Goal: Information Seeking & Learning: Find specific fact

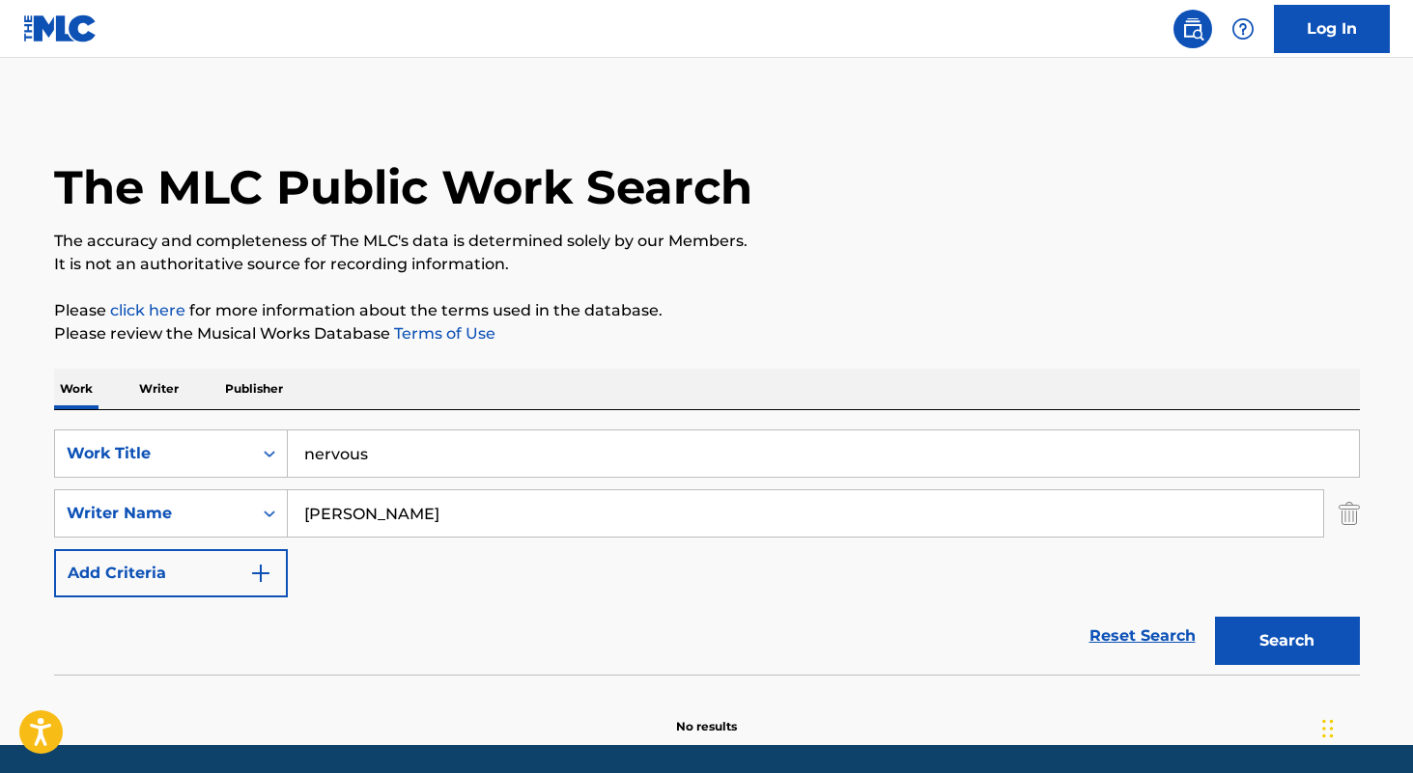
click at [437, 477] on div "nervous" at bounding box center [824, 454] width 1072 height 48
click at [448, 448] on input "nervous" at bounding box center [823, 454] width 1071 height 46
paste input "Naked In the Shower"
type input "Naked In the Shower"
click at [459, 520] on input "jeremy marmor" at bounding box center [805, 514] width 1035 height 46
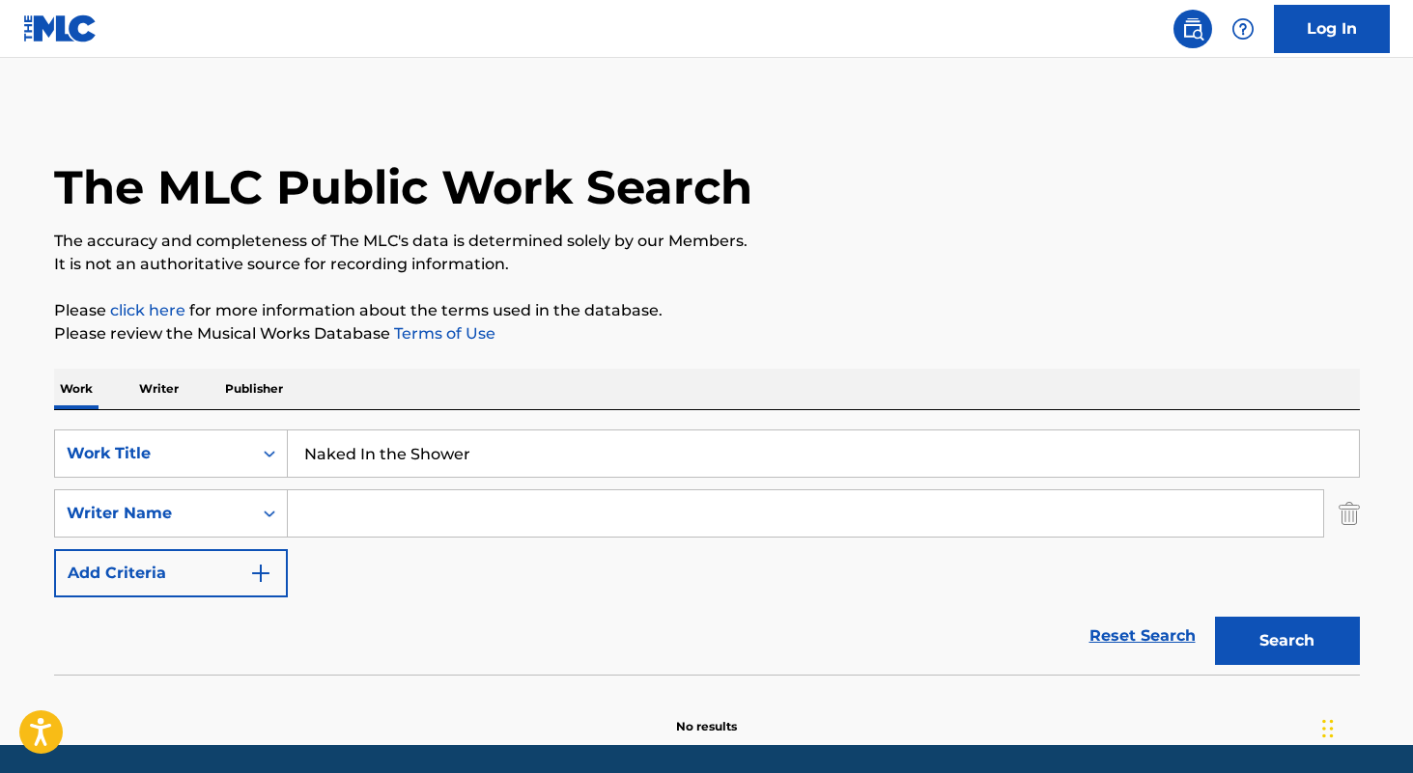
click at [1215, 617] on button "Search" at bounding box center [1287, 641] width 145 height 48
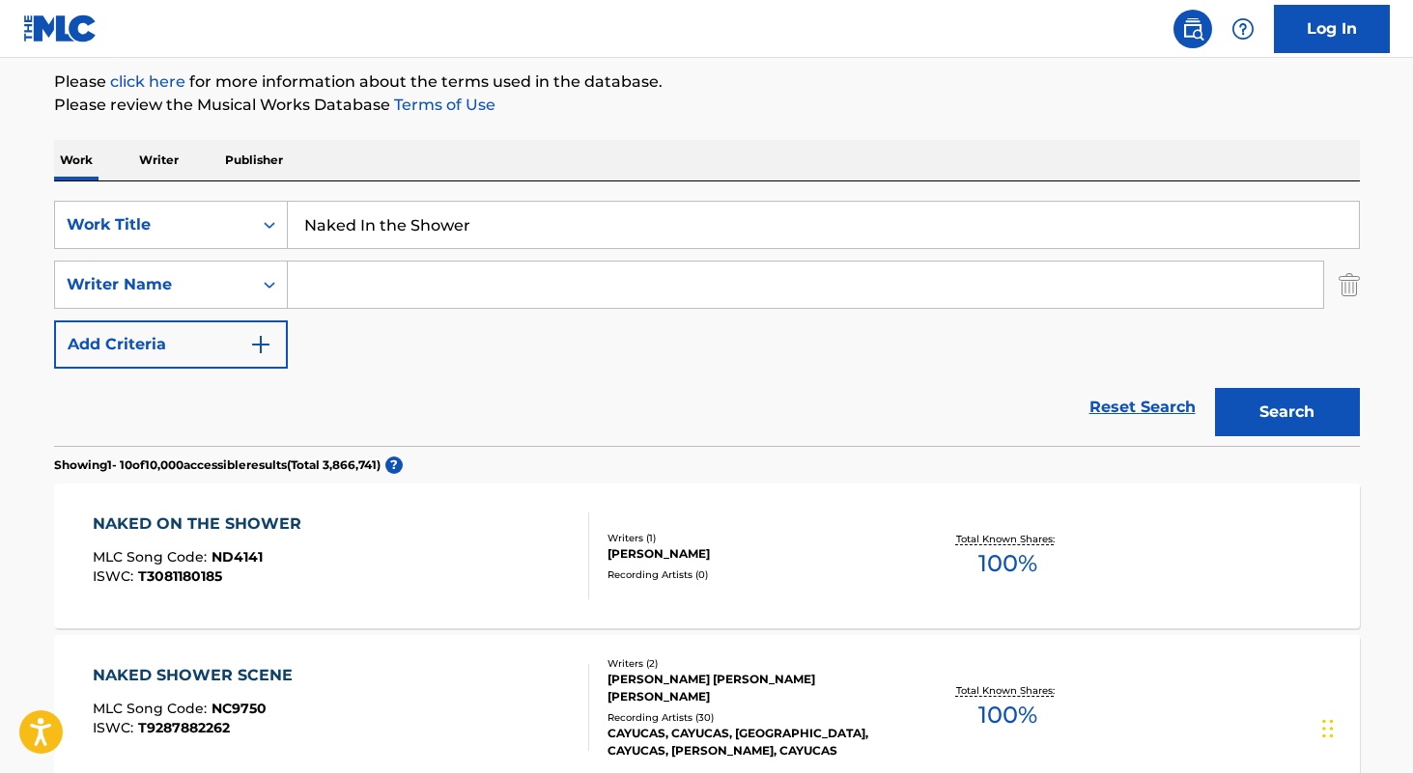
scroll to position [213, 0]
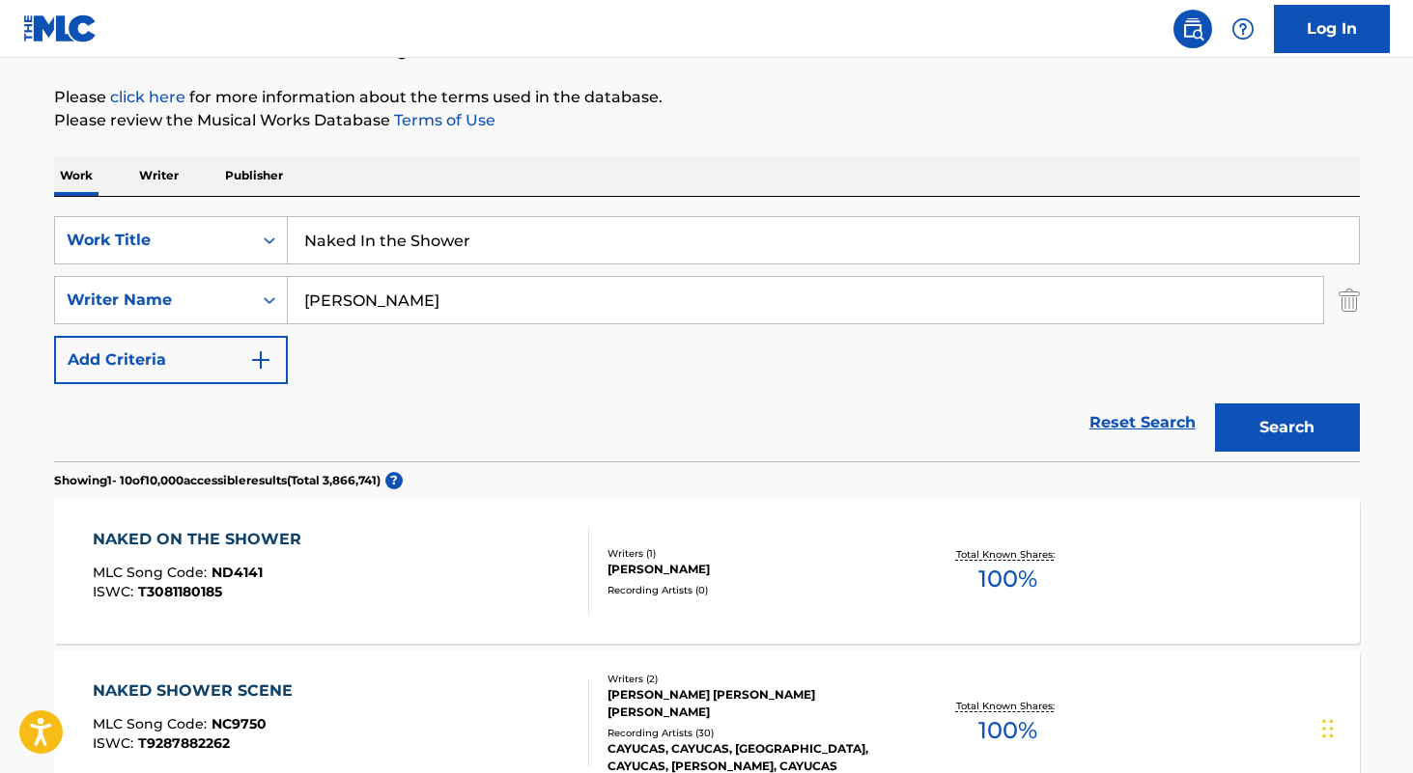
type input "brian higgins"
click at [1215, 404] on button "Search" at bounding box center [1287, 428] width 145 height 48
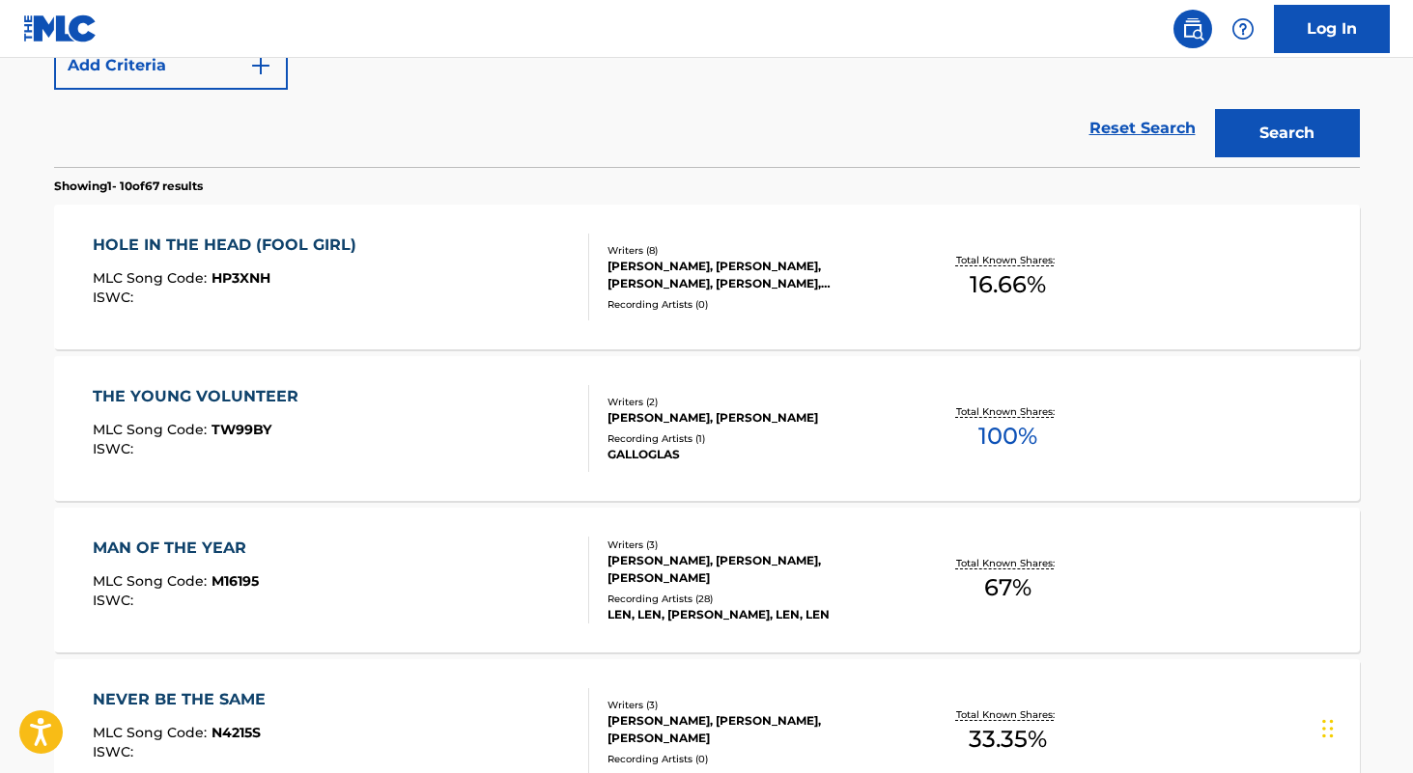
scroll to position [0, 0]
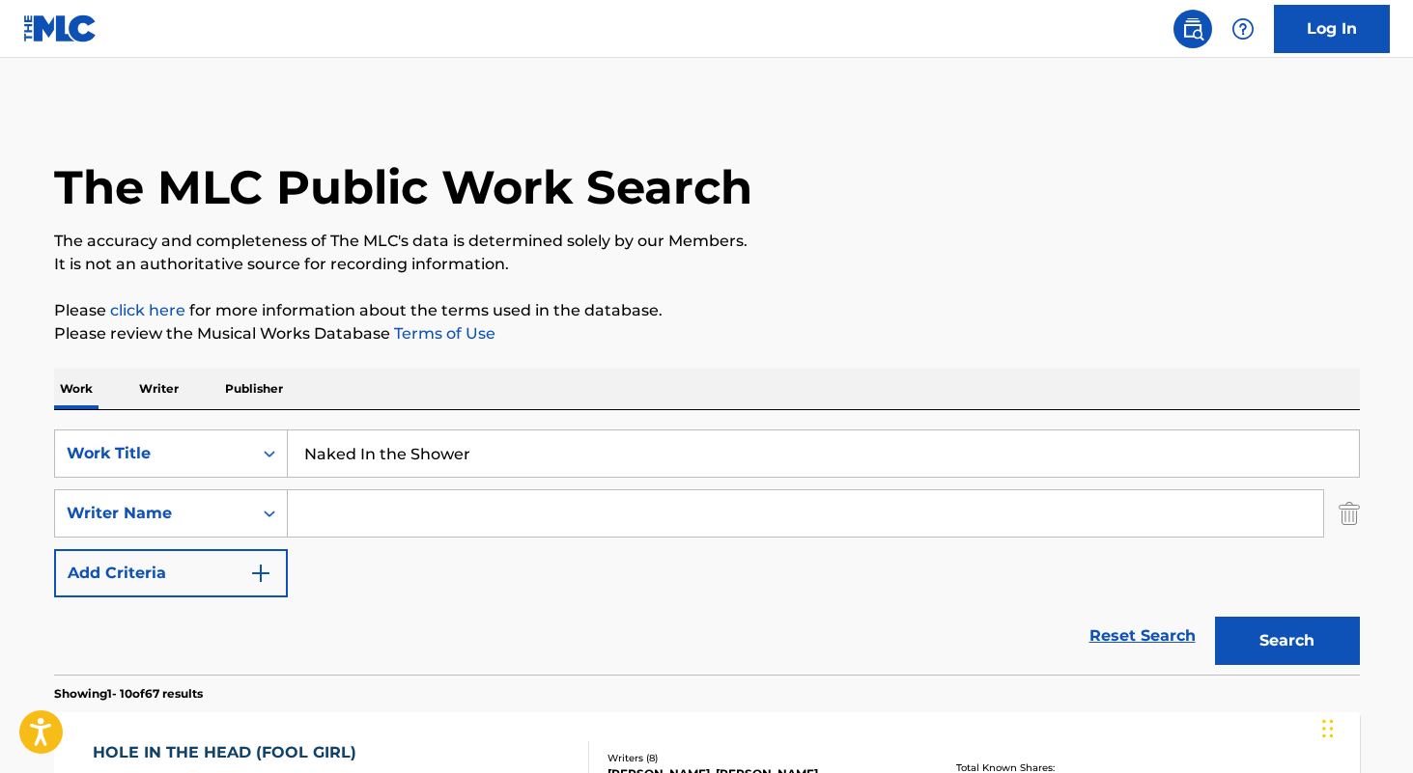
click at [519, 471] on input "Naked In the Shower" at bounding box center [823, 454] width 1071 height 46
paste input "Callejon de los Secretos"
type input "Callejon de los Secretos"
click at [1215, 617] on button "Search" at bounding box center [1287, 641] width 145 height 48
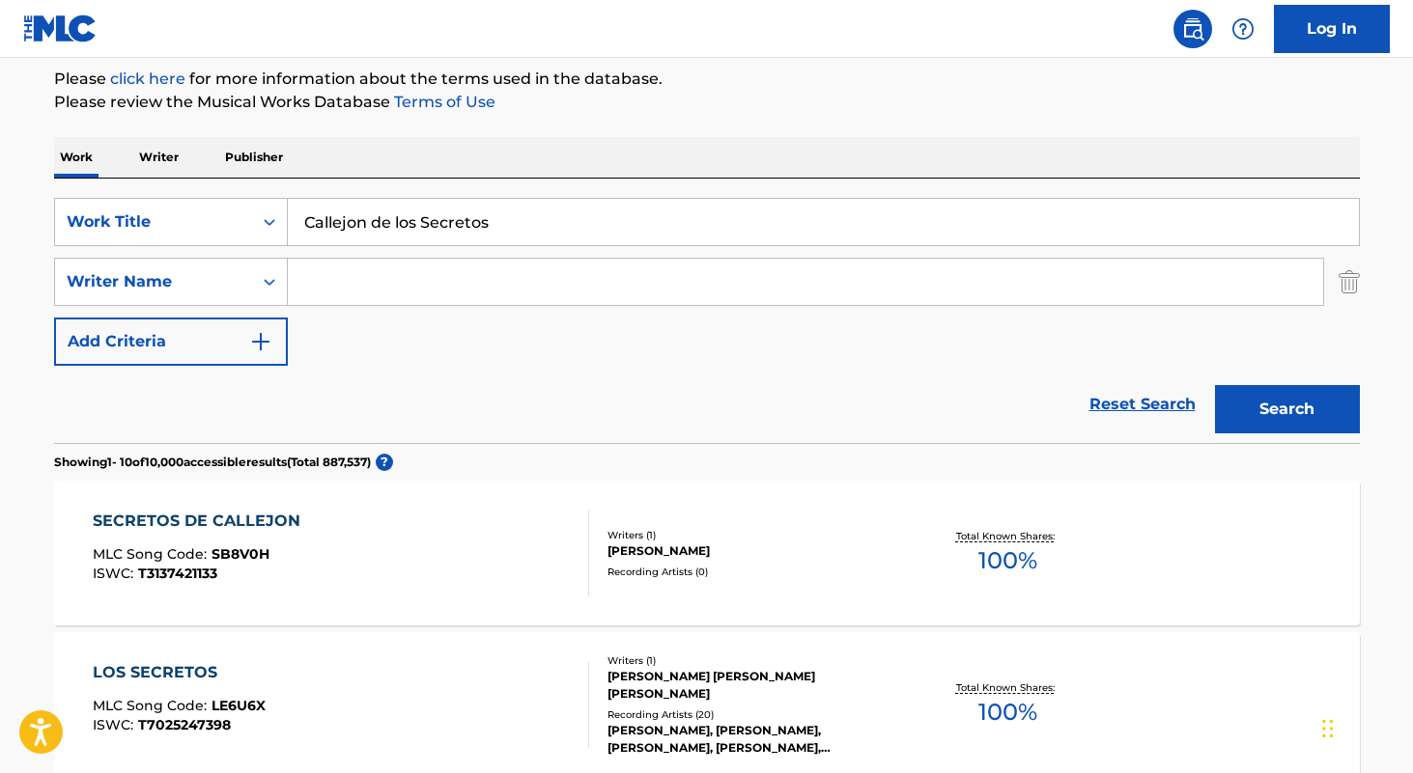
scroll to position [290, 0]
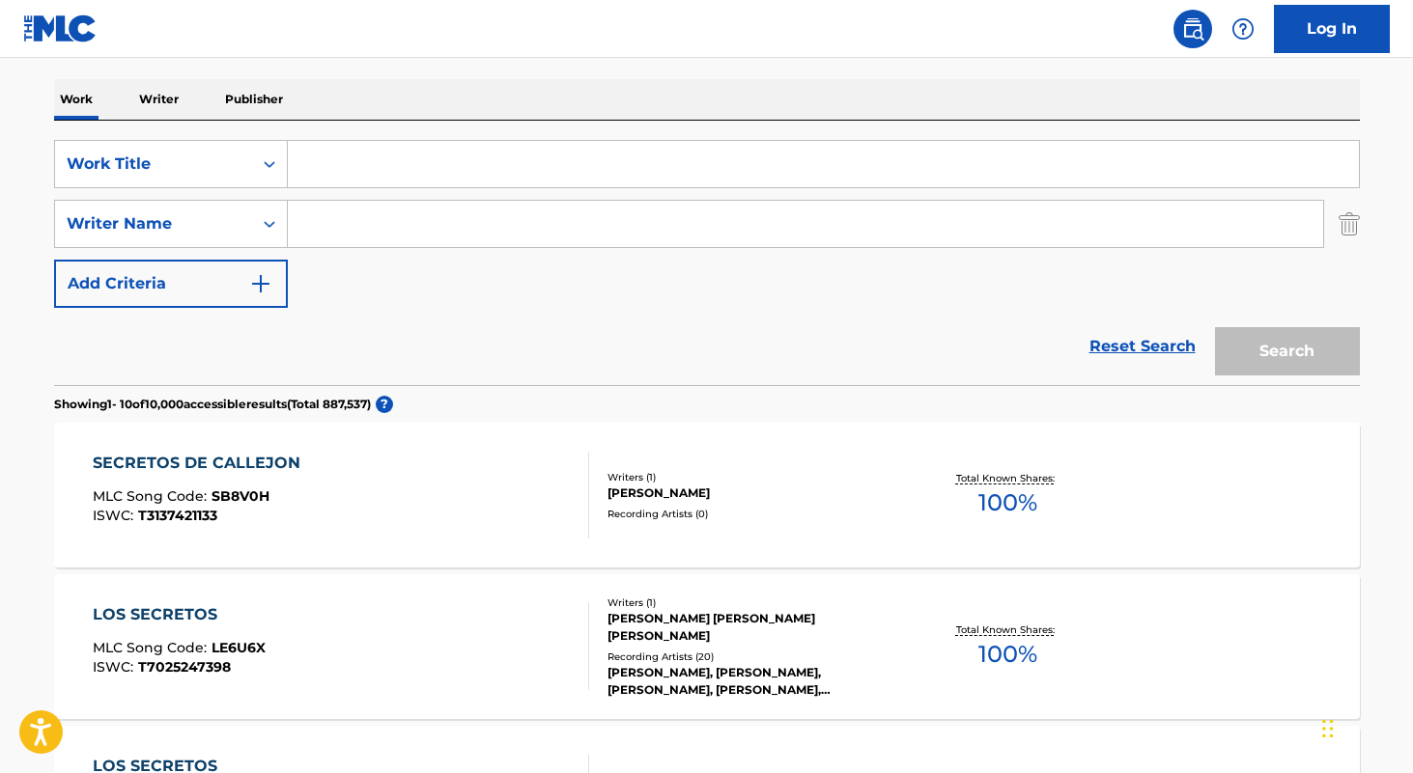
paste input "Nostalgia de Otoño"
type input "Nostalgia de Otono"
click at [1215, 327] on button "Search" at bounding box center [1287, 351] width 145 height 48
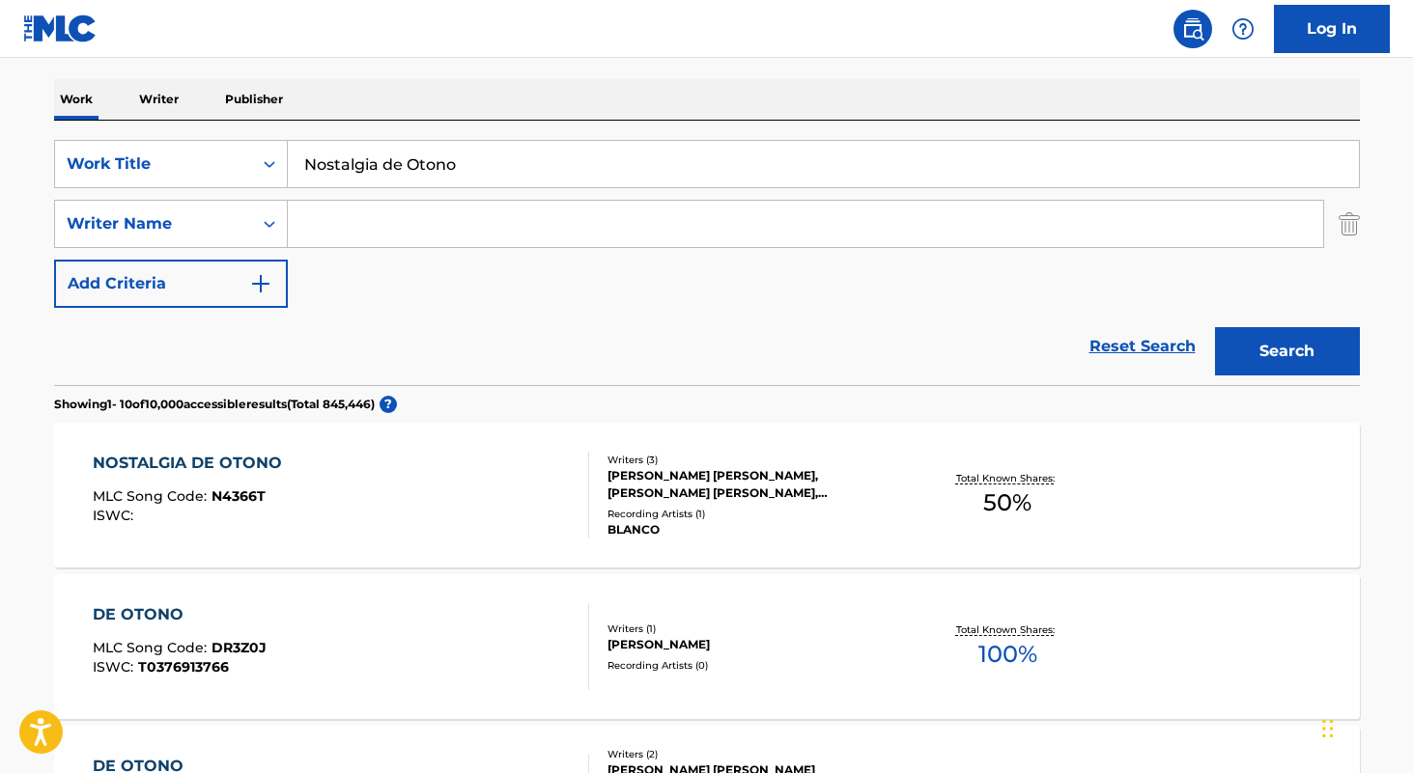
click at [501, 165] on input "Nostalgia de Otono" at bounding box center [823, 164] width 1071 height 46
type input "good morning"
click at [1215, 327] on button "Search" at bounding box center [1287, 351] width 145 height 48
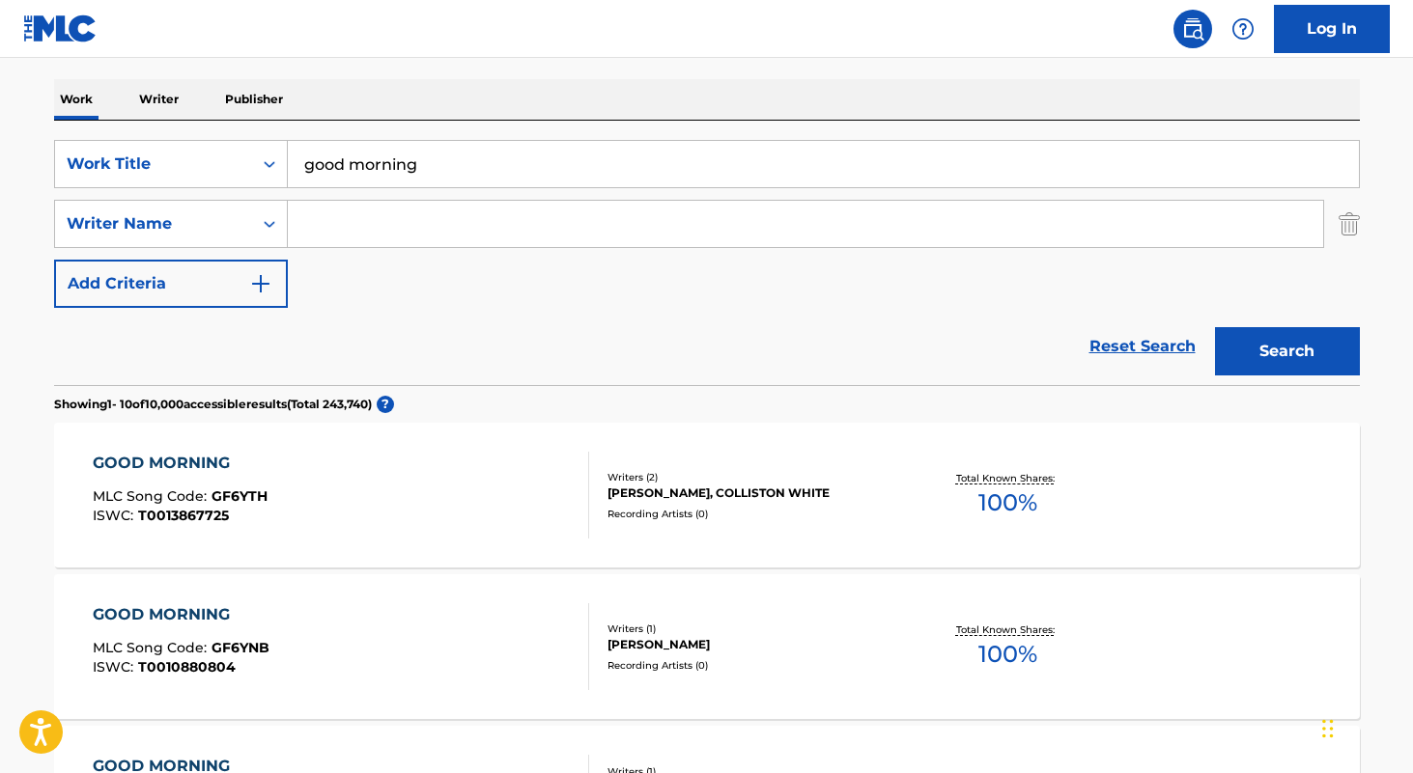
click at [452, 221] on input "Search Form" at bounding box center [805, 224] width 1035 height 46
type input "dustin"
click at [1215, 327] on button "Search" at bounding box center [1287, 351] width 145 height 48
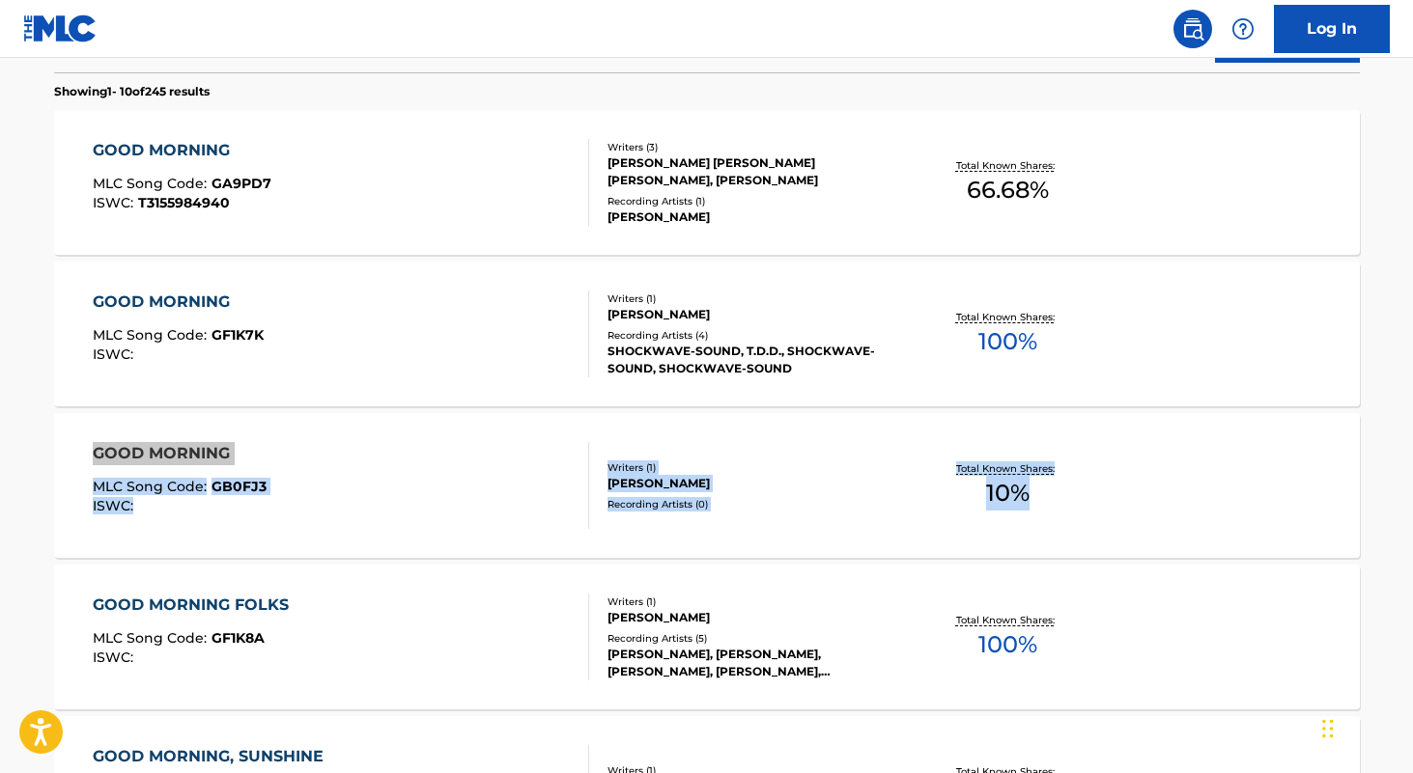
scroll to position [0, 0]
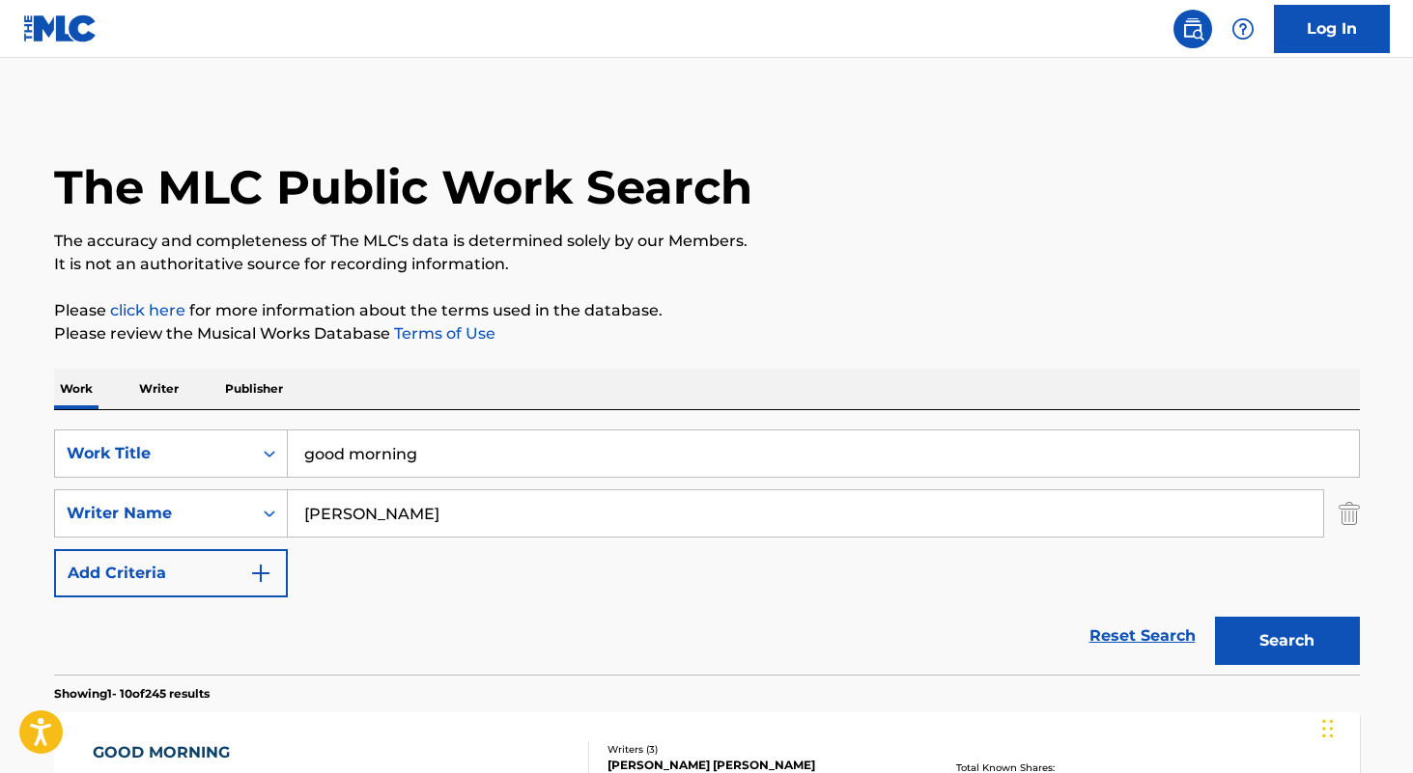
click at [501, 474] on input "good morning" at bounding box center [823, 454] width 1071 height 46
paste input "Something Inbetween"
type input "Something Inbetween"
click at [483, 529] on input "dustin" at bounding box center [805, 514] width 1035 height 46
click at [1215, 617] on button "Search" at bounding box center [1287, 641] width 145 height 48
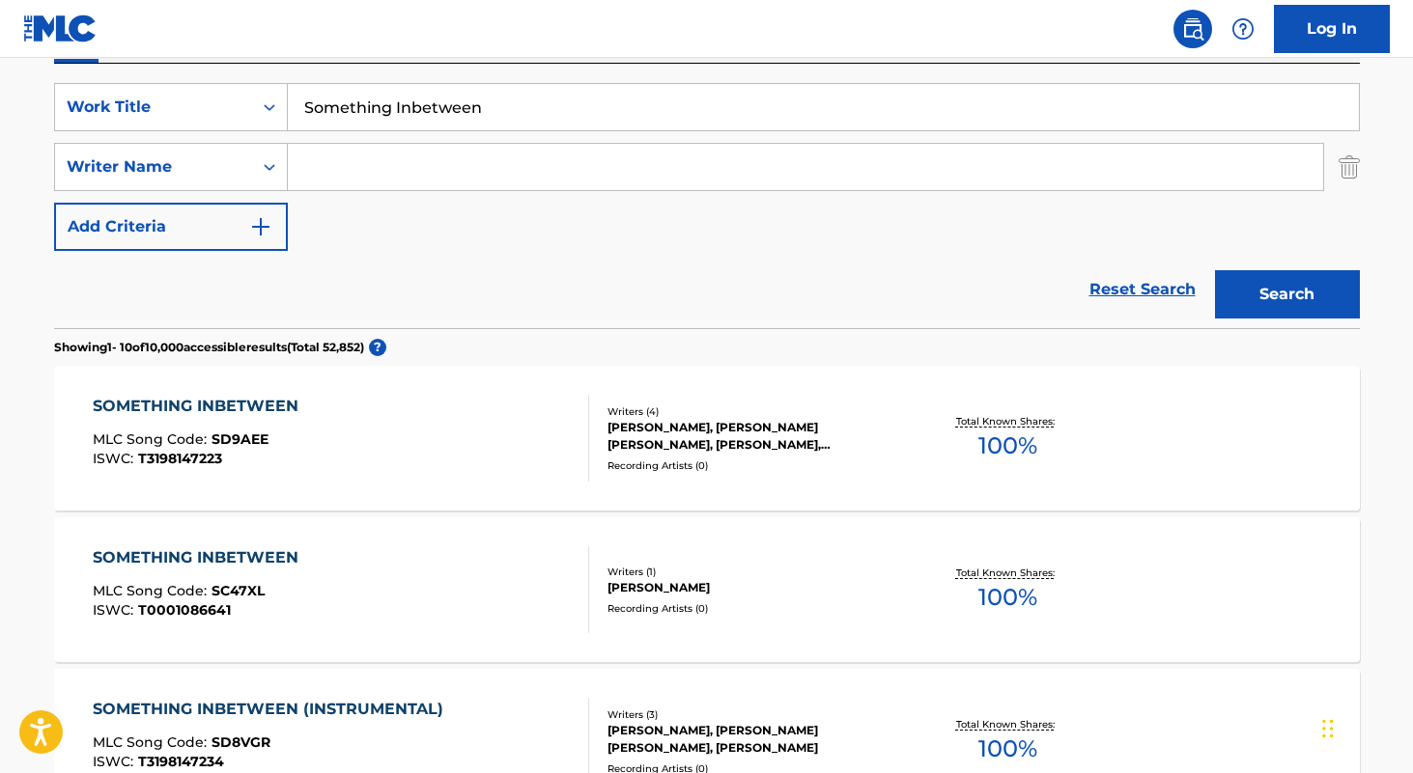
scroll to position [348, 0]
type input "tobias"
click at [1215, 269] on button "Search" at bounding box center [1287, 293] width 145 height 48
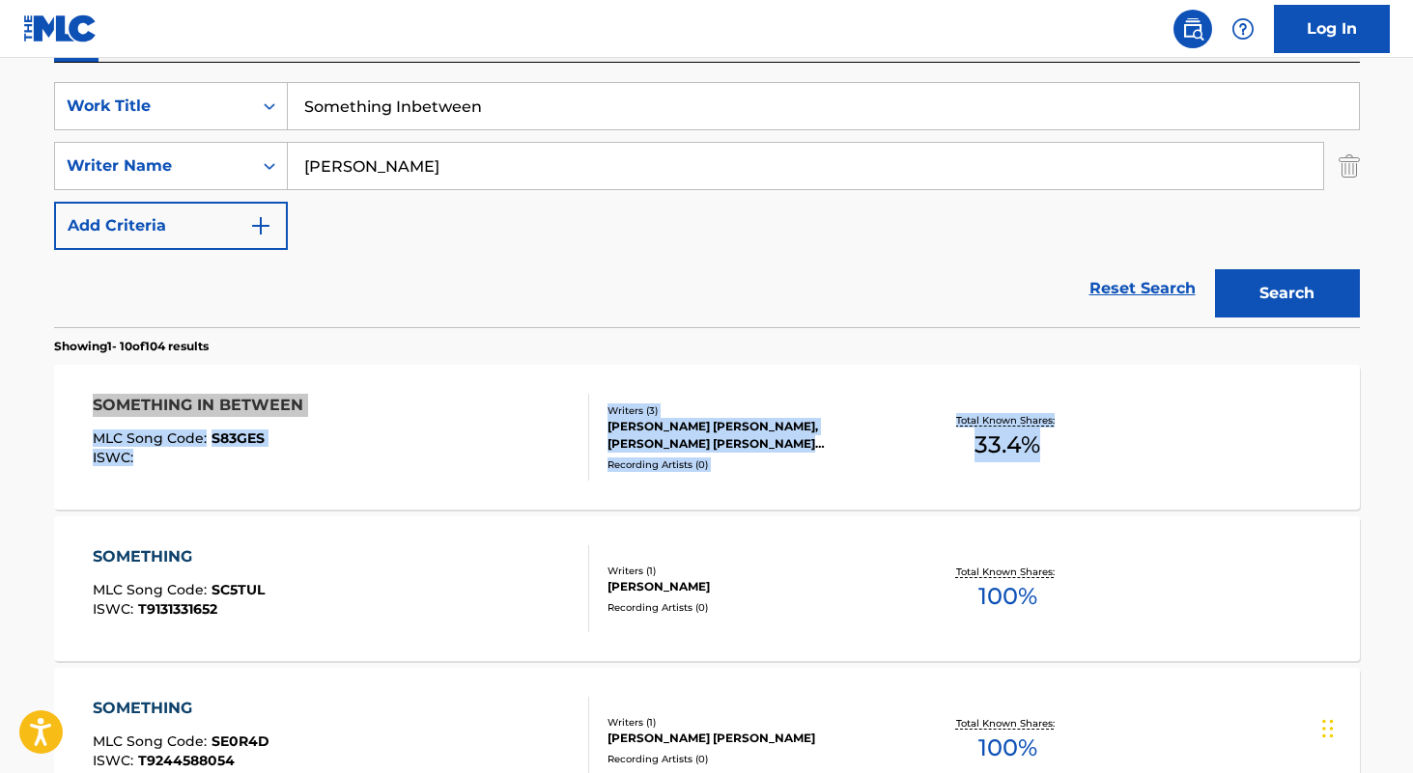
click at [546, 101] on input "Something Inbetween" at bounding box center [823, 106] width 1071 height 46
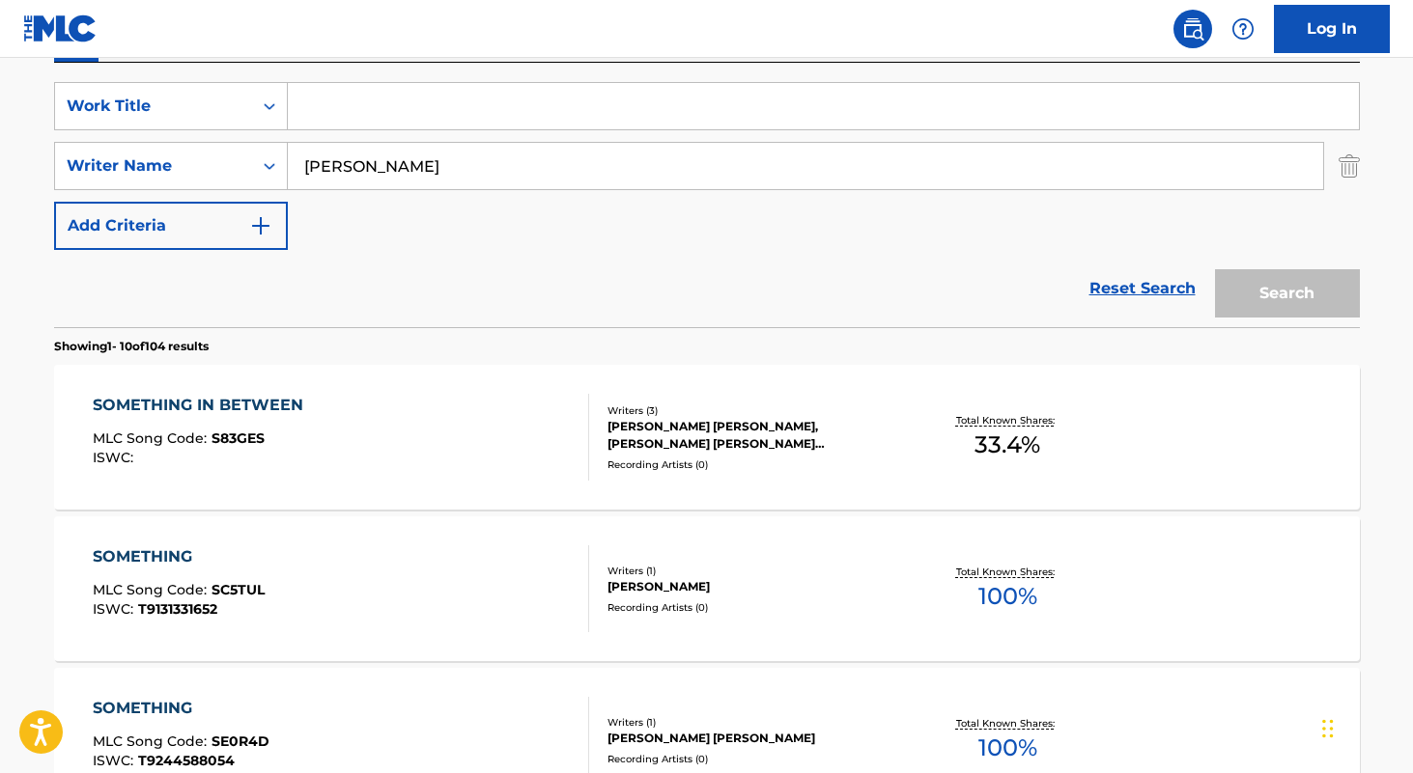
paste input "A Couple Minutes"
type input "A Couple Minutes"
click at [492, 159] on input "tobias" at bounding box center [805, 166] width 1035 height 46
type input "olivia dean"
click at [1215, 269] on button "Search" at bounding box center [1287, 293] width 145 height 48
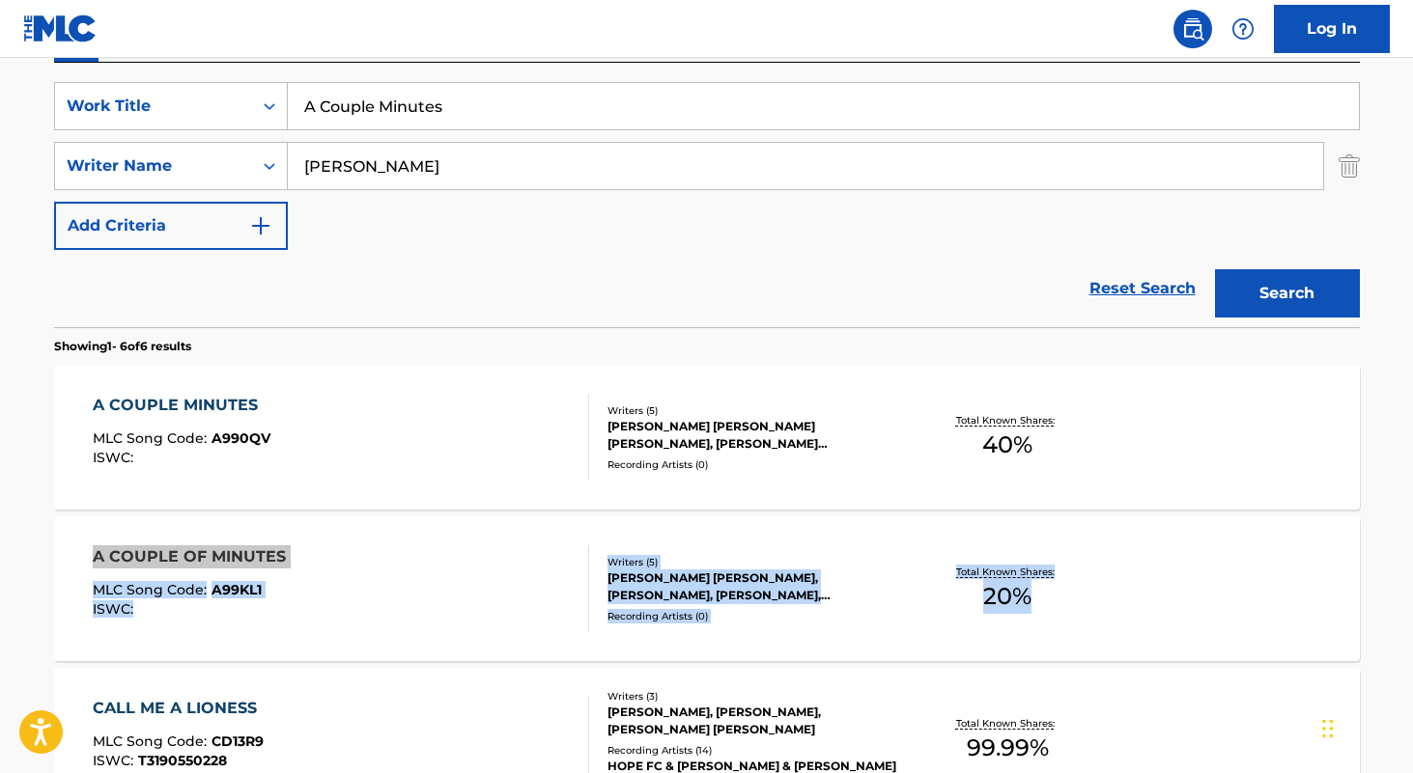
click at [526, 123] on input "A Couple Minutes" at bounding box center [823, 106] width 1071 height 46
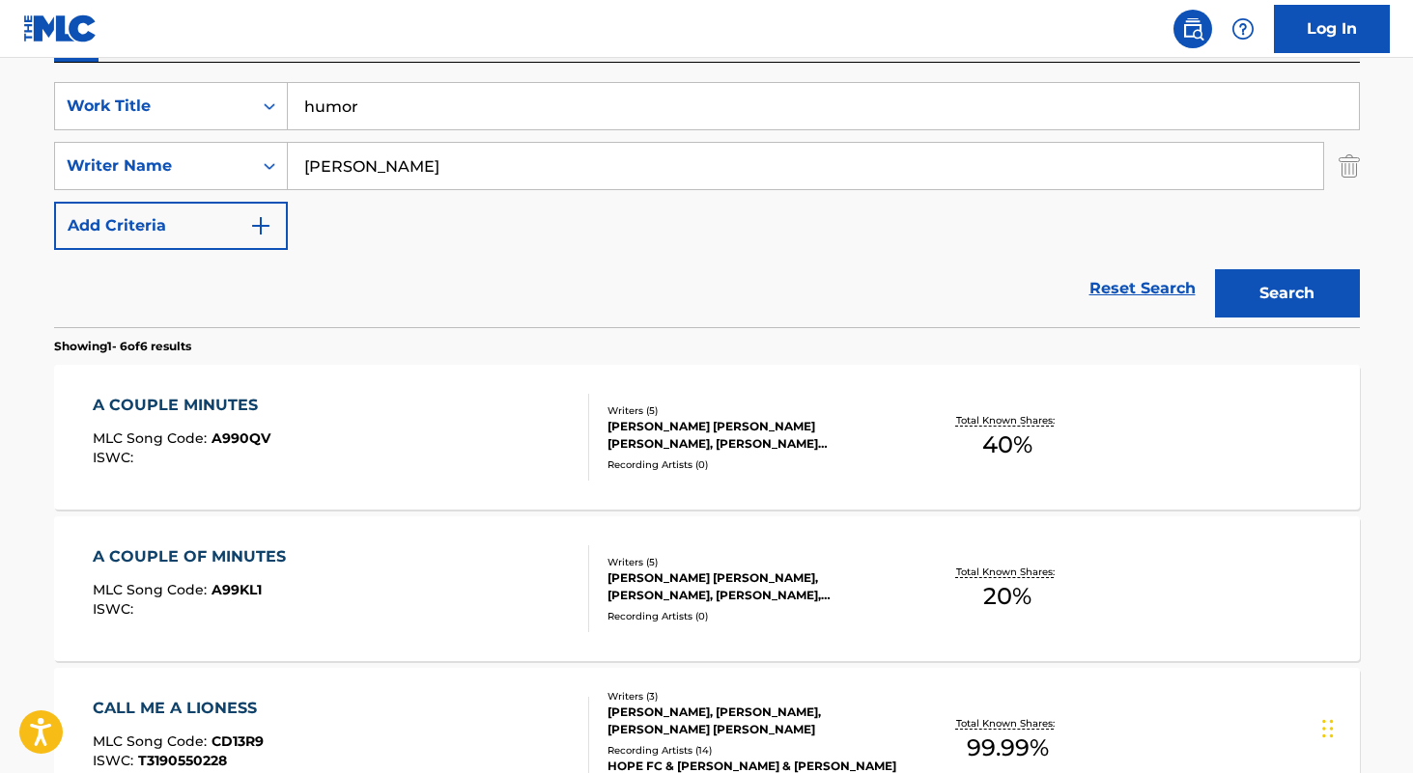
type input "humor"
click at [540, 185] on input "olivia dean" at bounding box center [805, 166] width 1035 height 46
type input "golla"
click at [1215, 269] on button "Search" at bounding box center [1287, 293] width 145 height 48
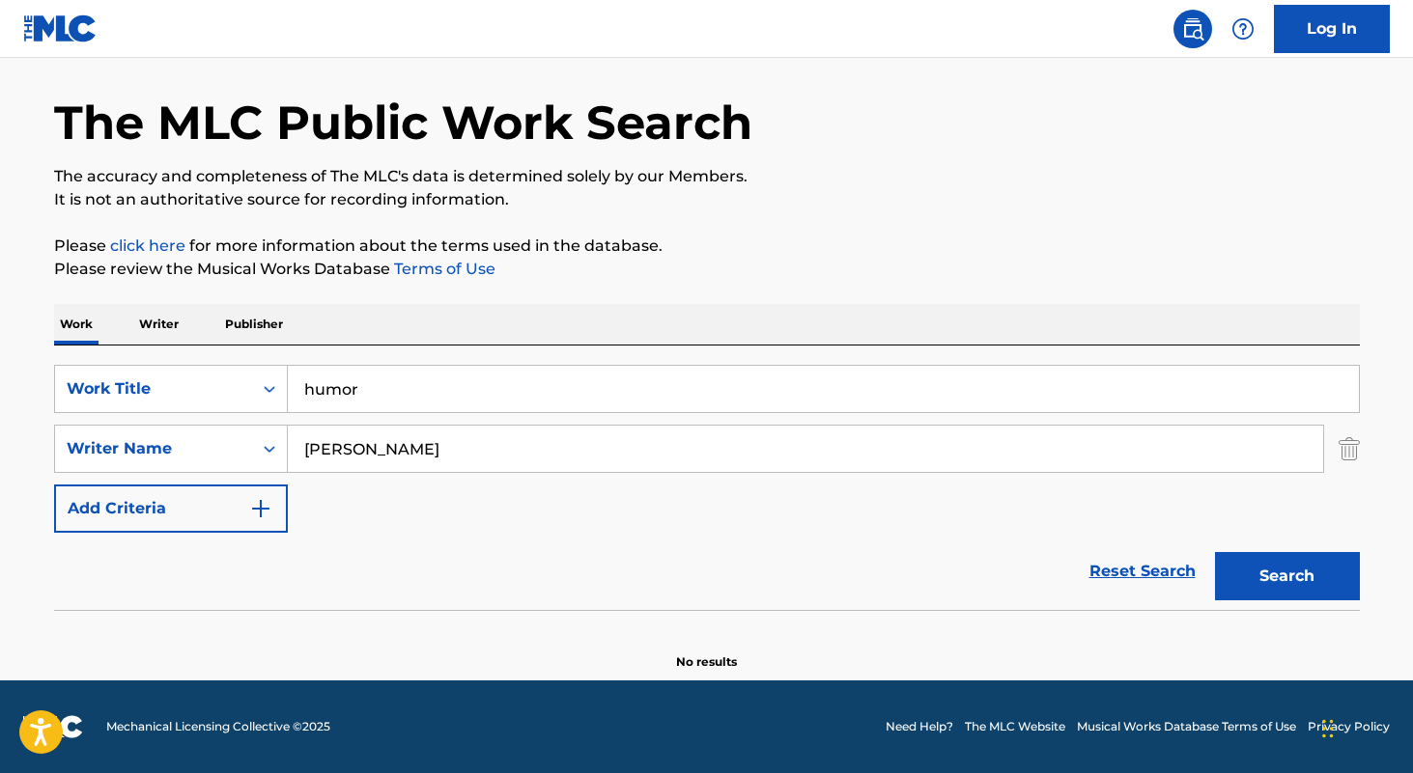
scroll to position [65, 0]
click at [485, 407] on input "humor" at bounding box center [823, 389] width 1071 height 46
type input "asheville"
click at [1215, 552] on button "Search" at bounding box center [1287, 576] width 145 height 48
click at [433, 462] on input "golla" at bounding box center [805, 449] width 1035 height 46
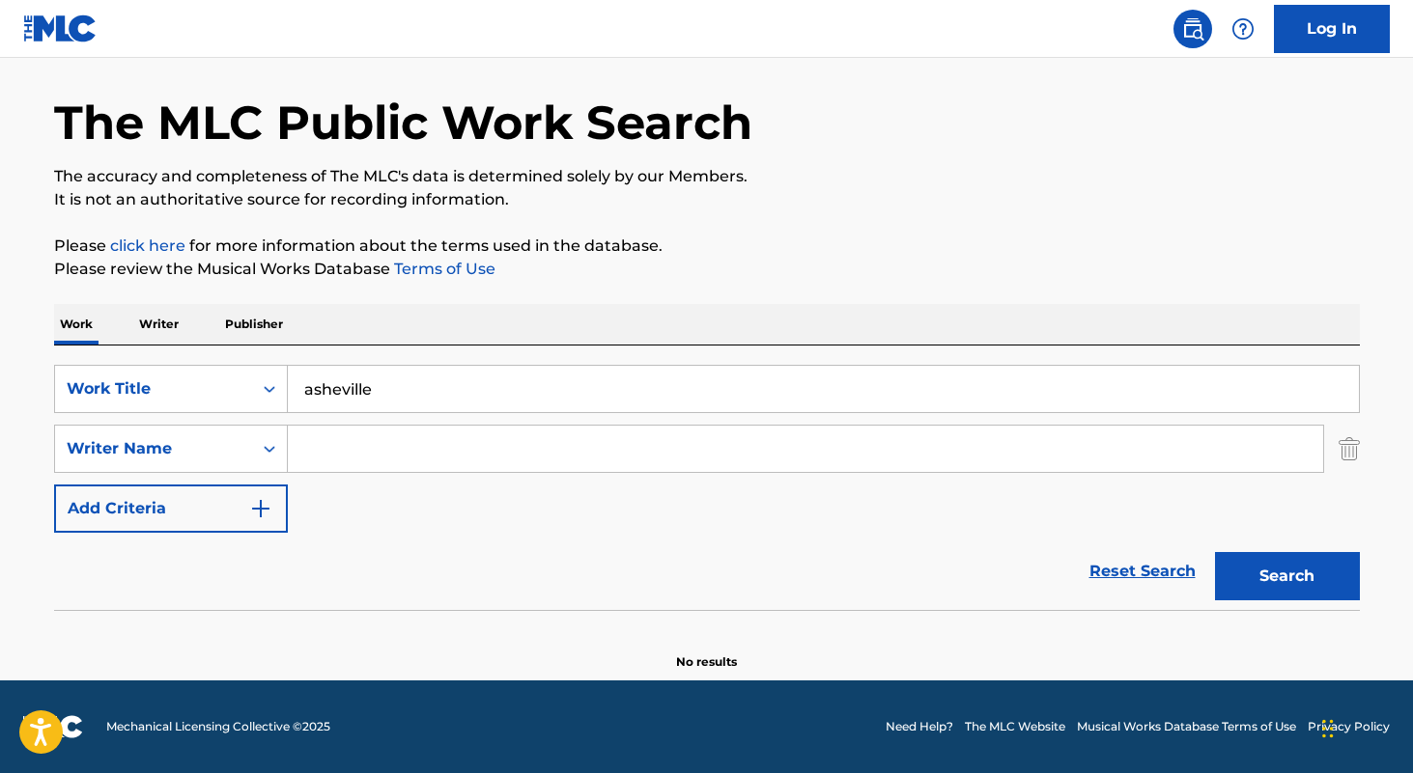
click at [1215, 552] on button "Search" at bounding box center [1287, 576] width 145 height 48
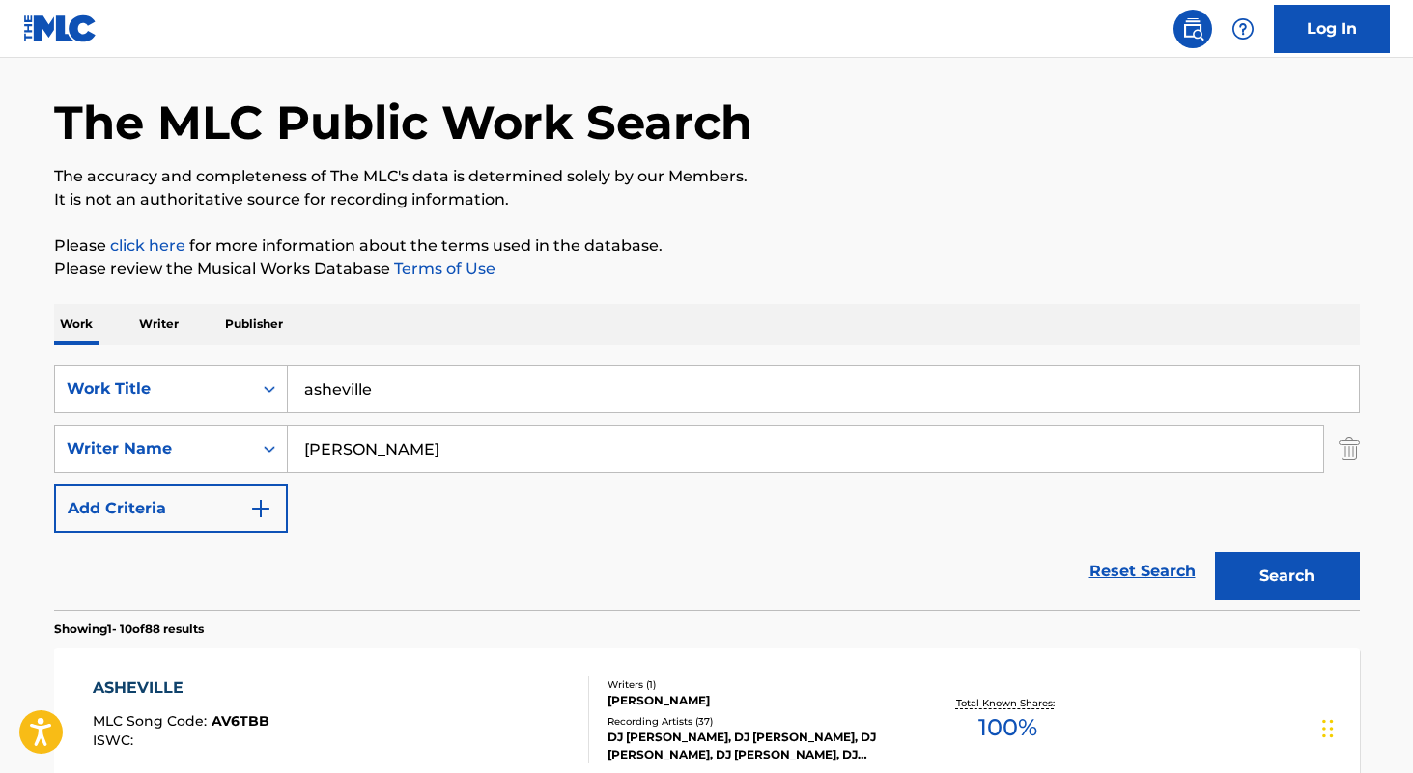
type input "cole carmody"
click at [1215, 552] on button "Search" at bounding box center [1287, 576] width 145 height 48
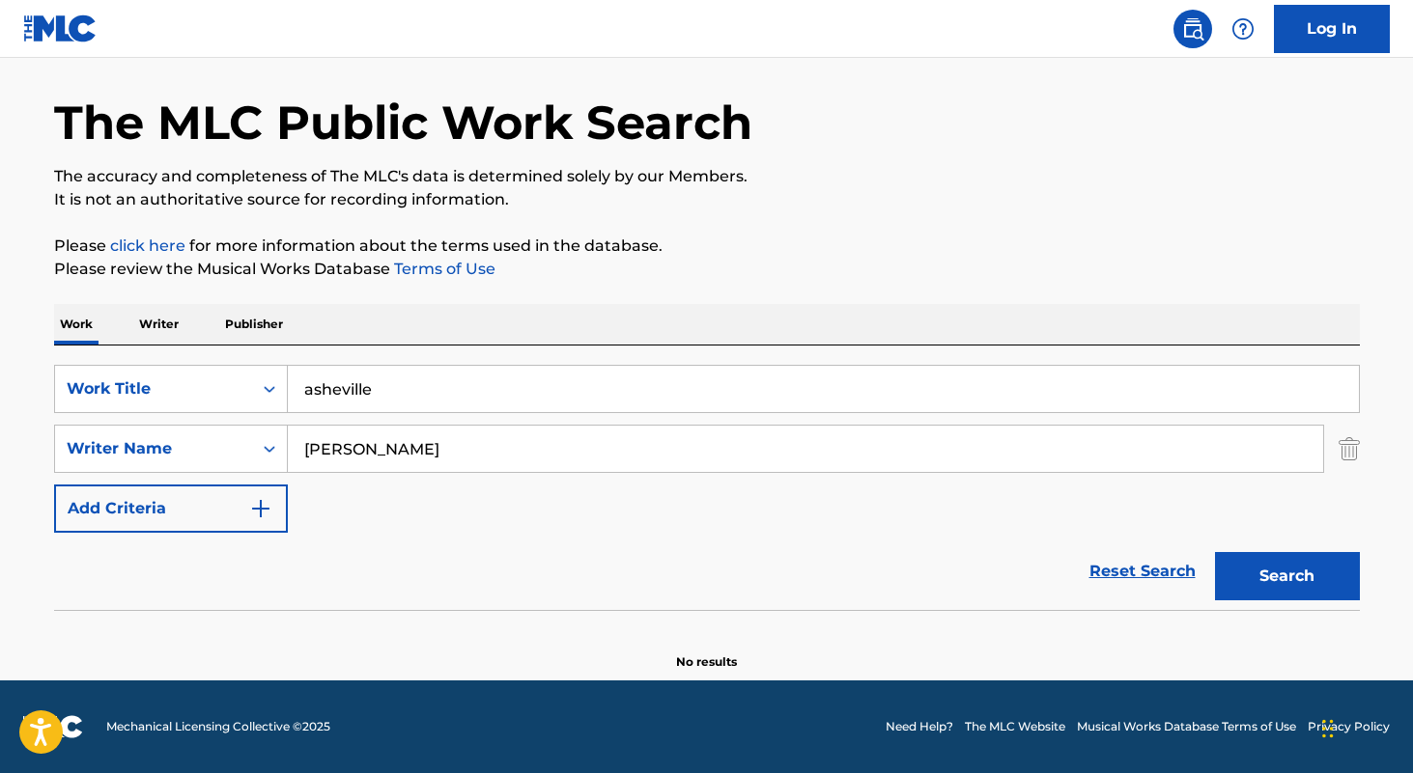
click at [465, 380] on input "asheville" at bounding box center [823, 389] width 1071 height 46
type input "part"
click at [482, 433] on input "cole carmody" at bounding box center [805, 449] width 1035 height 46
click at [1215, 552] on button "Search" at bounding box center [1287, 576] width 145 height 48
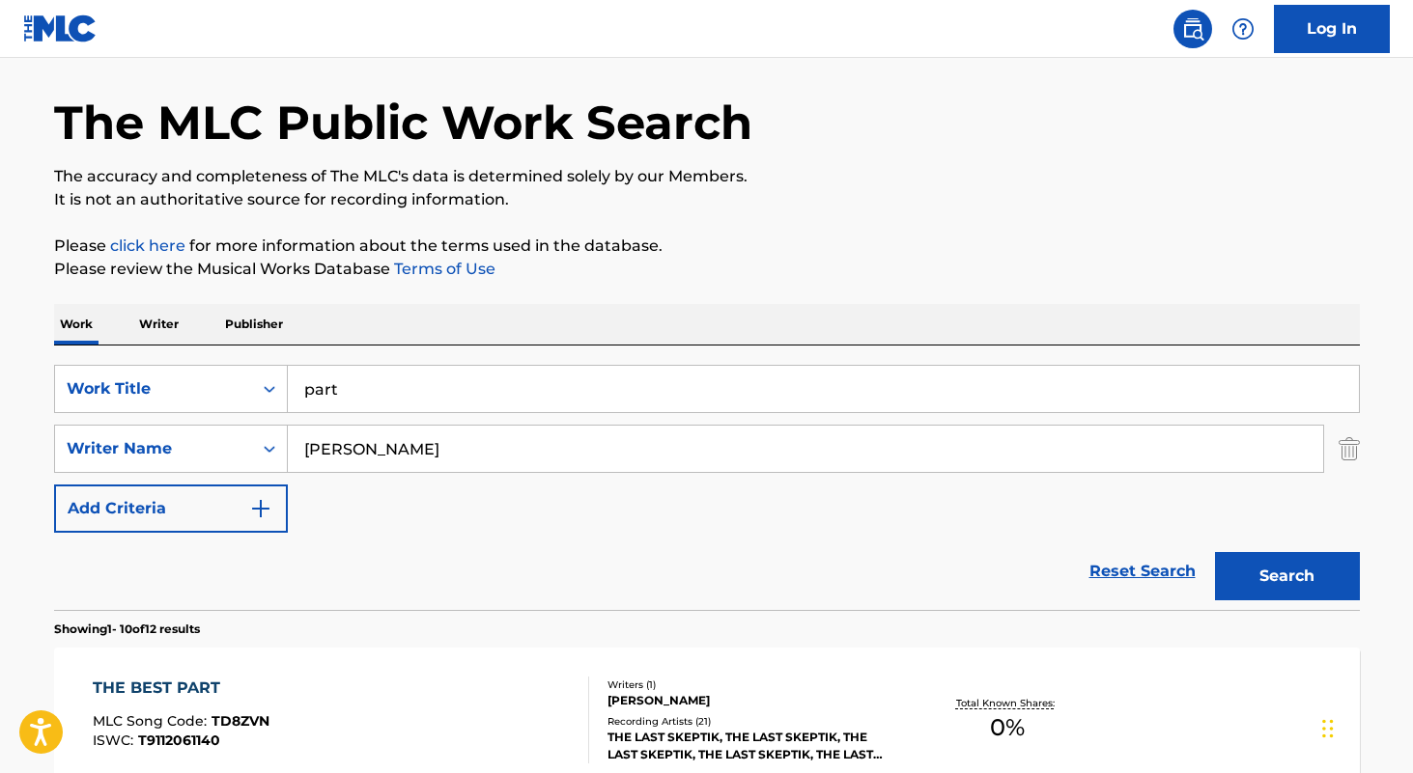
type input "corin roddick"
click at [1215, 552] on button "Search" at bounding box center [1287, 576] width 145 height 48
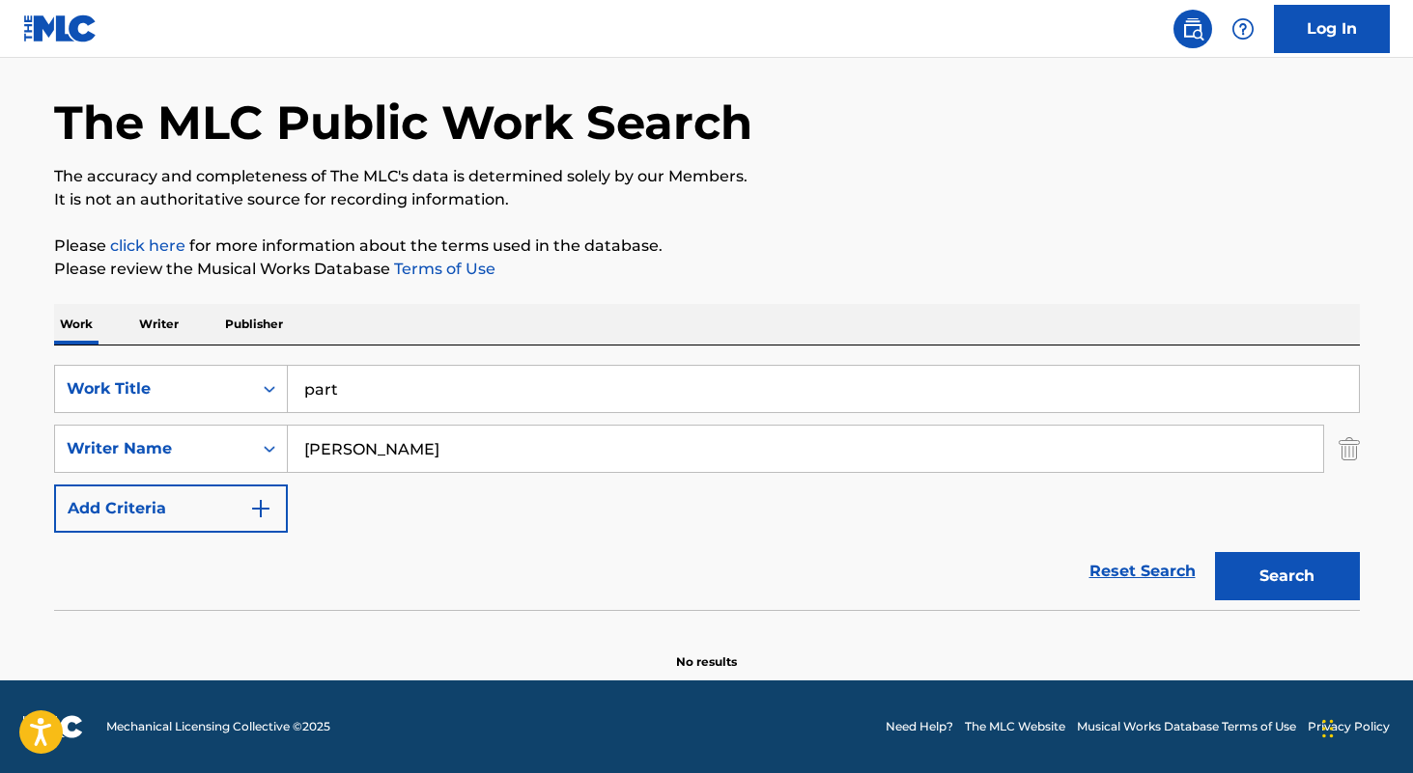
click at [476, 413] on div "SearchWithCriteria3a898b56-f248-49a3-91bc-25e0aa60a10d Work Title part SearchWi…" at bounding box center [706, 449] width 1305 height 168
click at [485, 394] on input "part" at bounding box center [823, 389] width 1071 height 46
paste input "You Go Too Fast"
type input "You Go Too Fast"
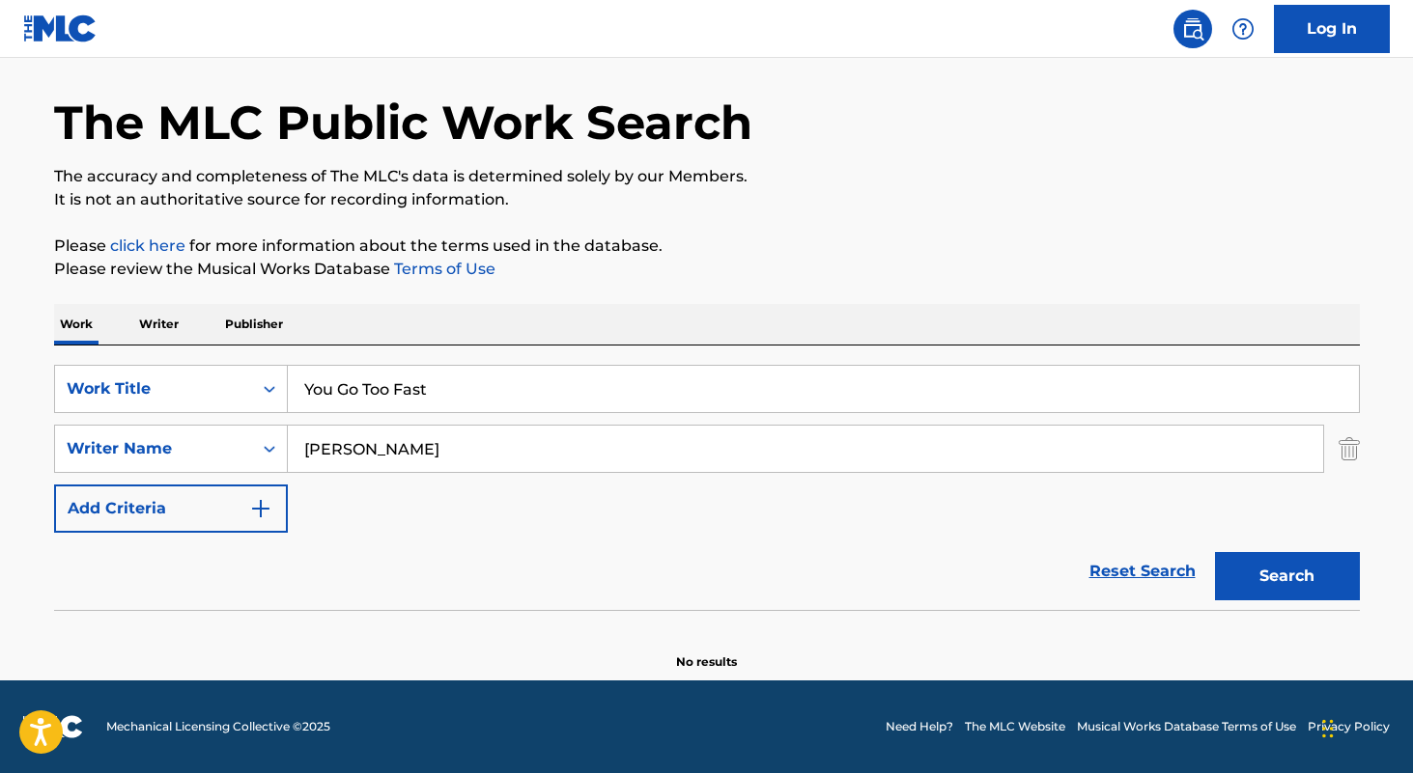
click at [476, 451] on input "corin roddick" at bounding box center [805, 449] width 1035 height 46
type input "brian higgins"
click at [1215, 552] on button "Search" at bounding box center [1287, 576] width 145 height 48
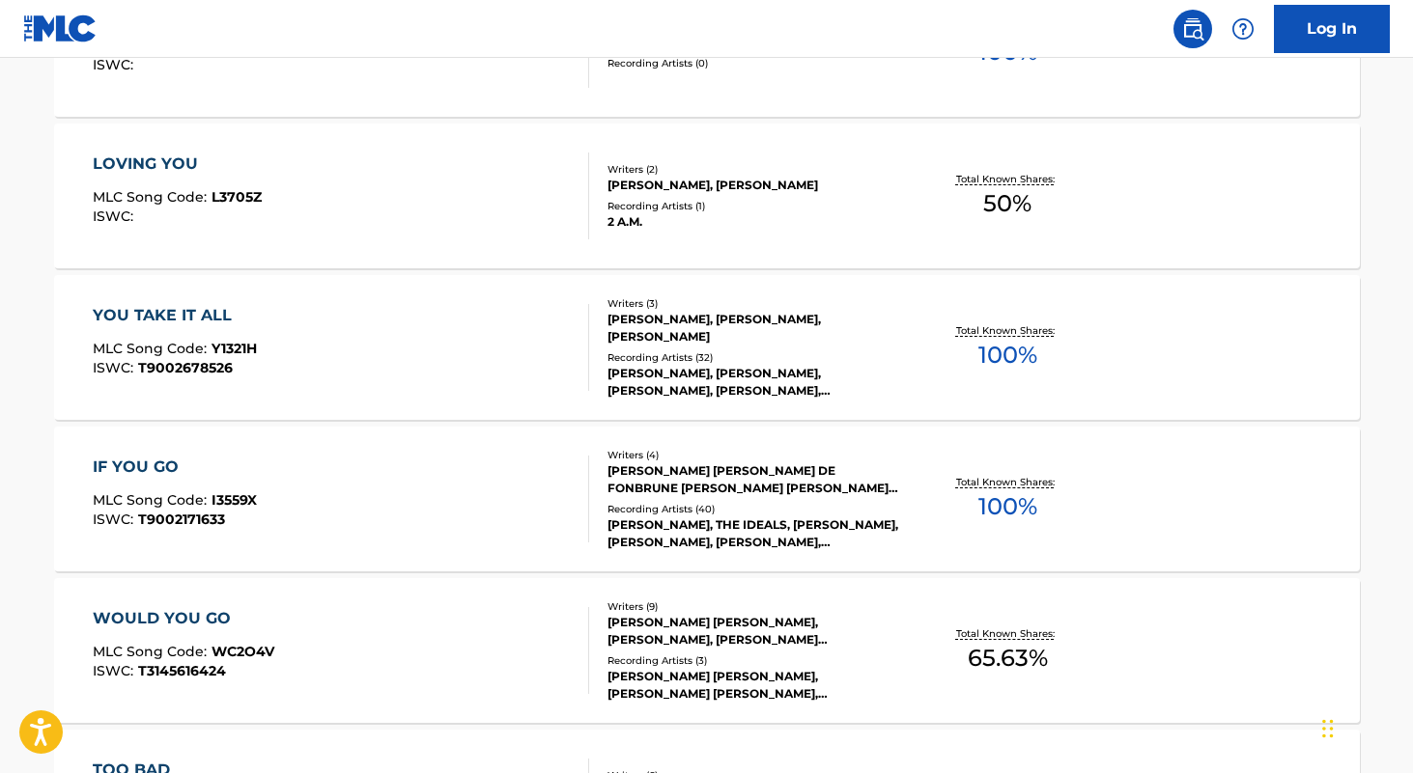
scroll to position [0, 0]
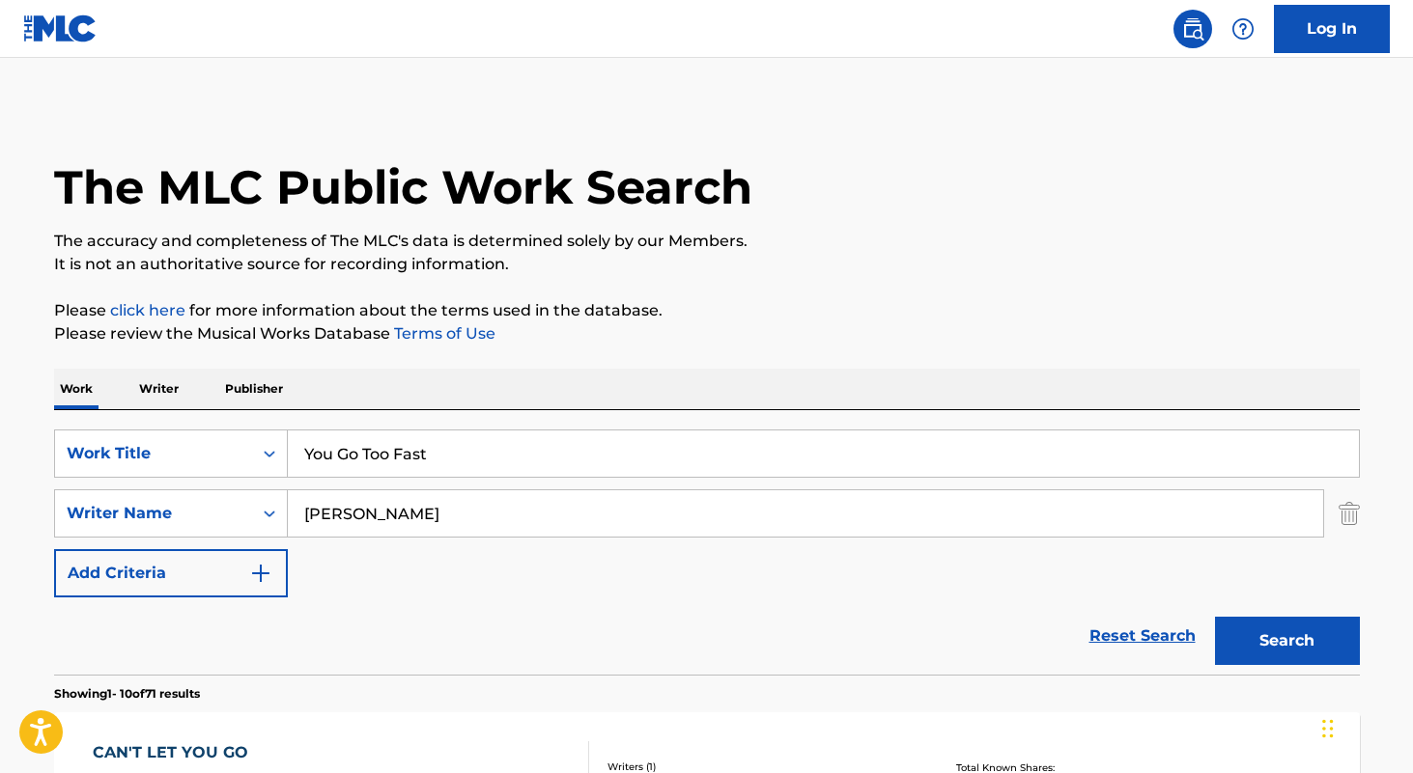
click at [466, 452] on input "You Go Too Fast" at bounding box center [823, 454] width 1071 height 46
paste input "Skylarking"
type input "Skylarking"
click at [477, 525] on input "brian higgins" at bounding box center [805, 514] width 1035 height 46
click at [1215, 617] on button "Search" at bounding box center [1287, 641] width 145 height 48
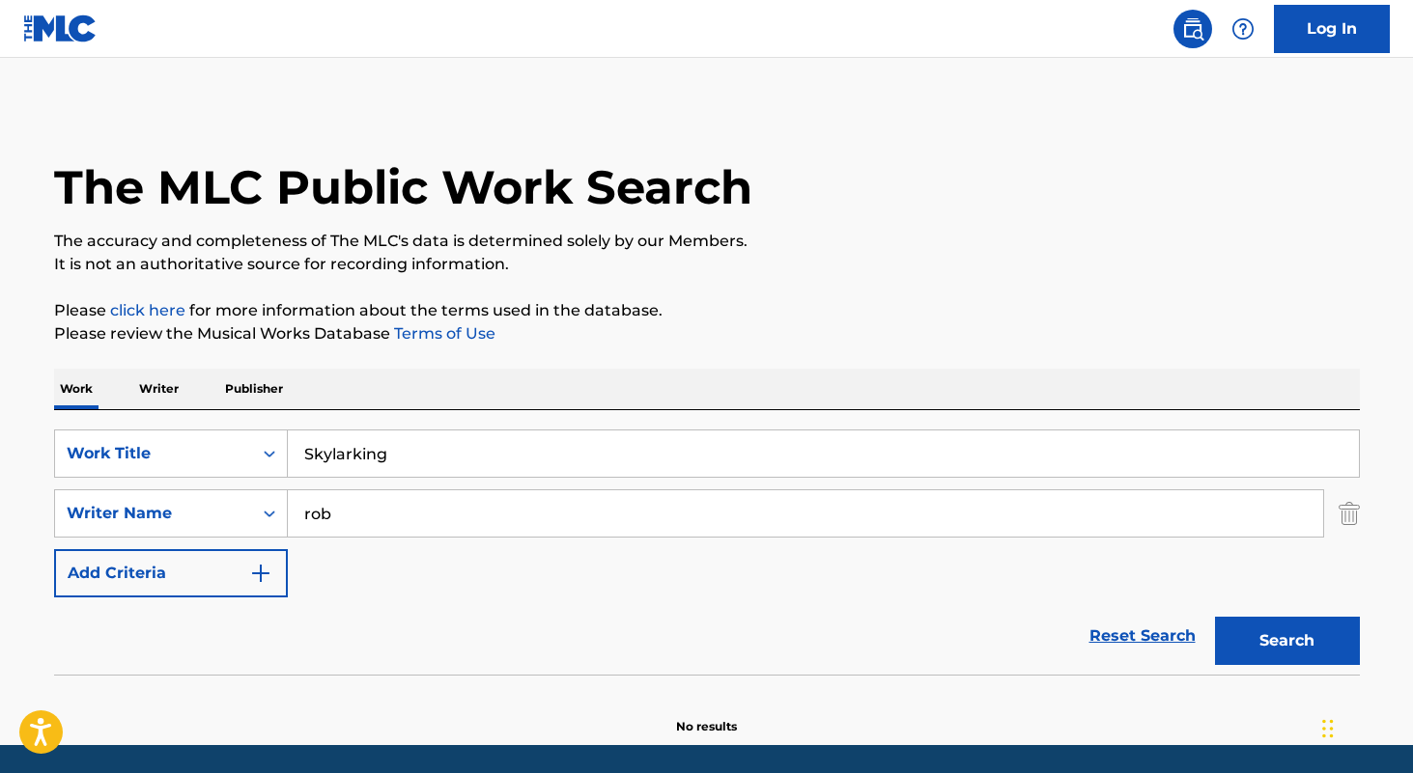
click at [1215, 617] on button "Search" at bounding box center [1287, 641] width 145 height 48
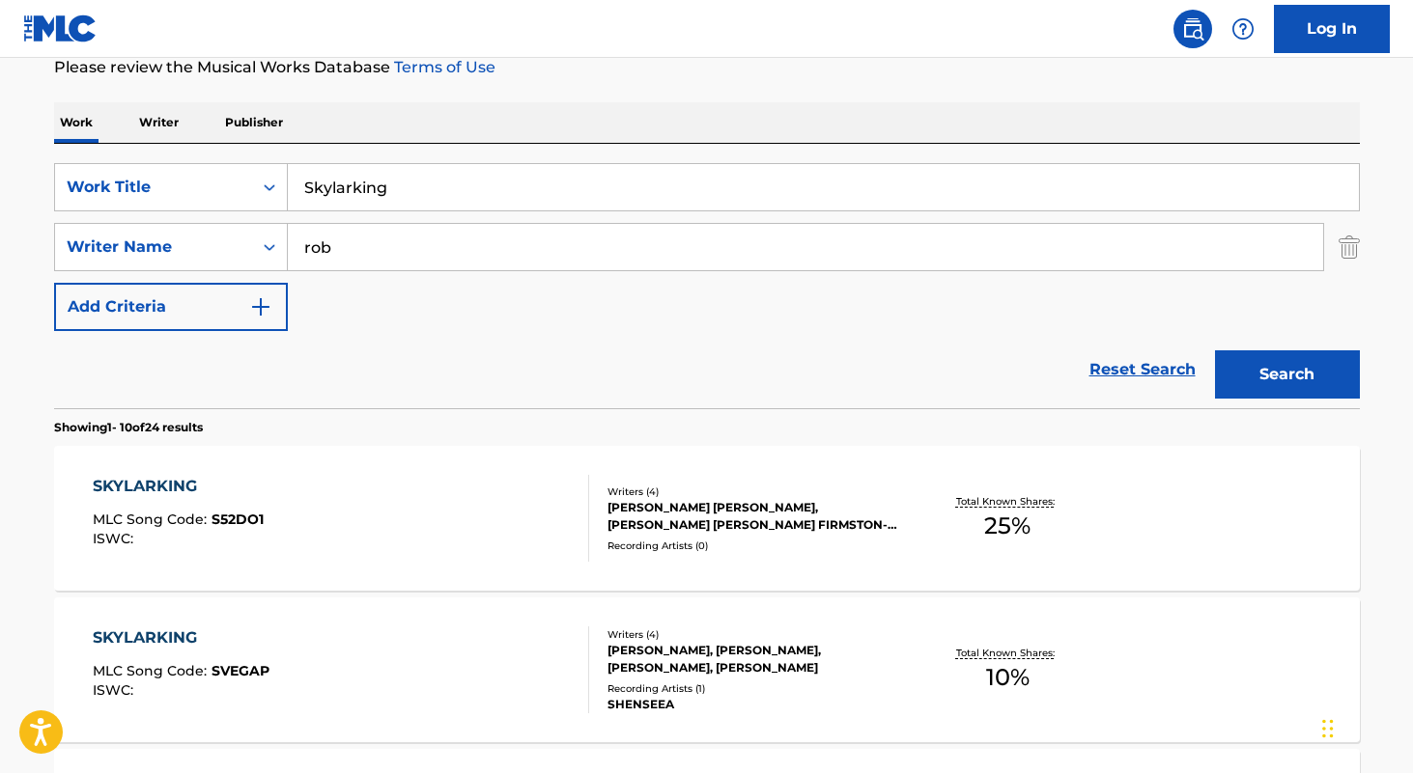
scroll to position [271, 0]
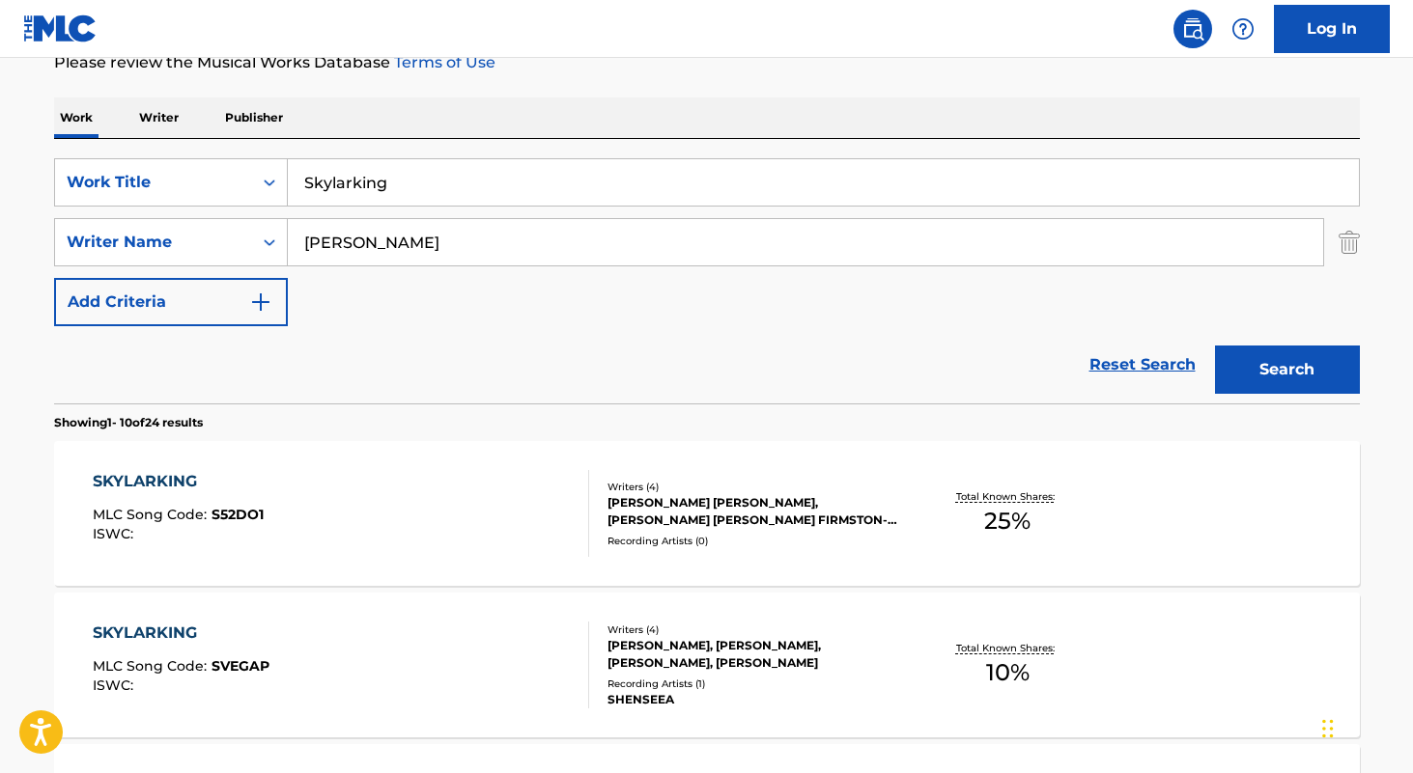
type input "rob frye"
click at [1215, 346] on button "Search" at bounding box center [1287, 370] width 145 height 48
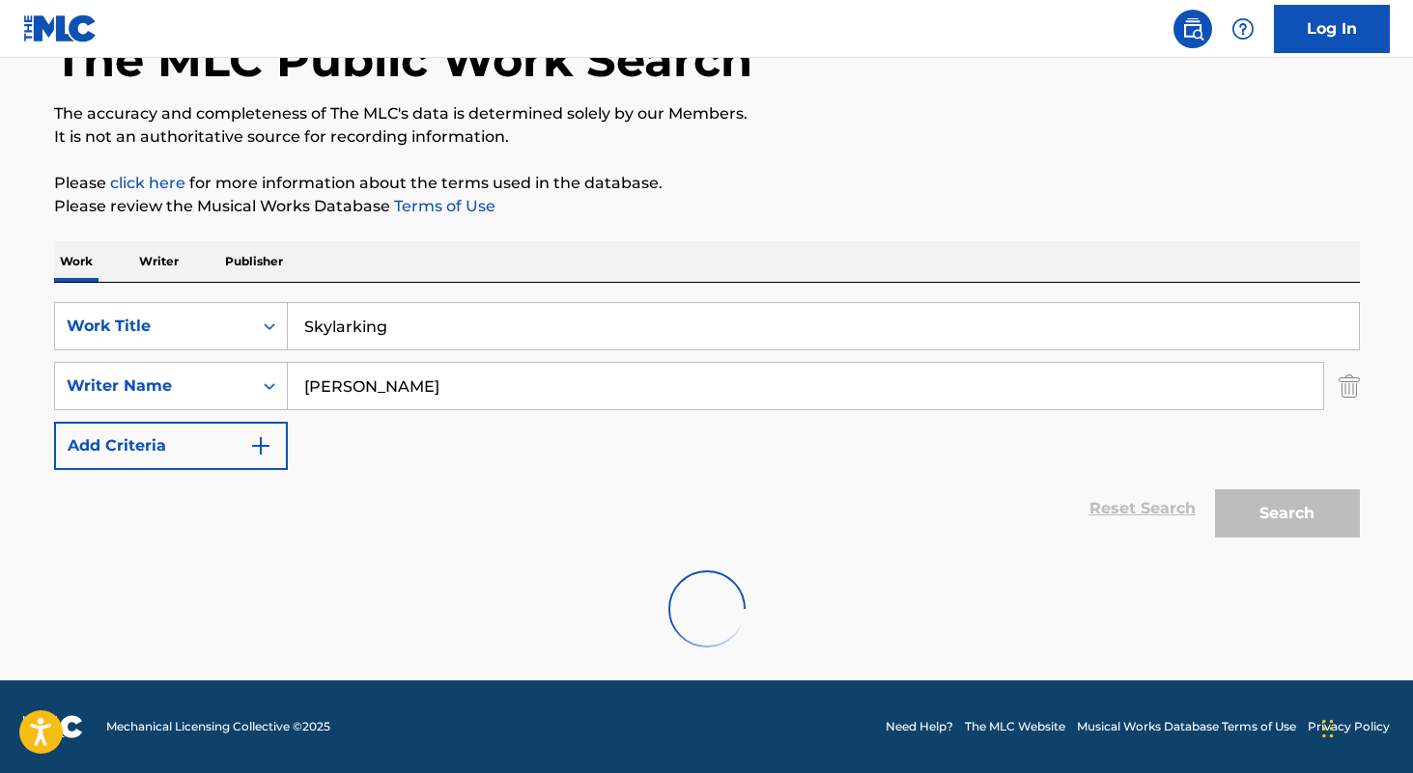
scroll to position [65, 0]
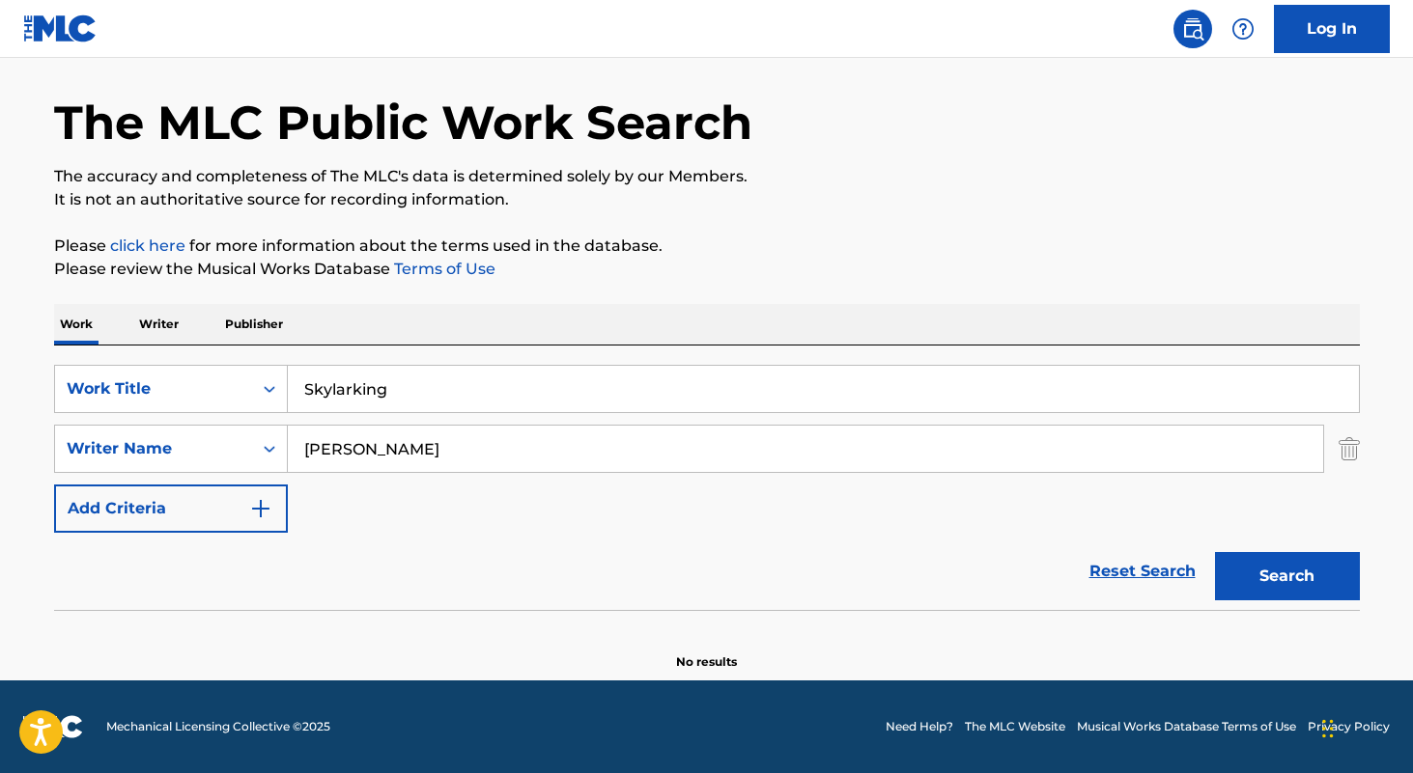
click at [465, 388] on input "Skylarking" at bounding box center [823, 389] width 1071 height 46
paste input "Keeper"
type input "Keeper"
click at [461, 455] on input "rob frye" at bounding box center [805, 449] width 1035 height 46
type input "paul russell"
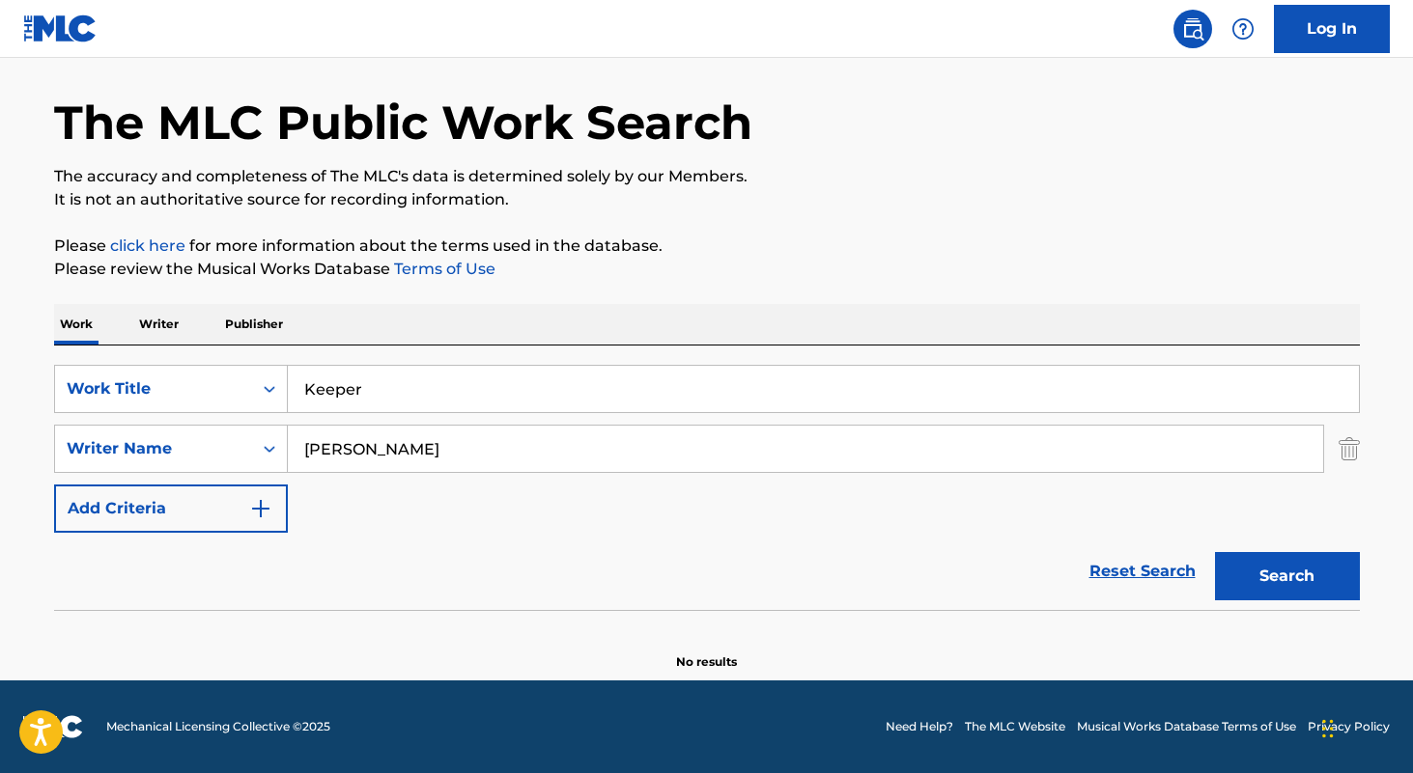
click at [1215, 552] on button "Search" at bounding box center [1287, 576] width 145 height 48
click at [482, 386] on input "Keeper" at bounding box center [823, 389] width 1071 height 46
type input "cheap"
click at [485, 442] on input "paul russell" at bounding box center [805, 449] width 1035 height 46
type input "travis heidelman"
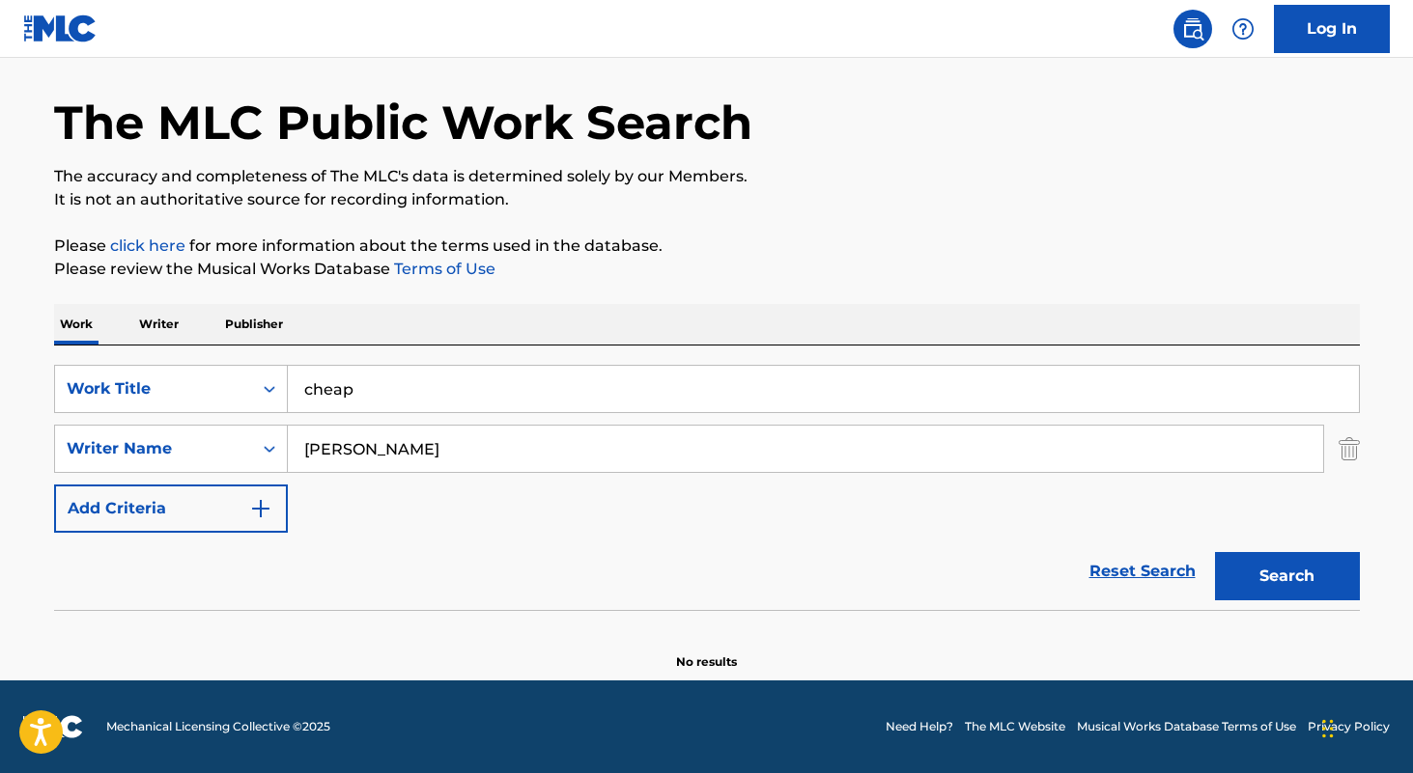
click at [1215, 552] on button "Search" at bounding box center [1287, 576] width 145 height 48
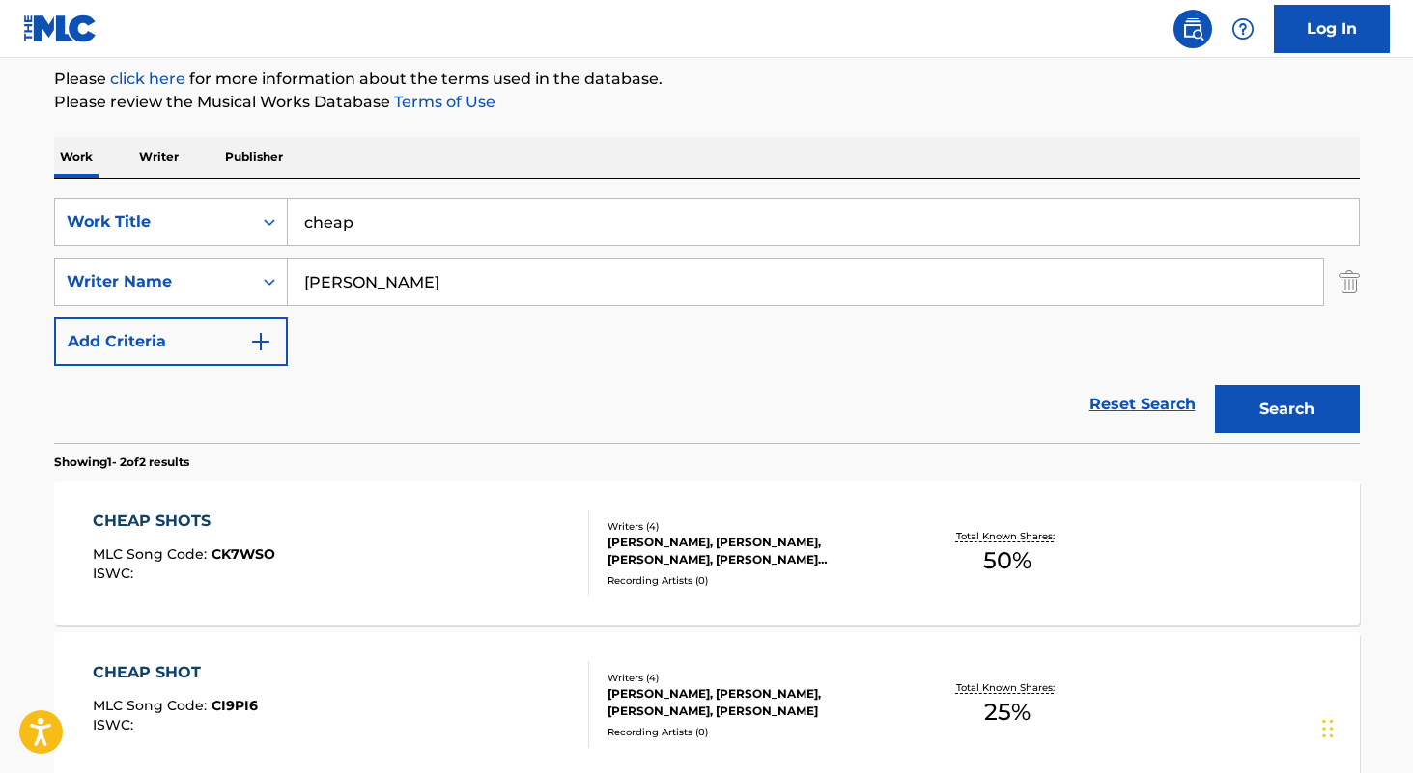
scroll to position [239, 0]
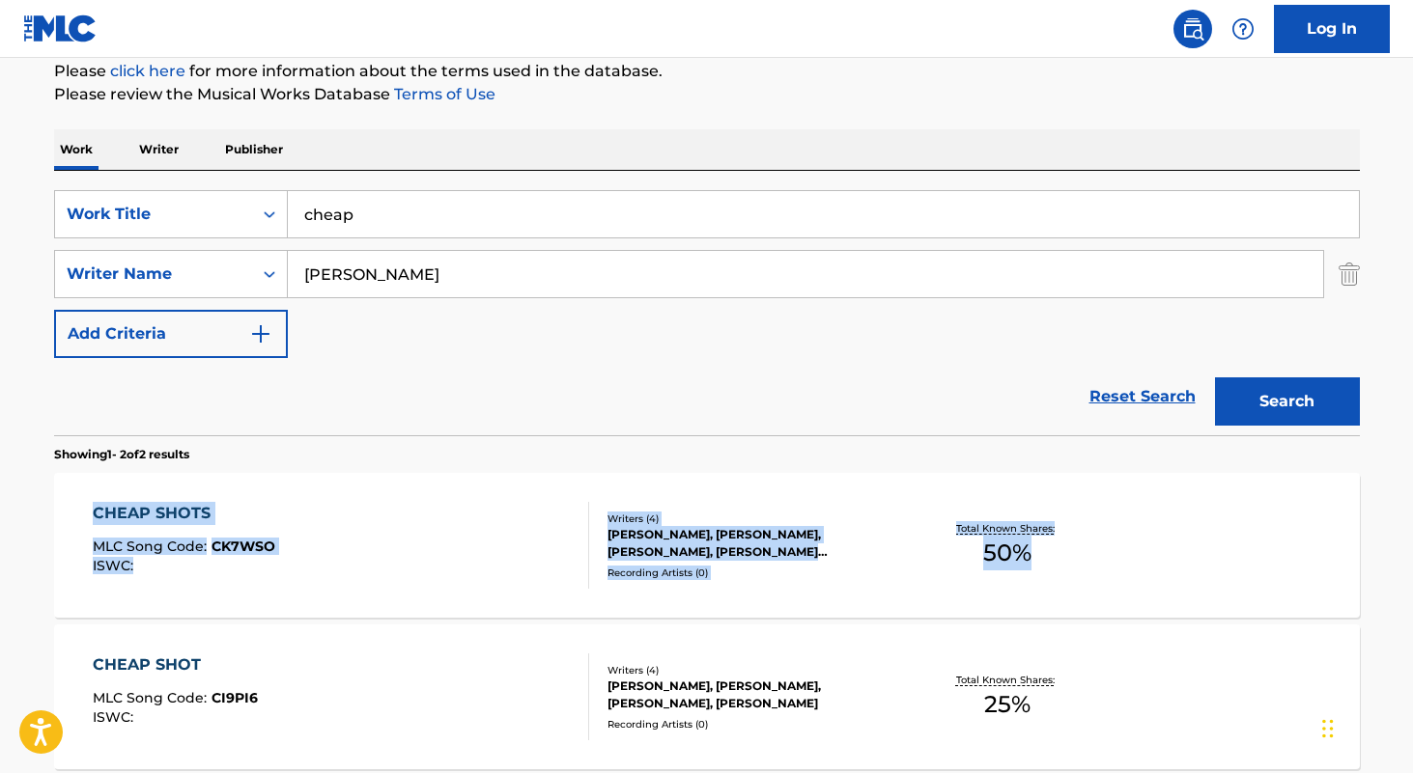
click at [502, 236] on input "cheap" at bounding box center [823, 214] width 1071 height 46
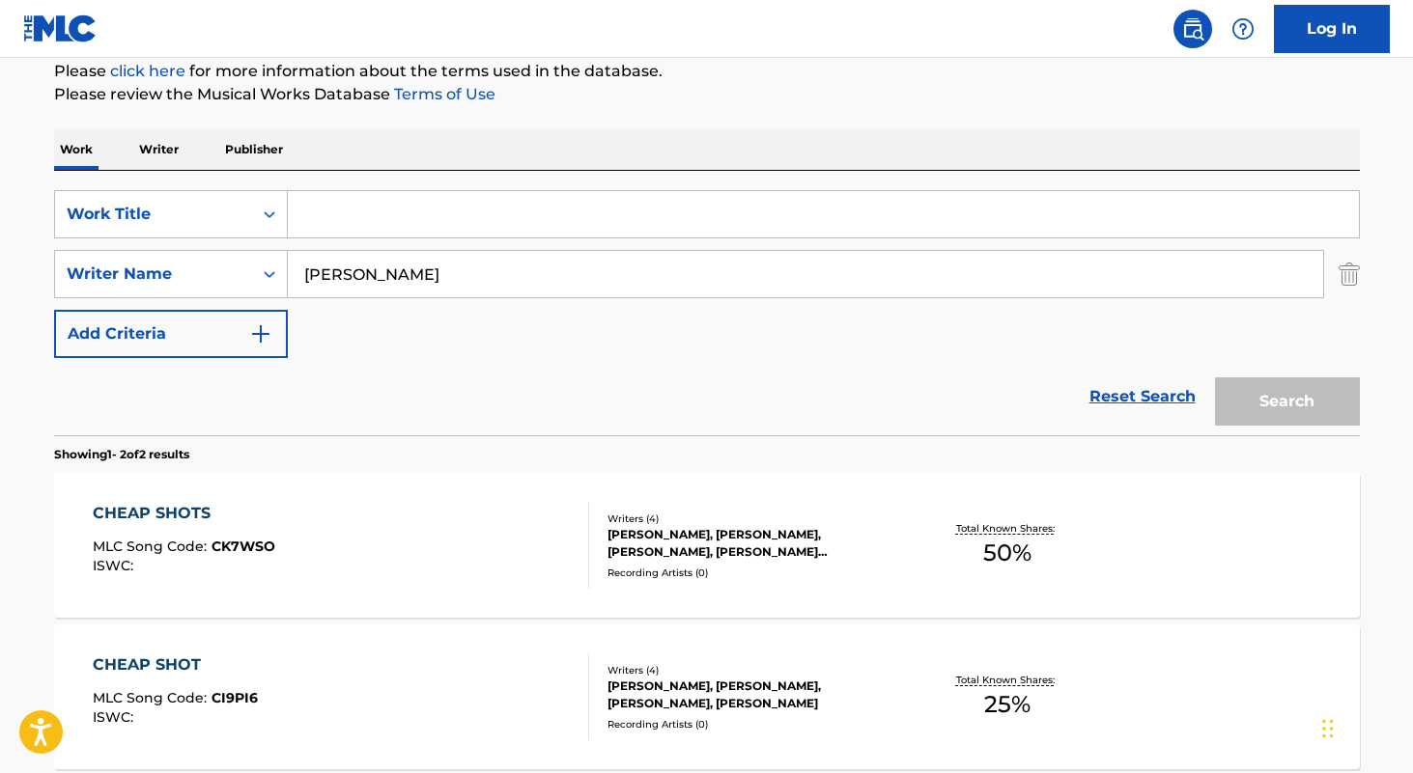
paste input "I Got a Feeling"
type input "I Got a Feeling"
click at [499, 301] on div "SearchWithCriteria3a898b56-f248-49a3-91bc-25e0aa60a10d Work Title I Got a Feeli…" at bounding box center [706, 274] width 1305 height 168
click at [499, 290] on input "travis heidelman" at bounding box center [805, 274] width 1035 height 46
type input "benjamin goldsmith"
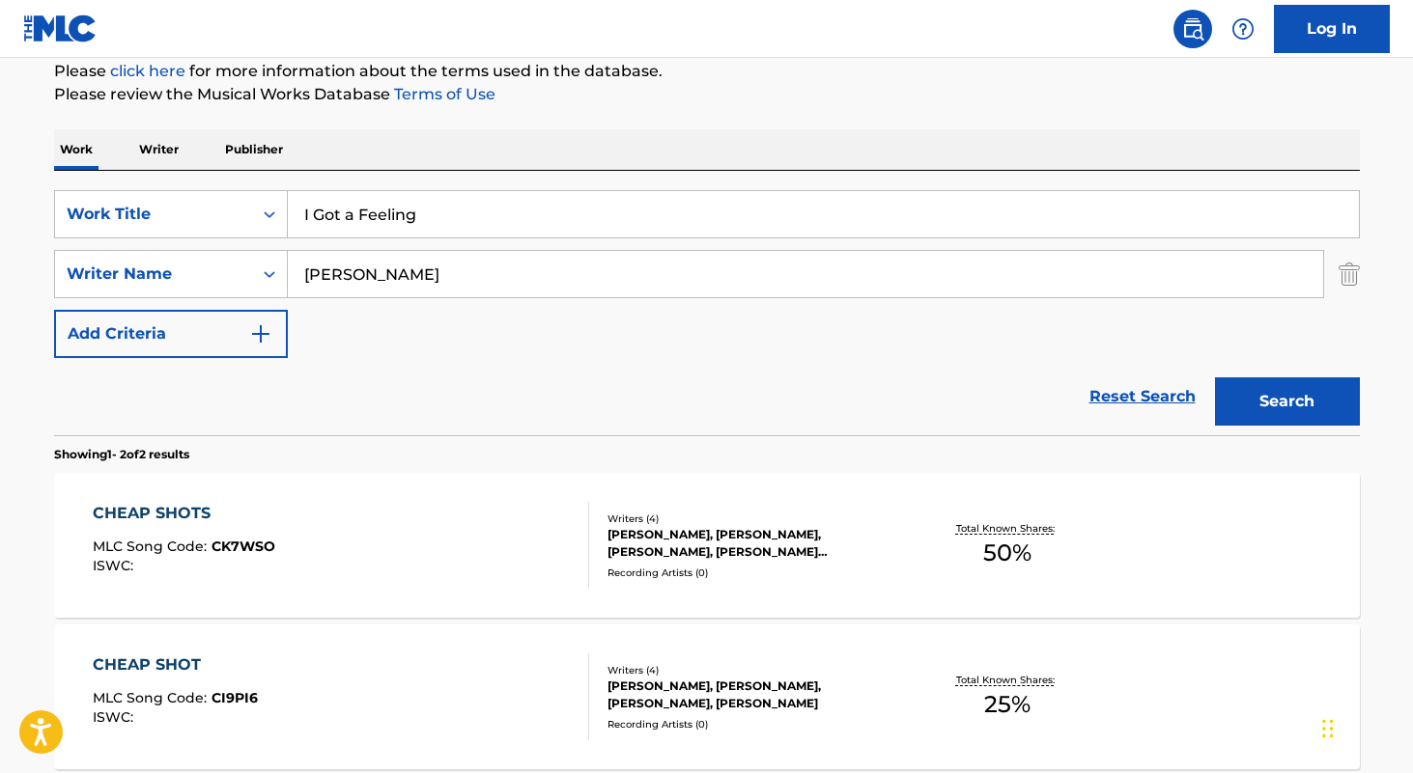
click at [1215, 378] on button "Search" at bounding box center [1287, 402] width 145 height 48
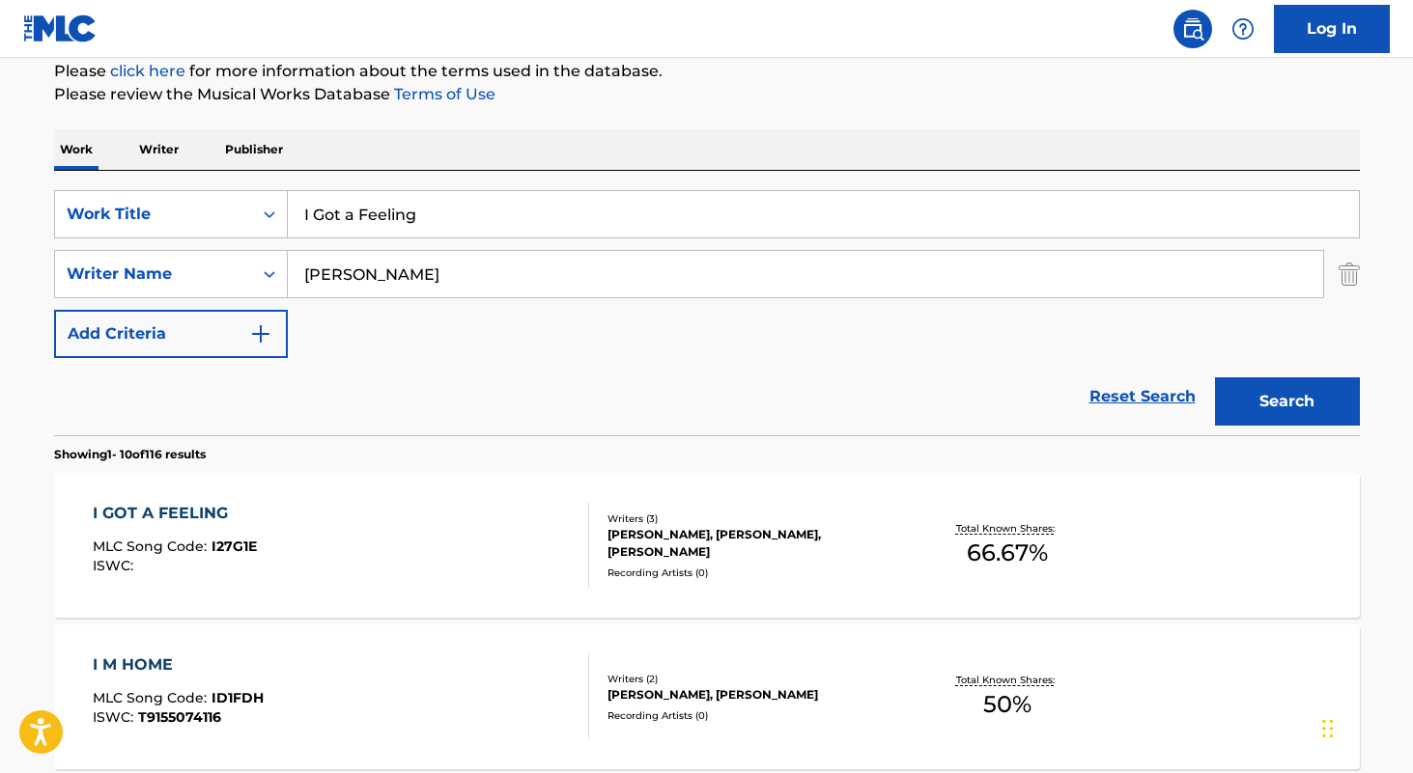
scroll to position [377, 0]
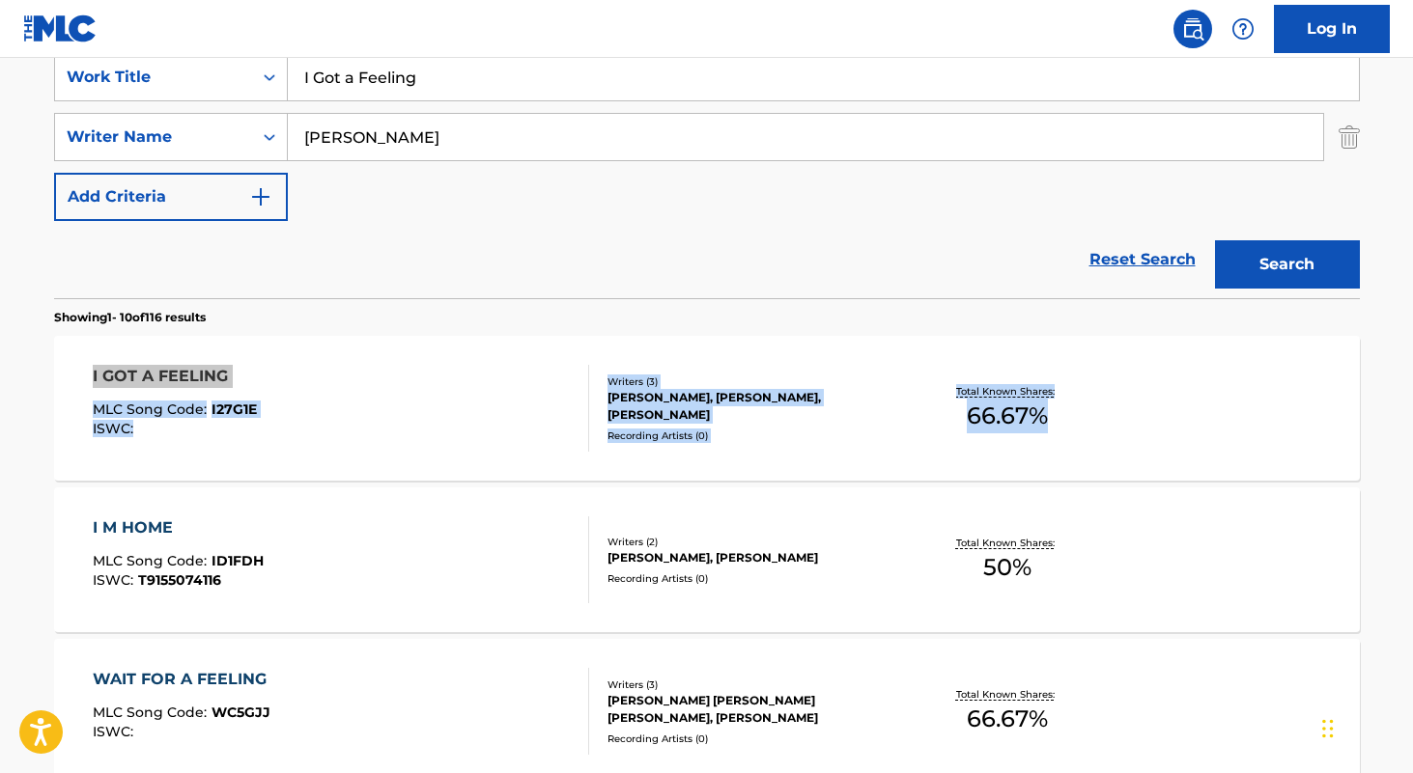
click at [533, 74] on input "I Got a Feeling" at bounding box center [823, 77] width 1071 height 46
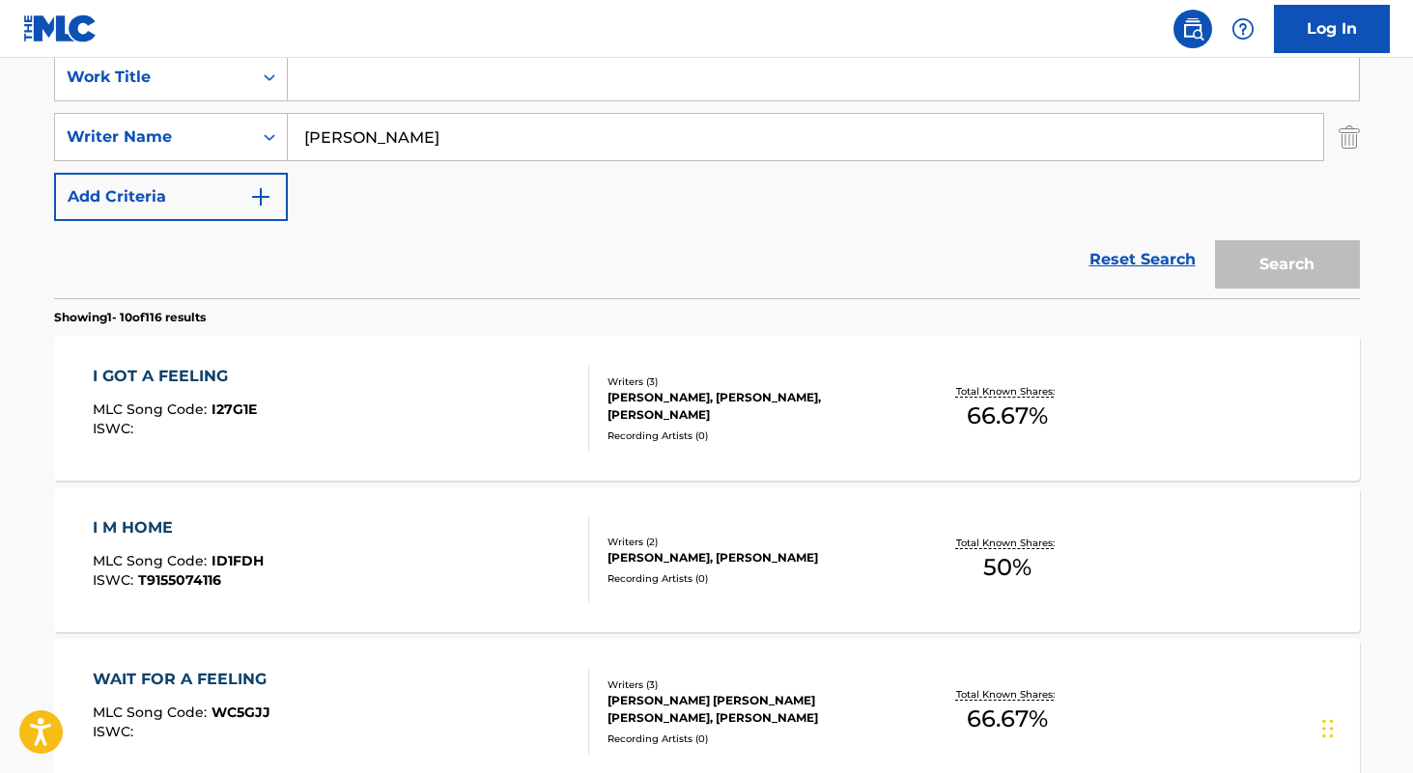
paste input "Dance Forever"
type input "Dance Forever"
click at [534, 138] on input "benjamin goldsmith" at bounding box center [805, 137] width 1035 height 46
type input "andrew melka"
click at [1215, 240] on button "Search" at bounding box center [1287, 264] width 145 height 48
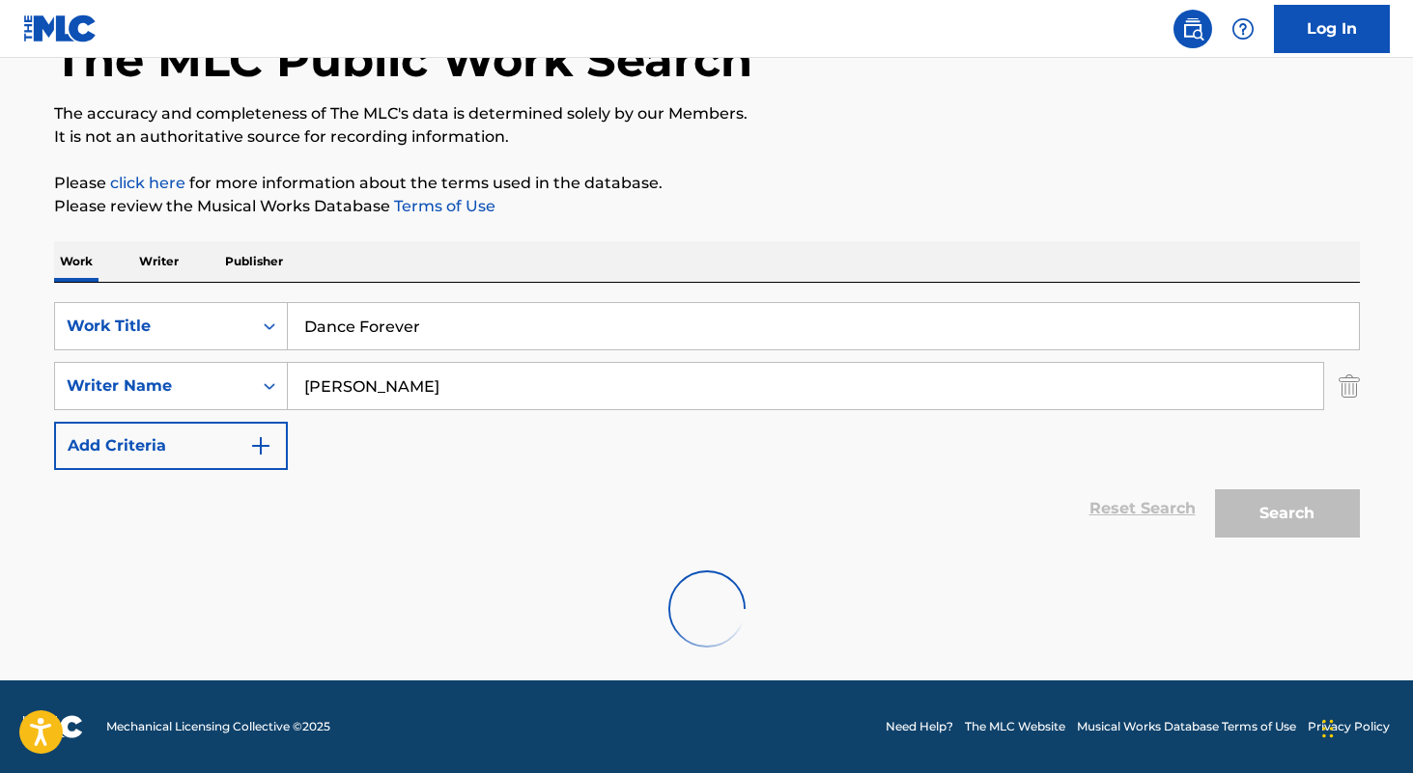
scroll to position [65, 0]
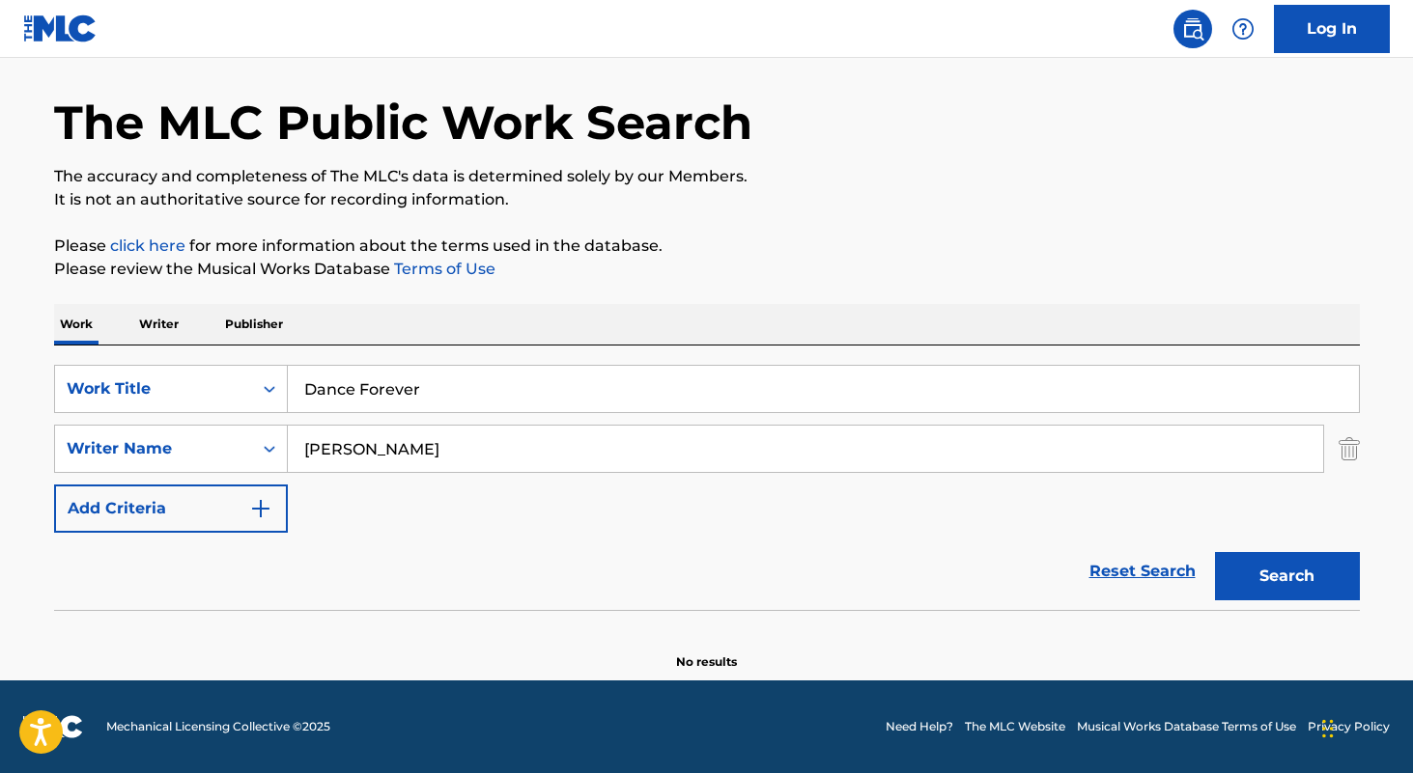
click at [512, 408] on input "Dance Forever" at bounding box center [823, 389] width 1071 height 46
type input "loving you"
click at [520, 463] on input "andrew melka" at bounding box center [805, 449] width 1035 height 46
type input "bhavik pattani"
click at [1215, 552] on button "Search" at bounding box center [1287, 576] width 145 height 48
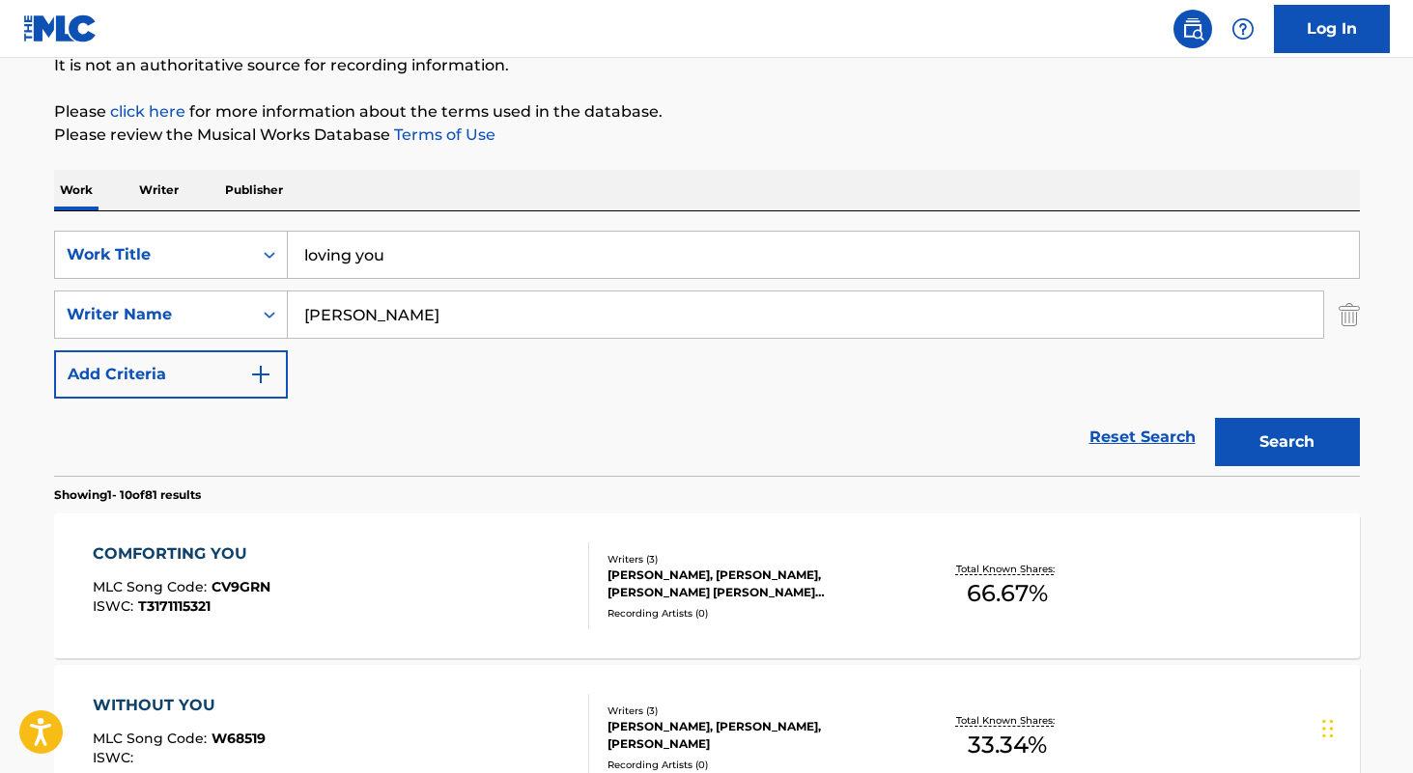
scroll to position [158, 0]
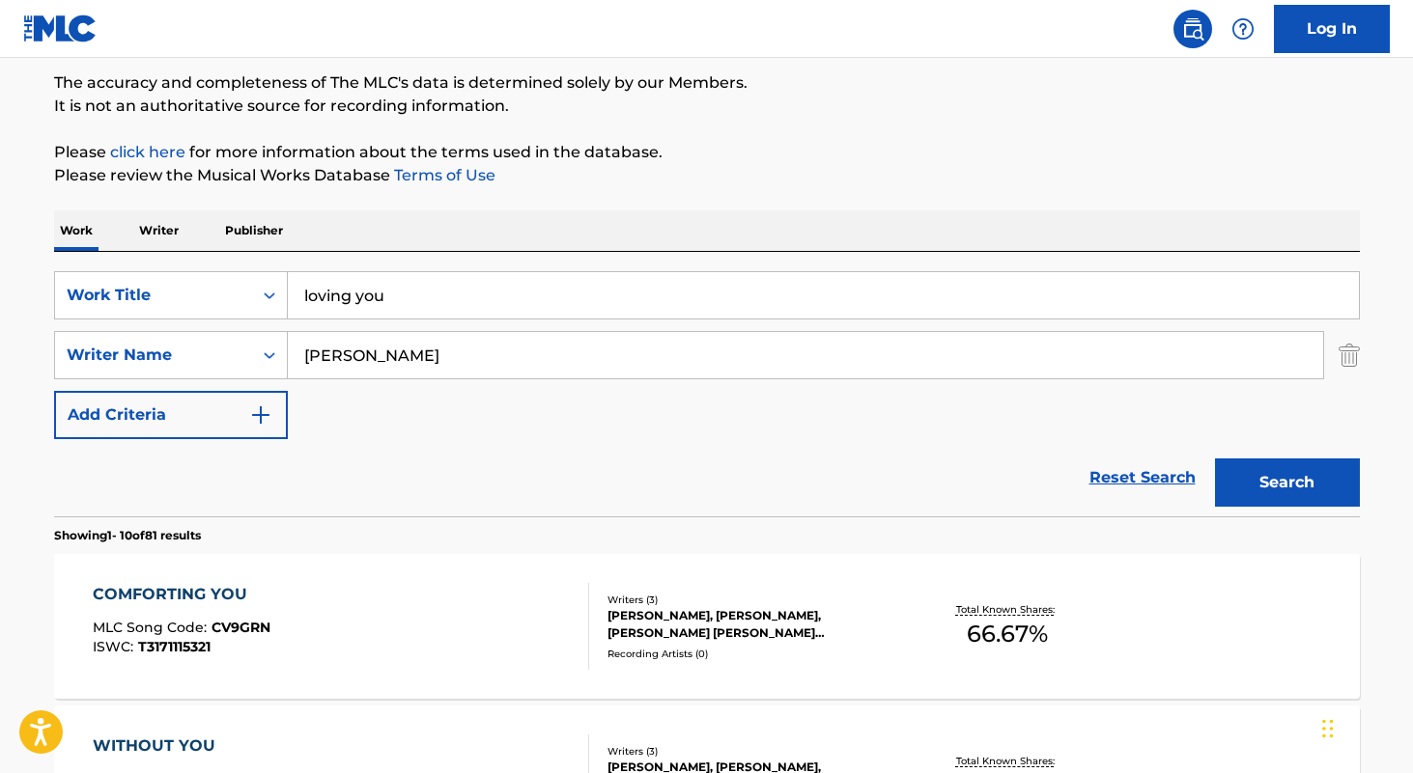
click at [520, 301] on input "loving you" at bounding box center [823, 295] width 1071 height 46
type input "waiting for a star"
click at [513, 362] on input "bhavik pattani" at bounding box center [805, 355] width 1035 height 46
type input "george merrill"
click at [1215, 459] on button "Search" at bounding box center [1287, 483] width 145 height 48
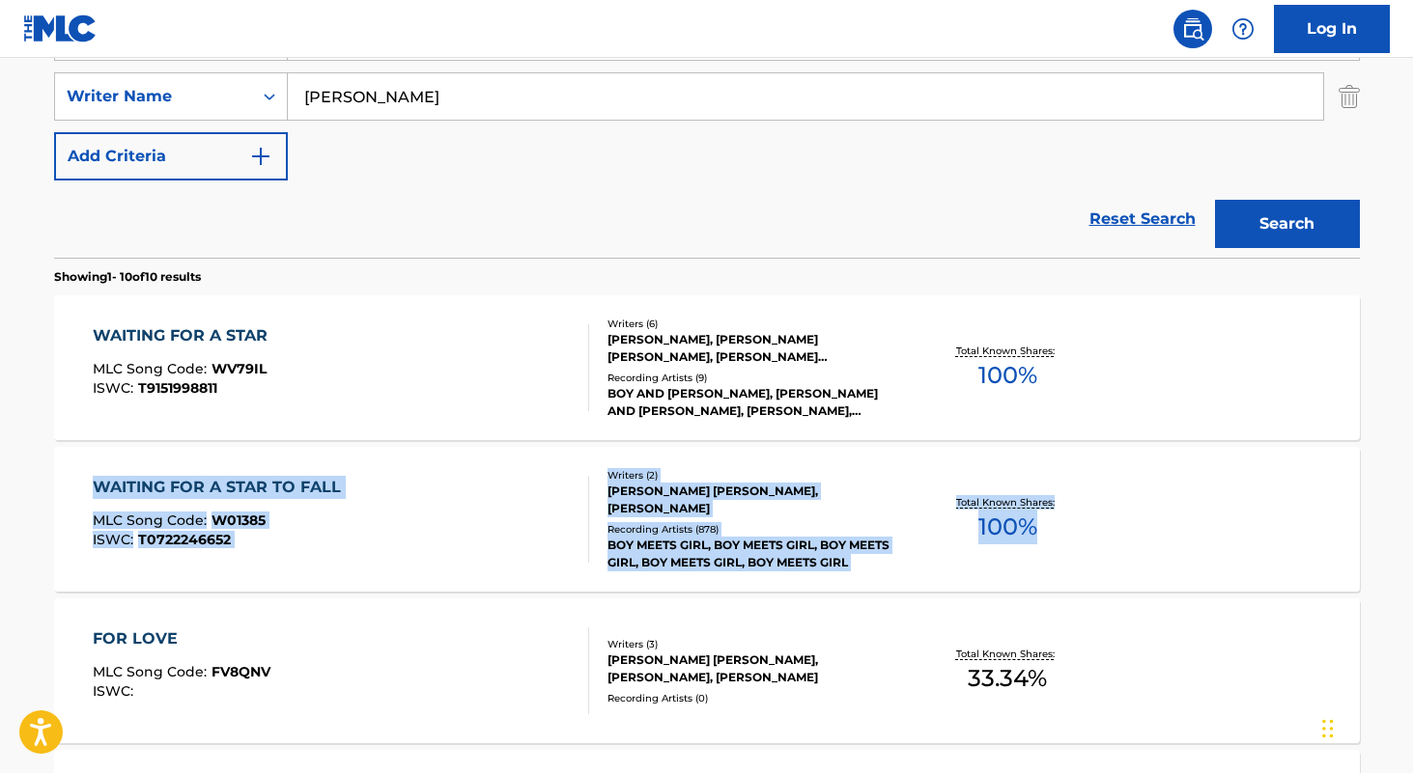
scroll to position [217, 0]
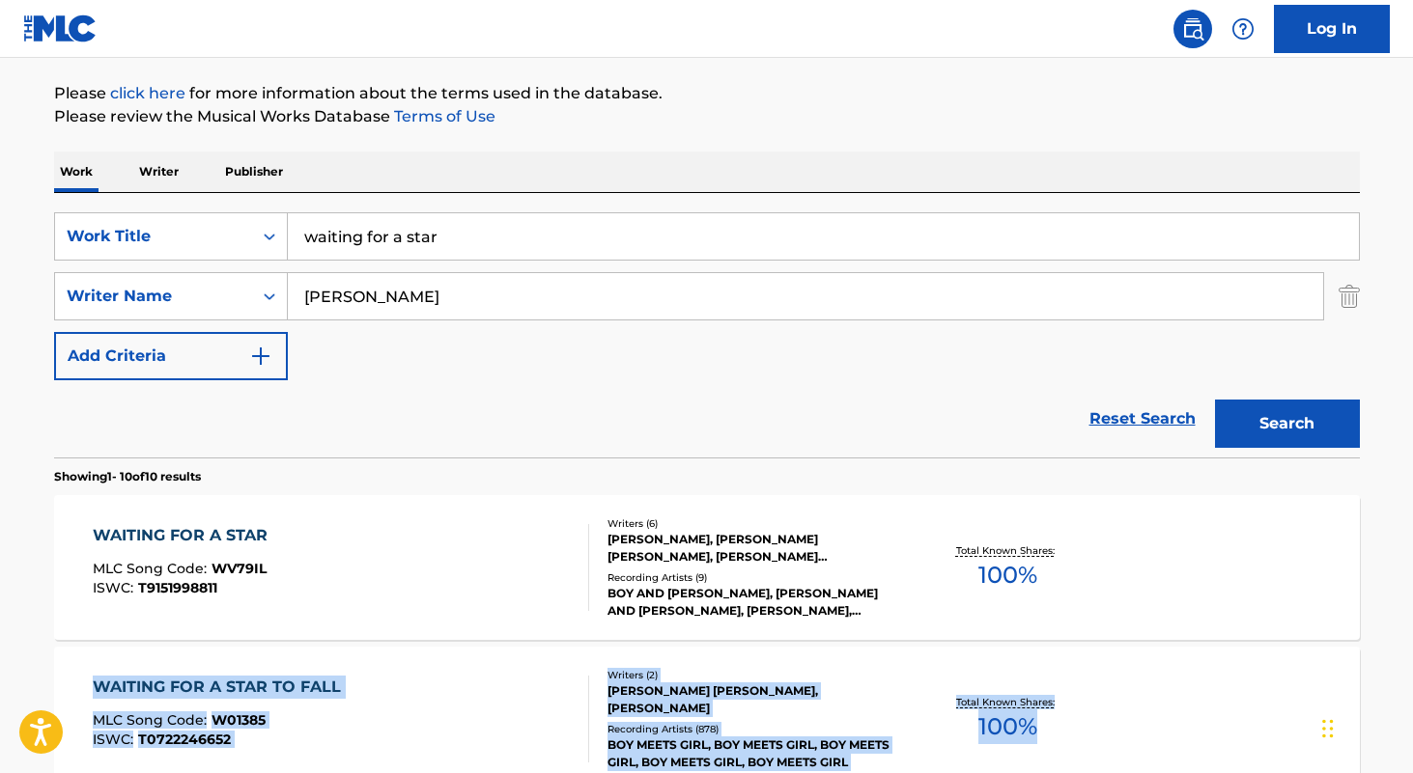
click at [508, 238] on input "waiting for a star" at bounding box center [823, 236] width 1071 height 46
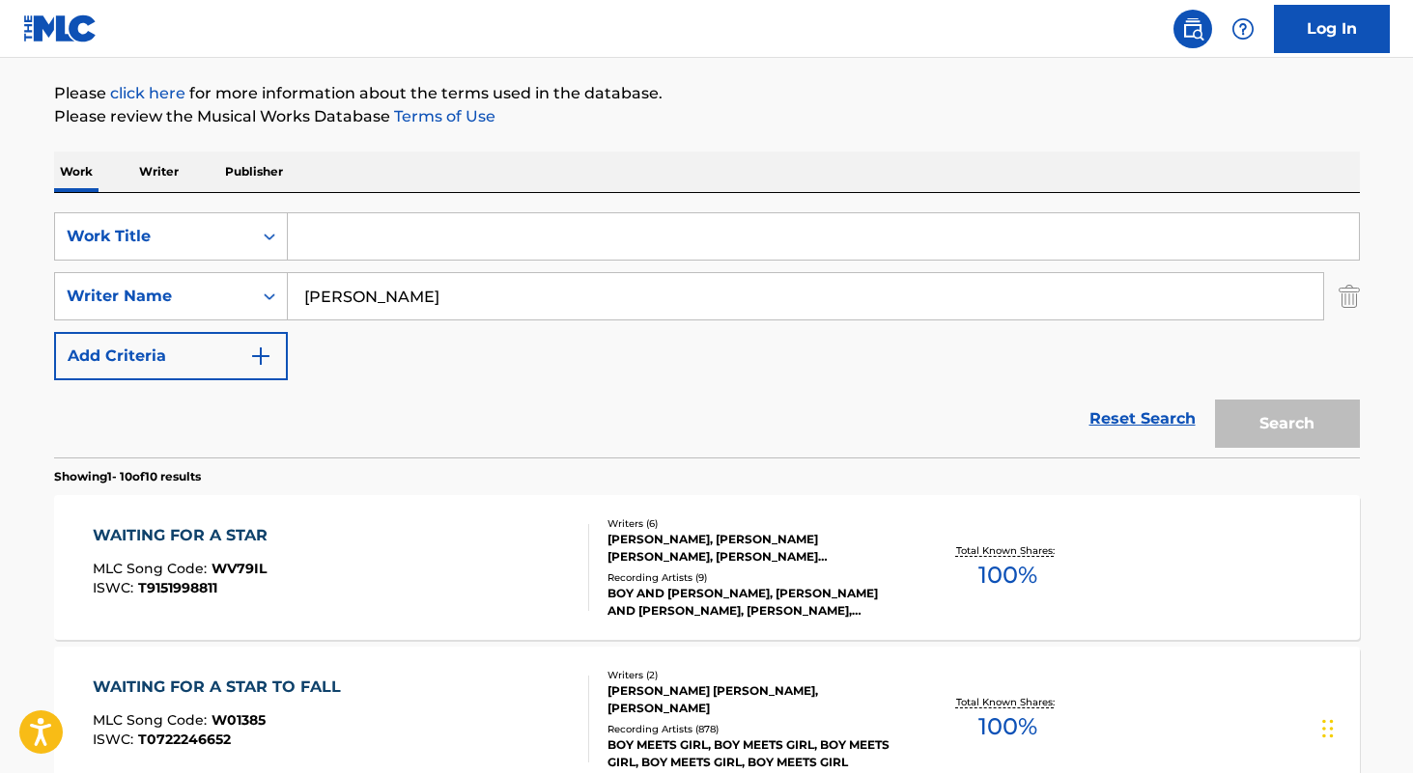
paste input "Every Little Lie"
type input "Every Little Lie"
click at [484, 316] on input "george merrill" at bounding box center [805, 296] width 1035 height 46
type input "deleon"
click at [1215, 400] on button "Search" at bounding box center [1287, 424] width 145 height 48
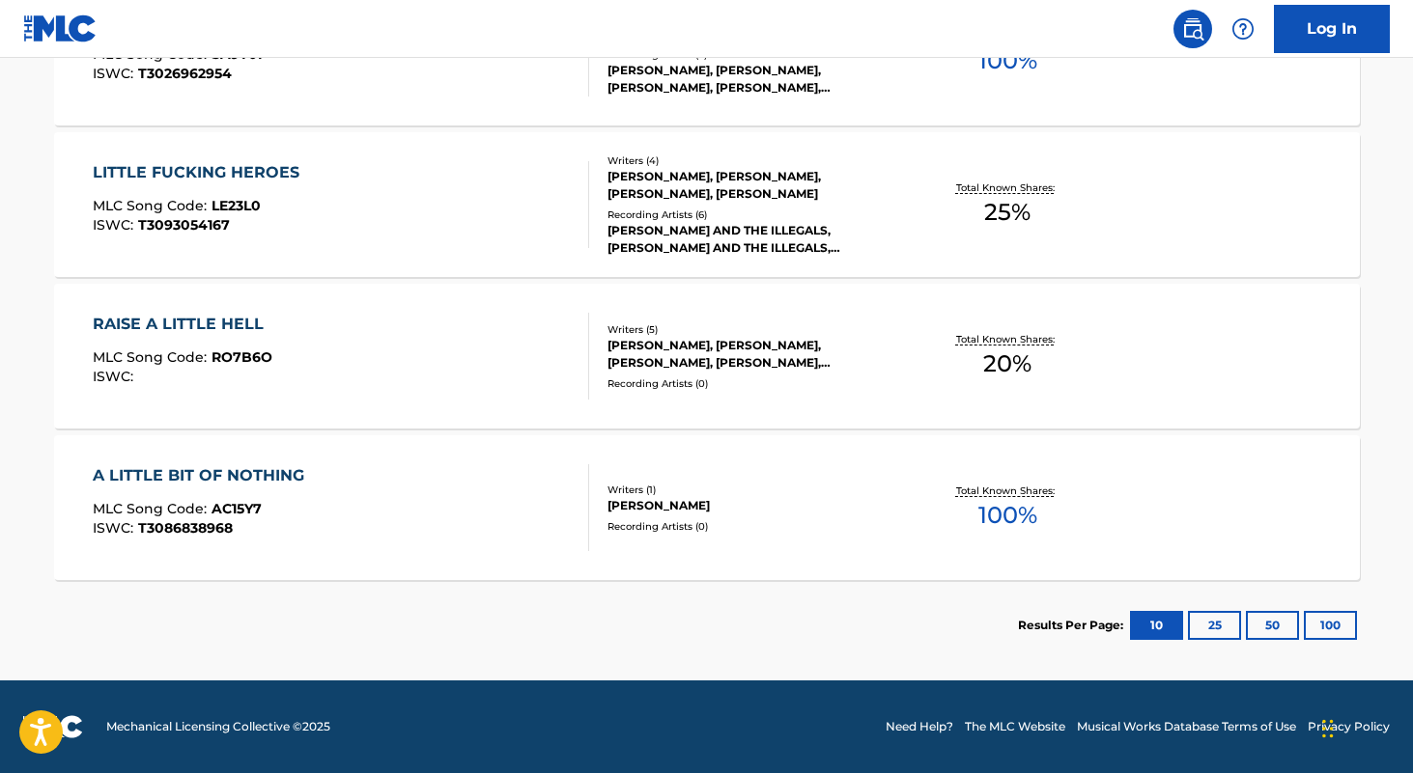
scroll to position [219, 0]
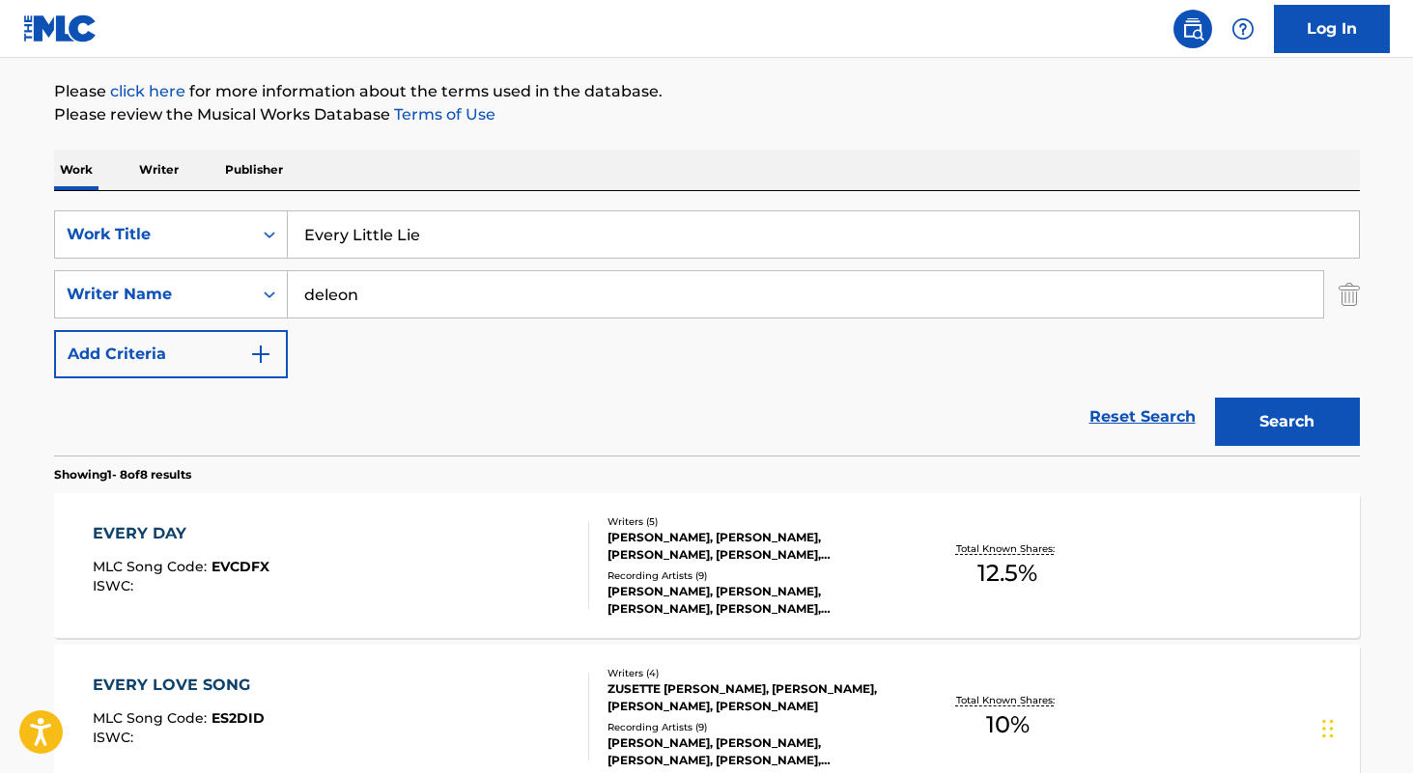
click at [558, 249] on input "Every Little Lie" at bounding box center [823, 234] width 1071 height 46
type input "stay this way"
click at [1215, 398] on button "Search" at bounding box center [1287, 422] width 145 height 48
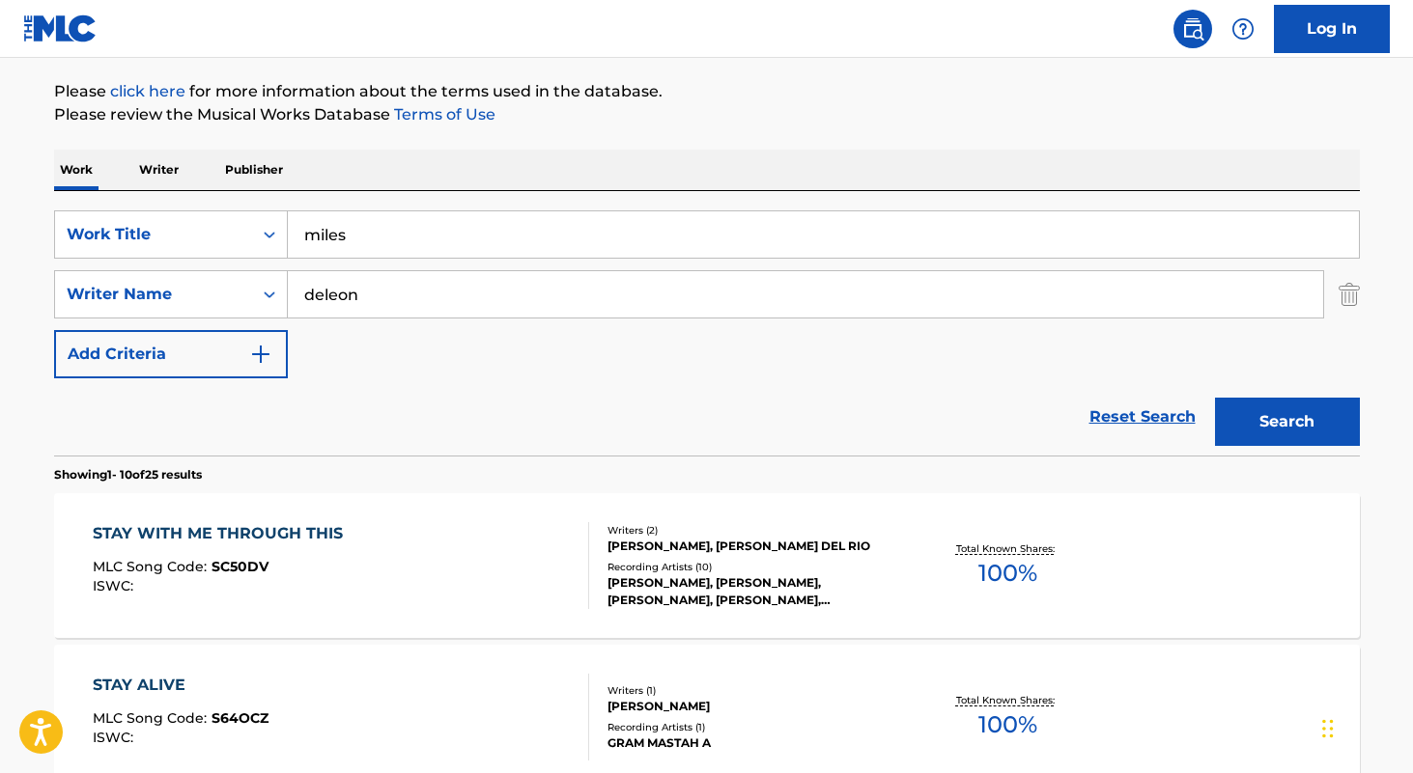
type input "miles"
click at [435, 309] on input "deleon" at bounding box center [805, 294] width 1035 height 46
click at [1215, 398] on button "Search" at bounding box center [1287, 422] width 145 height 48
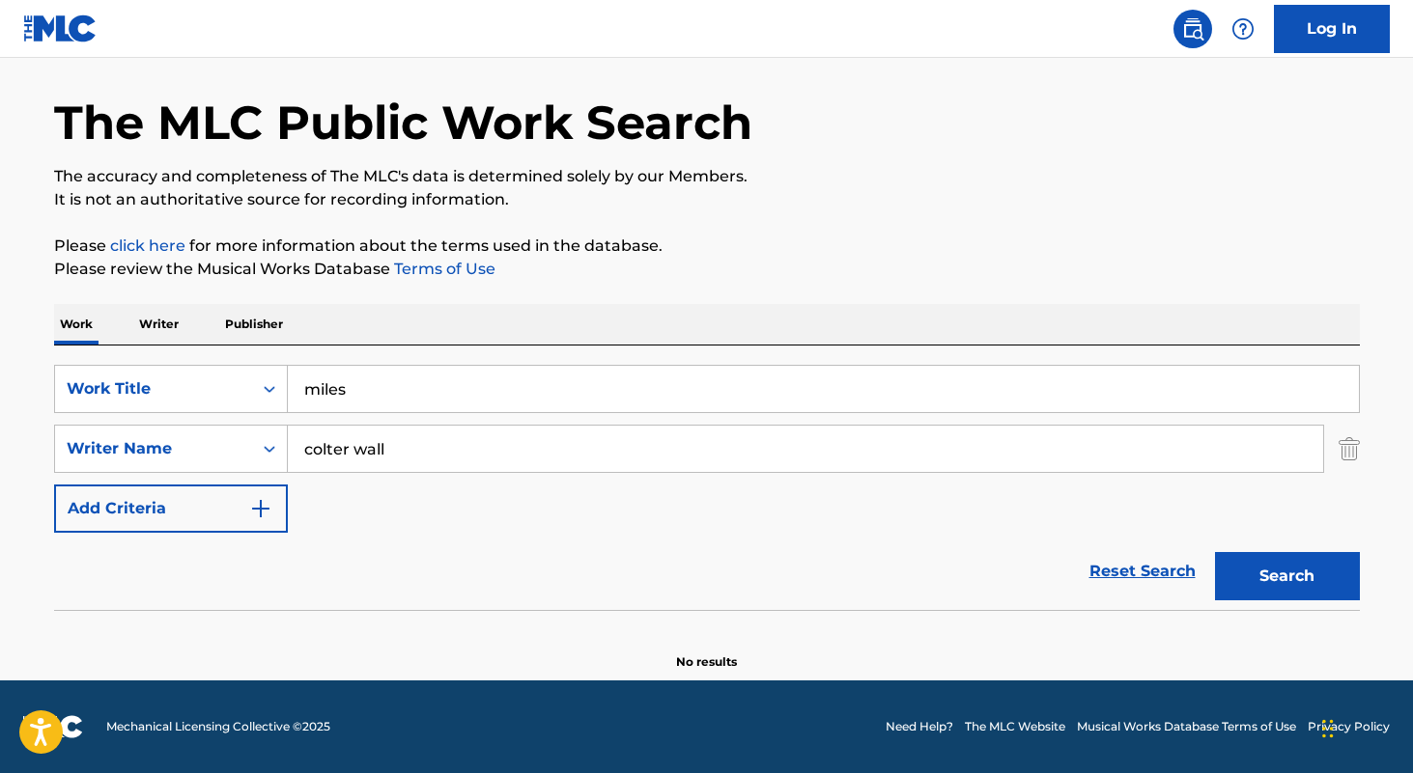
type input "colter wall"
click at [1215, 552] on button "Search" at bounding box center [1287, 576] width 145 height 48
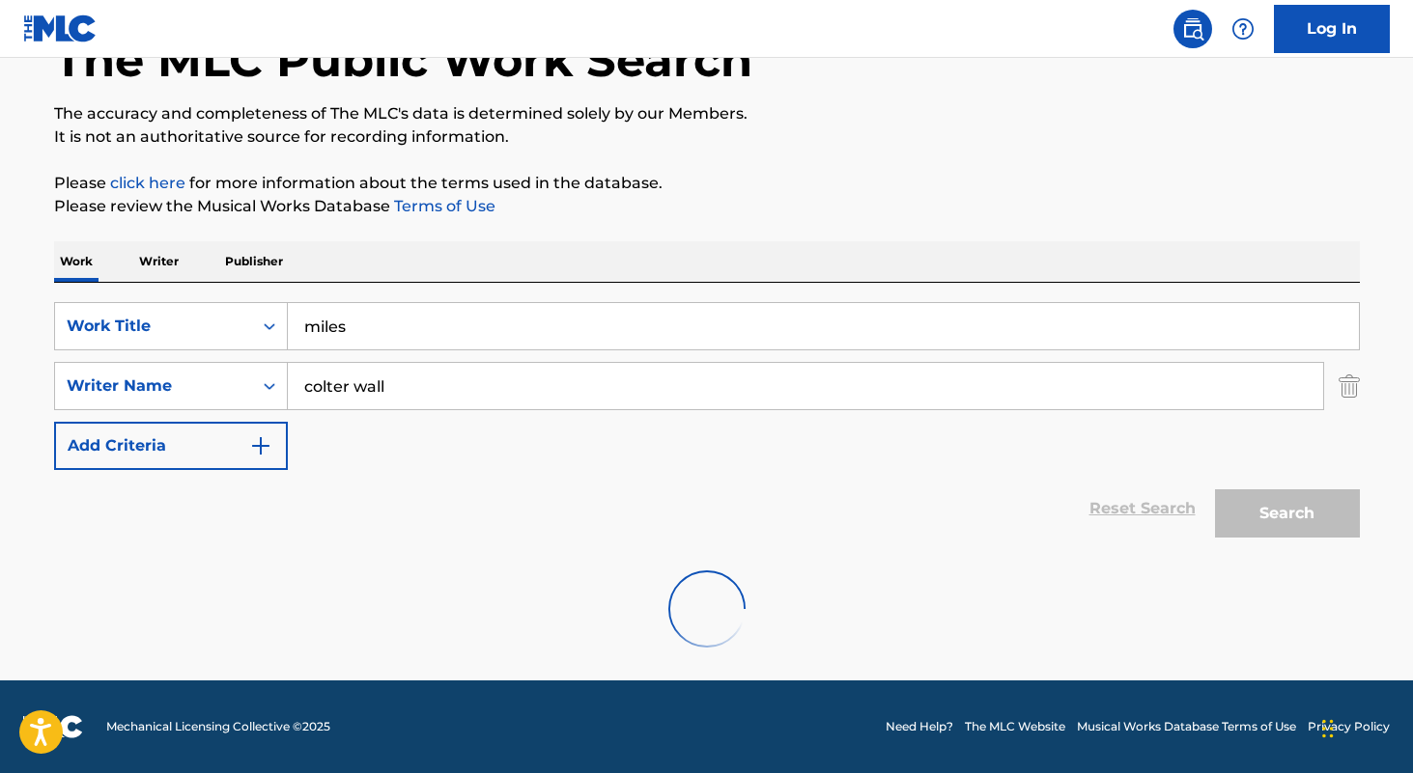
scroll to position [65, 0]
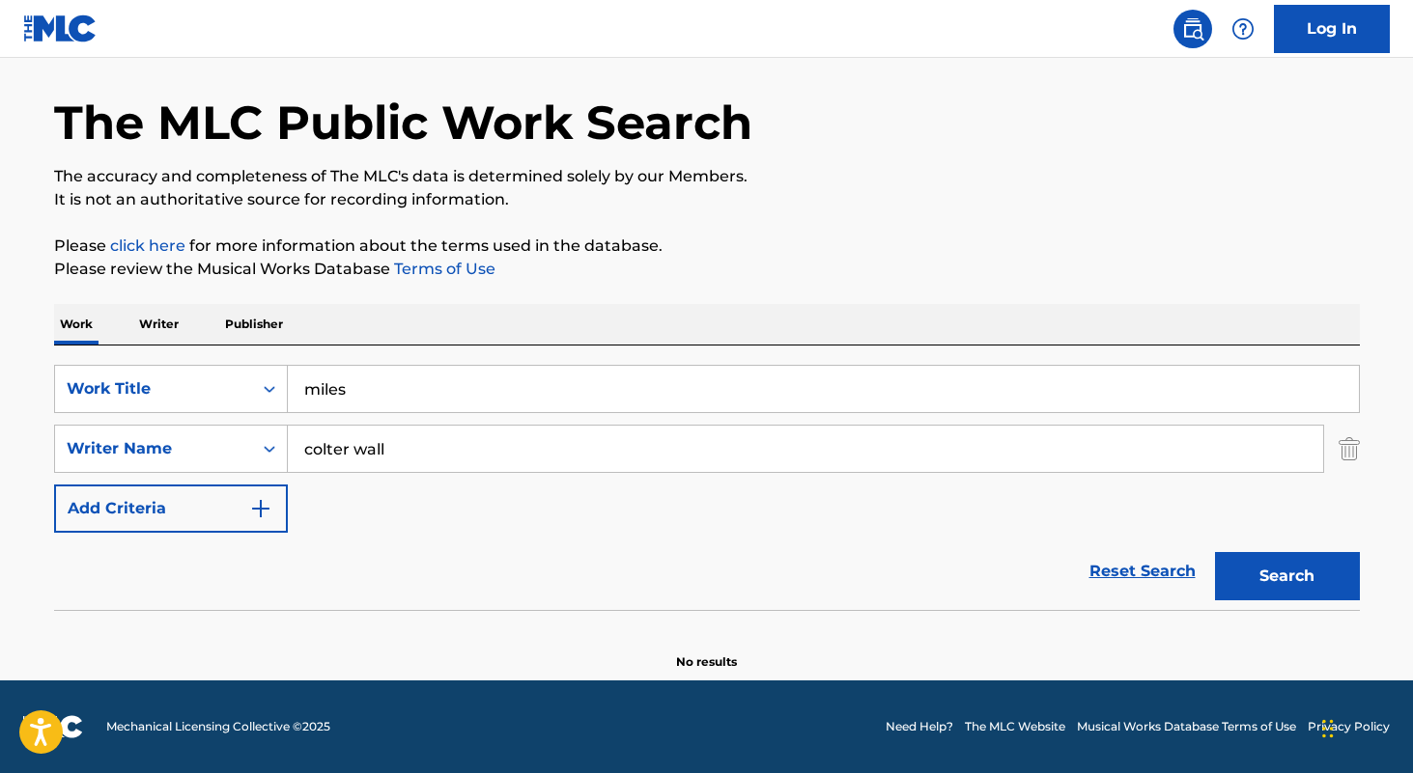
click at [418, 396] on input "miles" at bounding box center [823, 389] width 1071 height 46
paste input "La Indiferencia"
type input "La Indiferencia"
click at [425, 470] on input "colter wall" at bounding box center [805, 449] width 1035 height 46
type input "alonso"
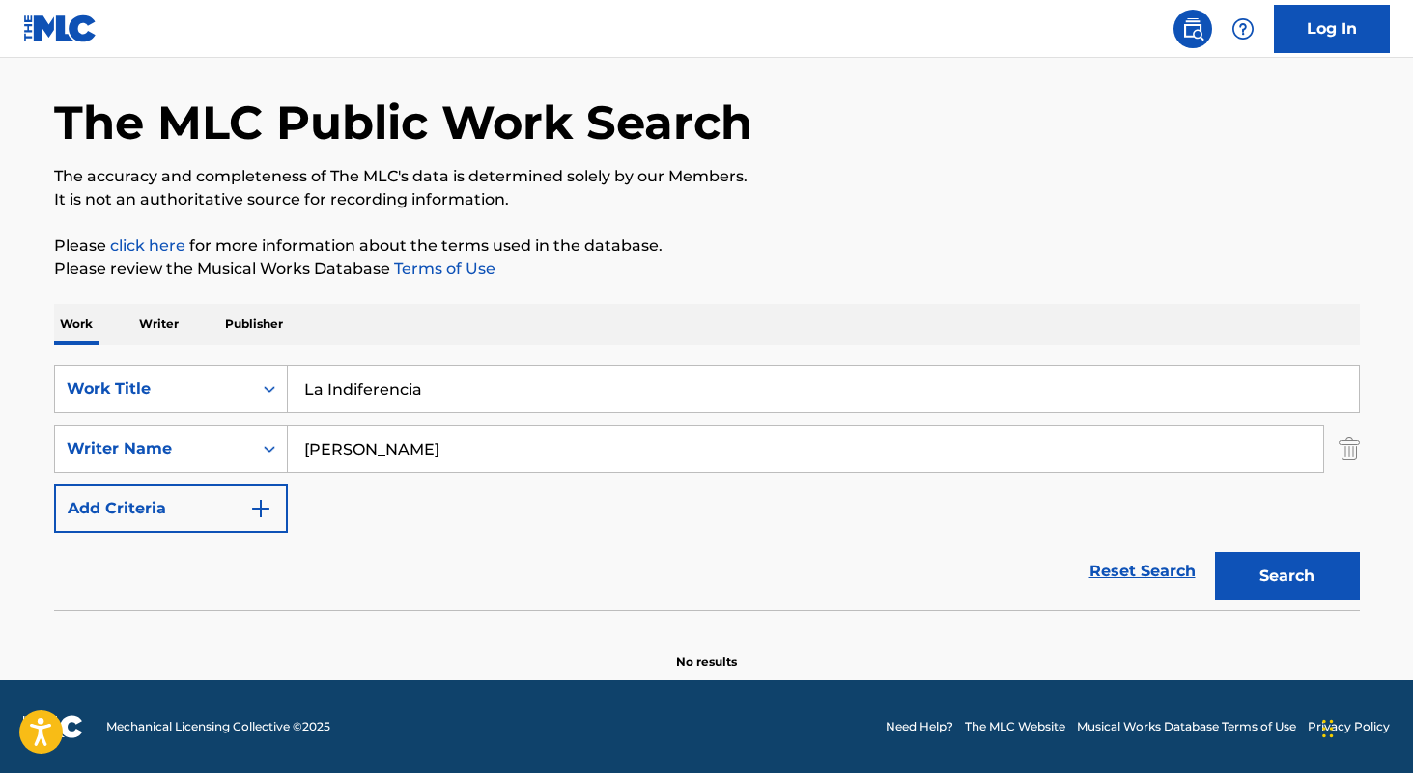
click at [1215, 552] on button "Search" at bounding box center [1287, 576] width 145 height 48
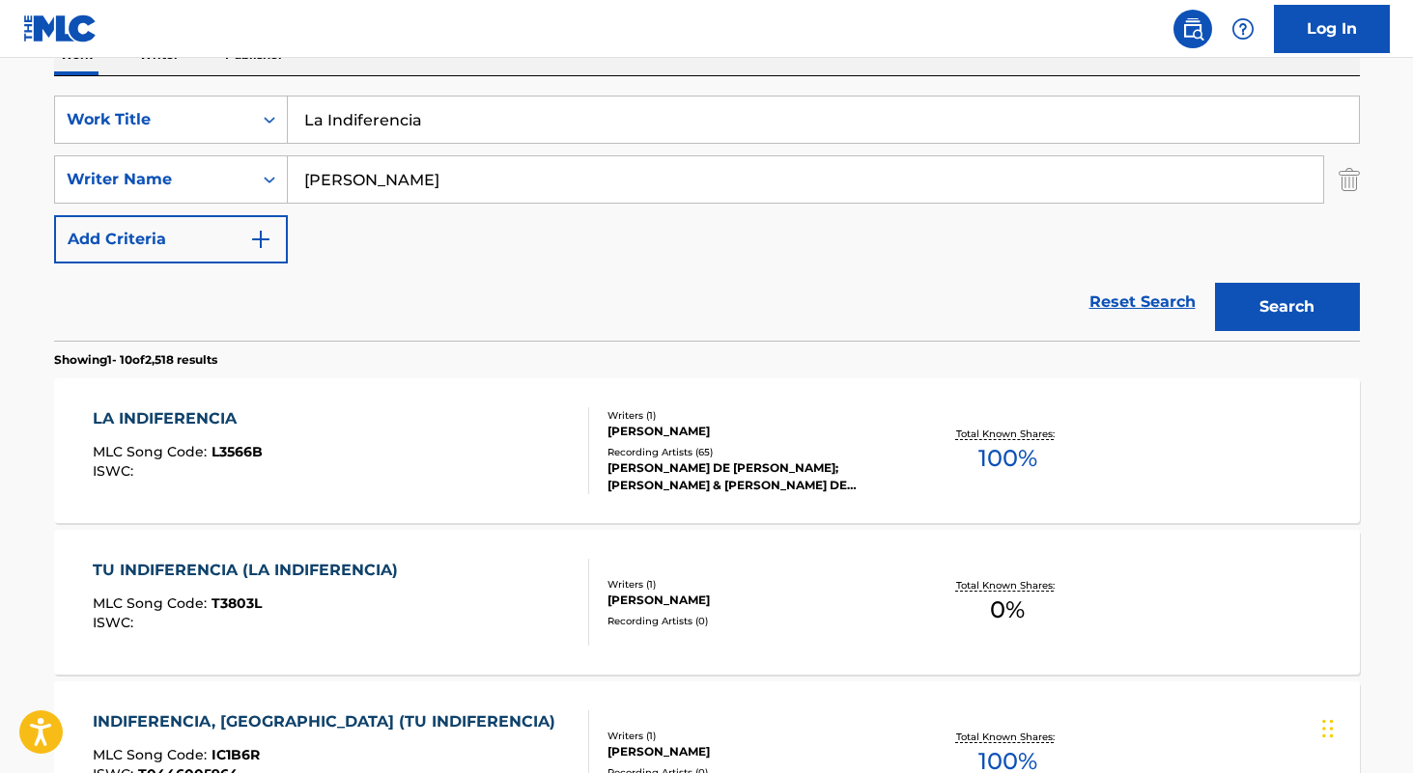
scroll to position [350, 0]
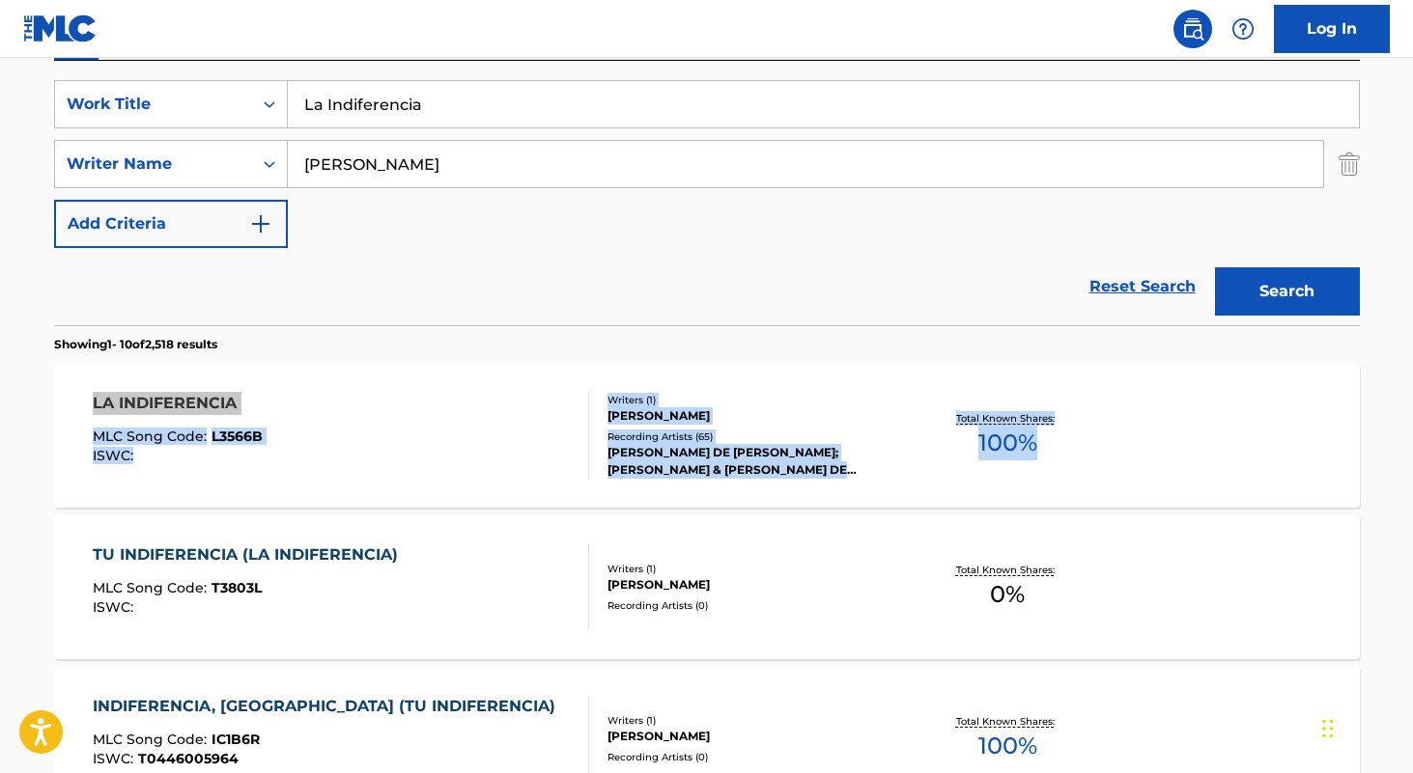
click at [528, 112] on input "La Indiferencia" at bounding box center [823, 104] width 1071 height 46
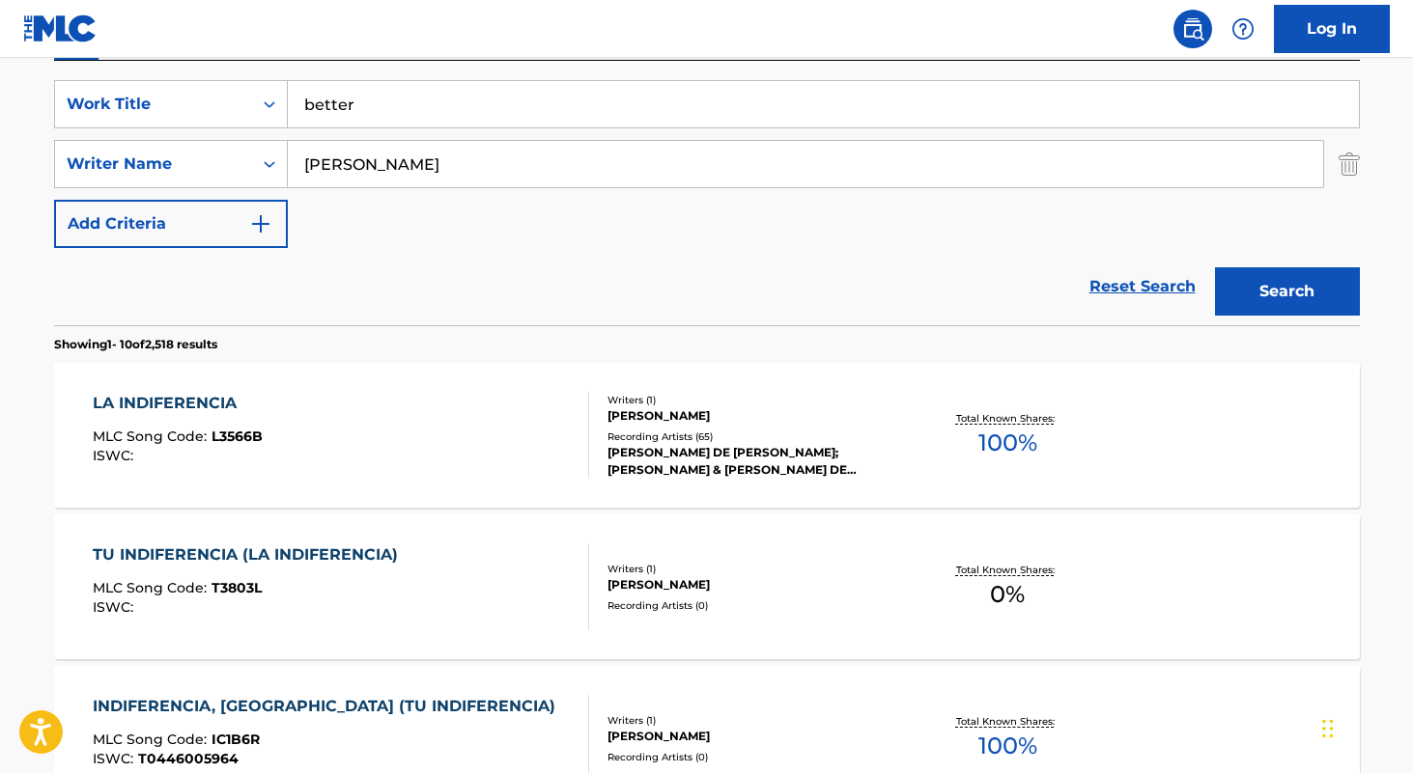
type input "better"
click at [510, 191] on div "SearchWithCriteria3a898b56-f248-49a3-91bc-25e0aa60a10d Work Title better Search…" at bounding box center [706, 164] width 1305 height 168
click at [510, 177] on input "alonso" at bounding box center [805, 164] width 1035 height 46
type input "karla chubb"
click at [1215, 267] on button "Search" at bounding box center [1287, 291] width 145 height 48
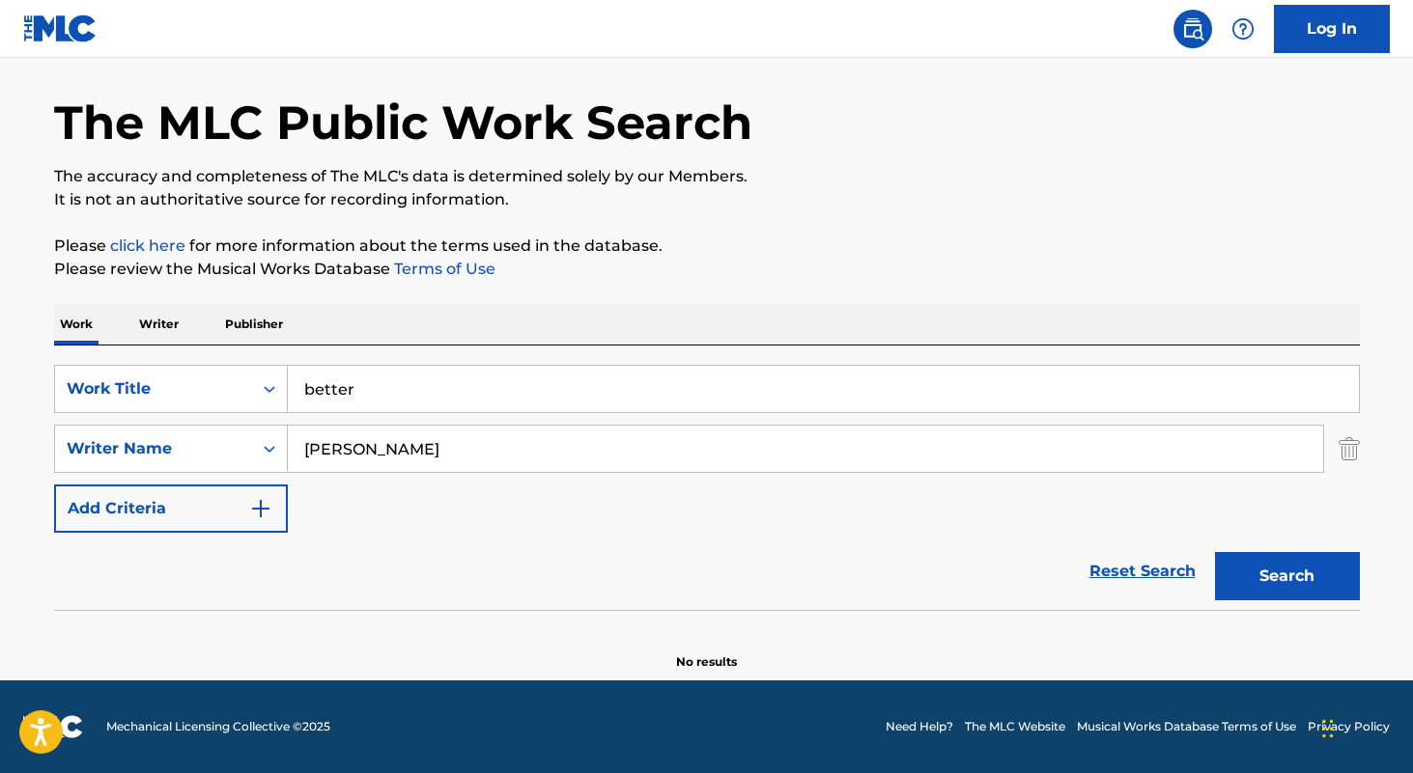
scroll to position [65, 0]
click at [479, 375] on input "better" at bounding box center [823, 389] width 1071 height 46
type input "broke"
click at [502, 449] on input "karla chubb" at bounding box center [805, 449] width 1035 height 46
type input "mackenzy mackay"
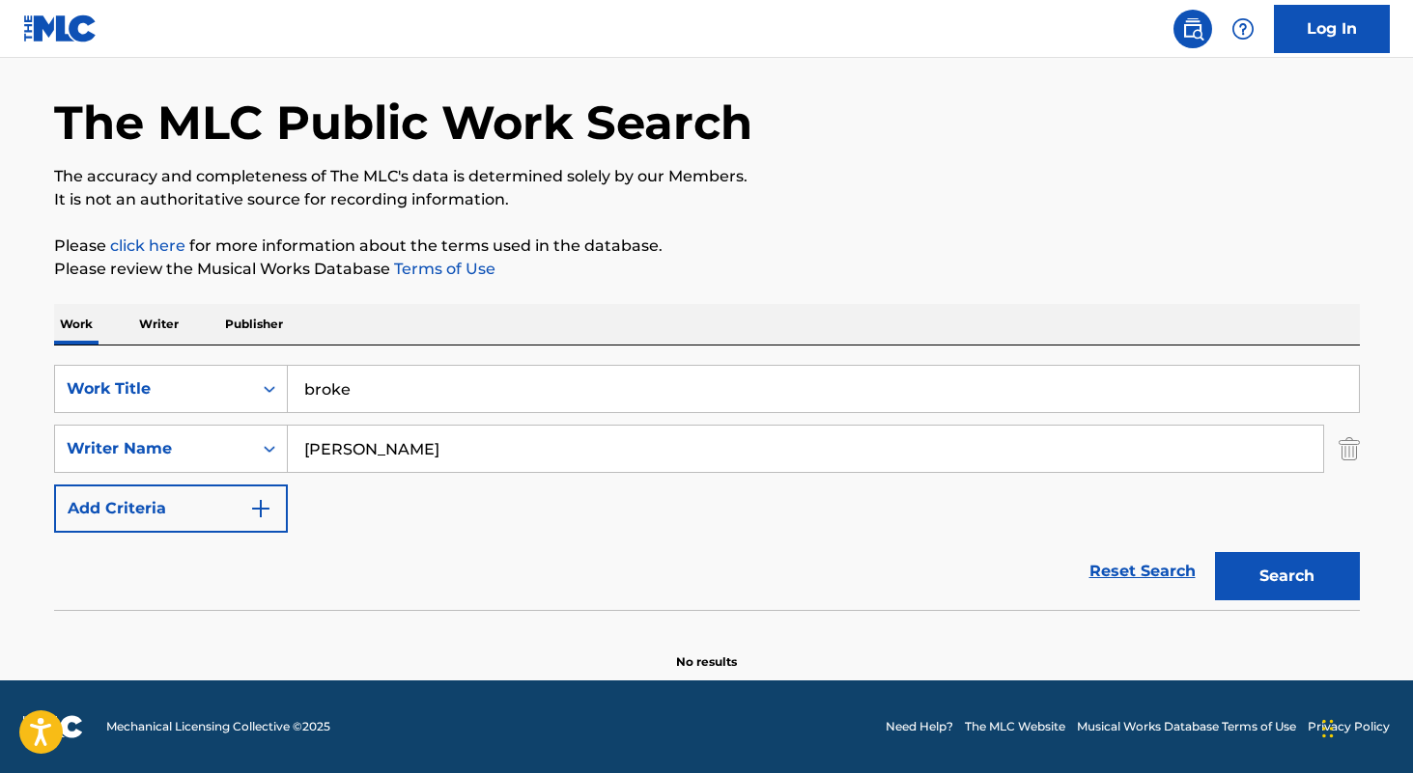
click at [1215, 552] on button "Search" at bounding box center [1287, 576] width 145 height 48
click at [564, 390] on input "broke" at bounding box center [823, 389] width 1071 height 46
paste input "Hate The Morning"
type input "Hate The Morning"
click at [554, 458] on input "mackenzy mackay" at bounding box center [805, 449] width 1035 height 46
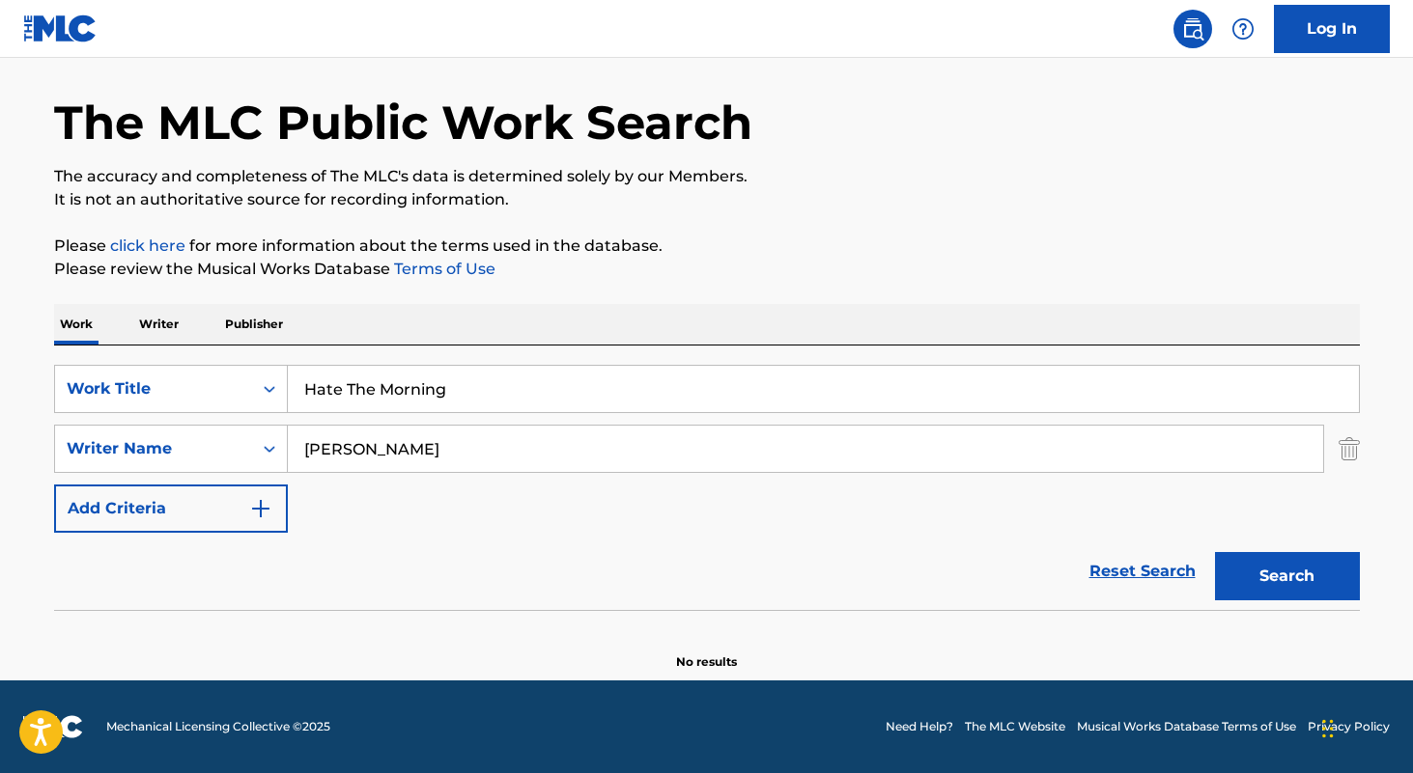
click at [1215, 552] on button "Search" at bounding box center [1287, 576] width 145 height 48
type input "mason reyes"
click at [1215, 552] on button "Search" at bounding box center [1287, 576] width 145 height 48
click at [560, 407] on input "Hate The Morning" at bounding box center [823, 389] width 1071 height 46
paste input "Quietude"
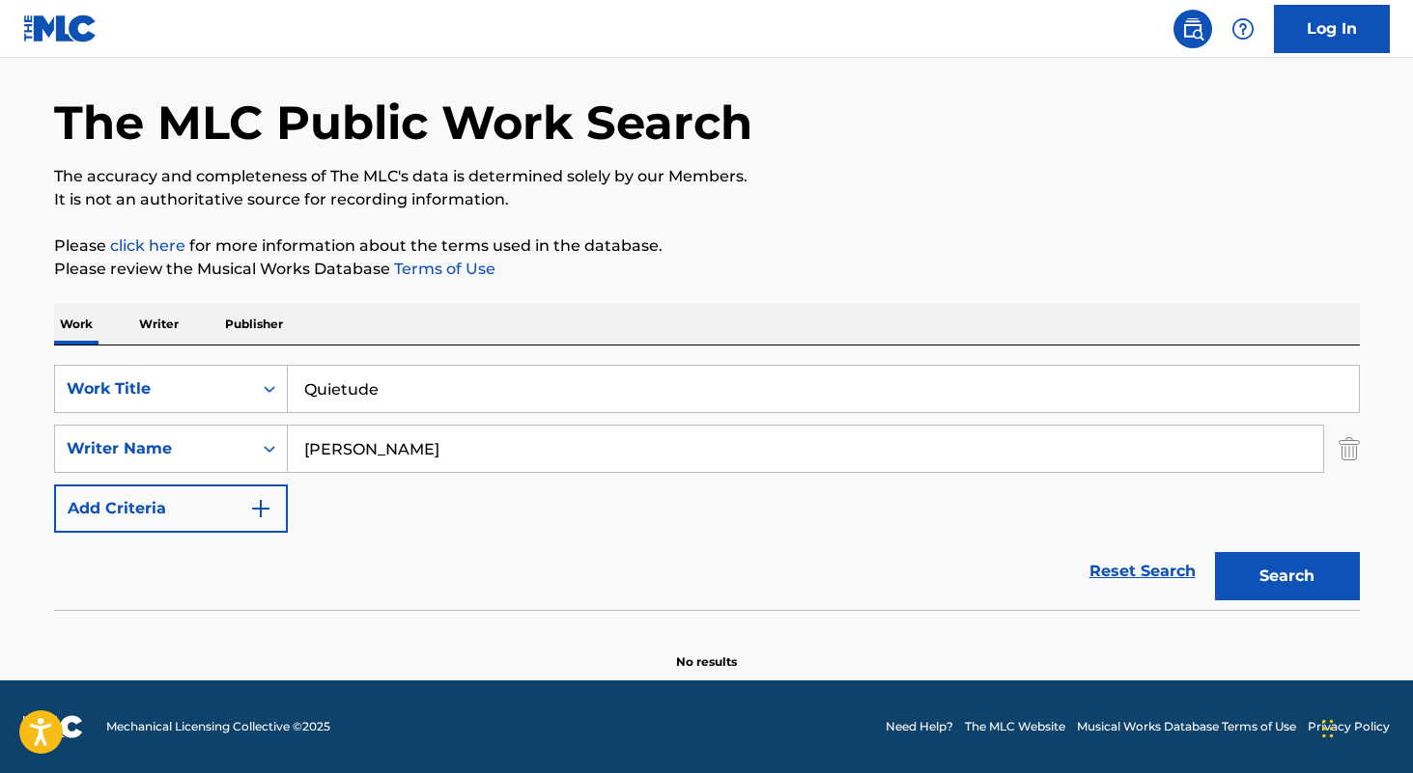
type input "Quietude"
click at [547, 447] on input "mason reyes" at bounding box center [805, 449] width 1035 height 46
type input "federico"
click at [1215, 552] on button "Search" at bounding box center [1287, 576] width 145 height 48
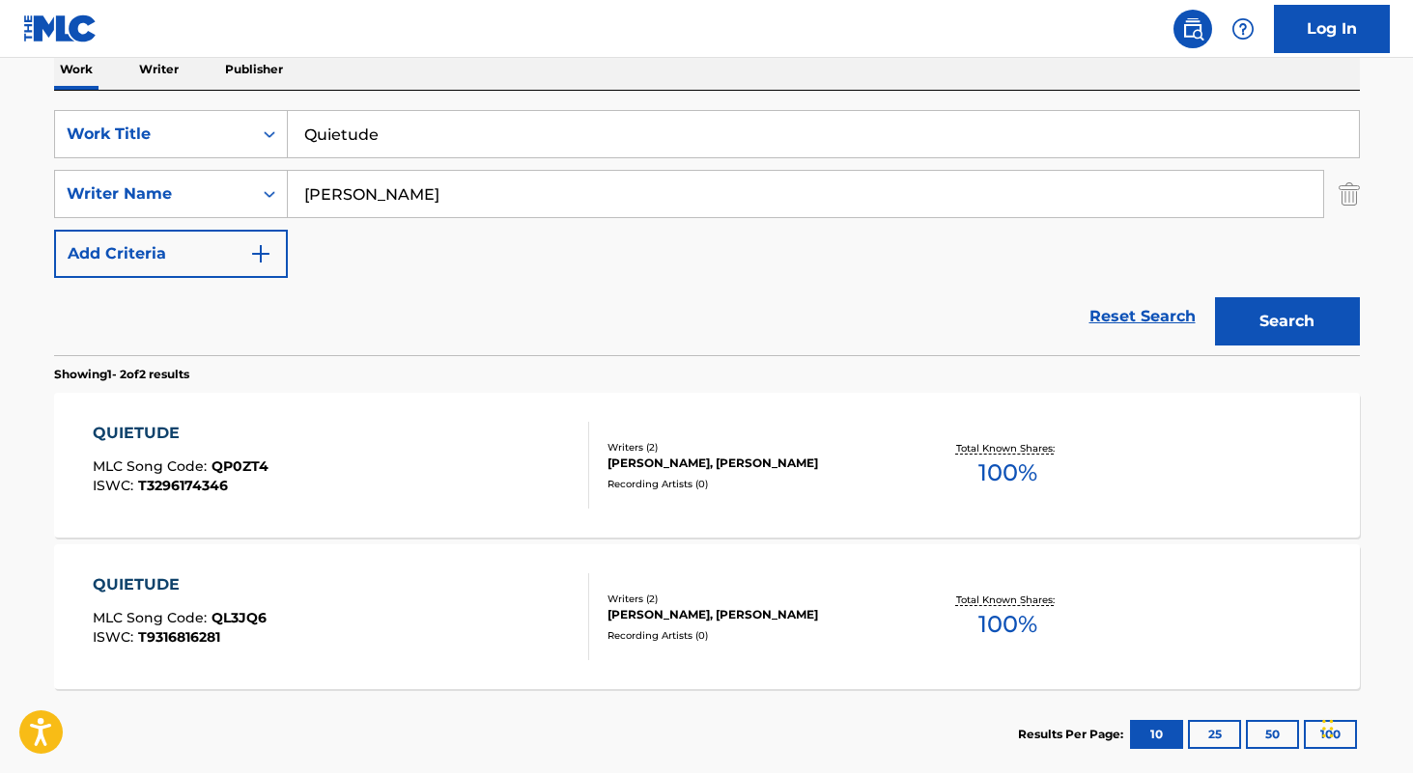
scroll to position [237, 0]
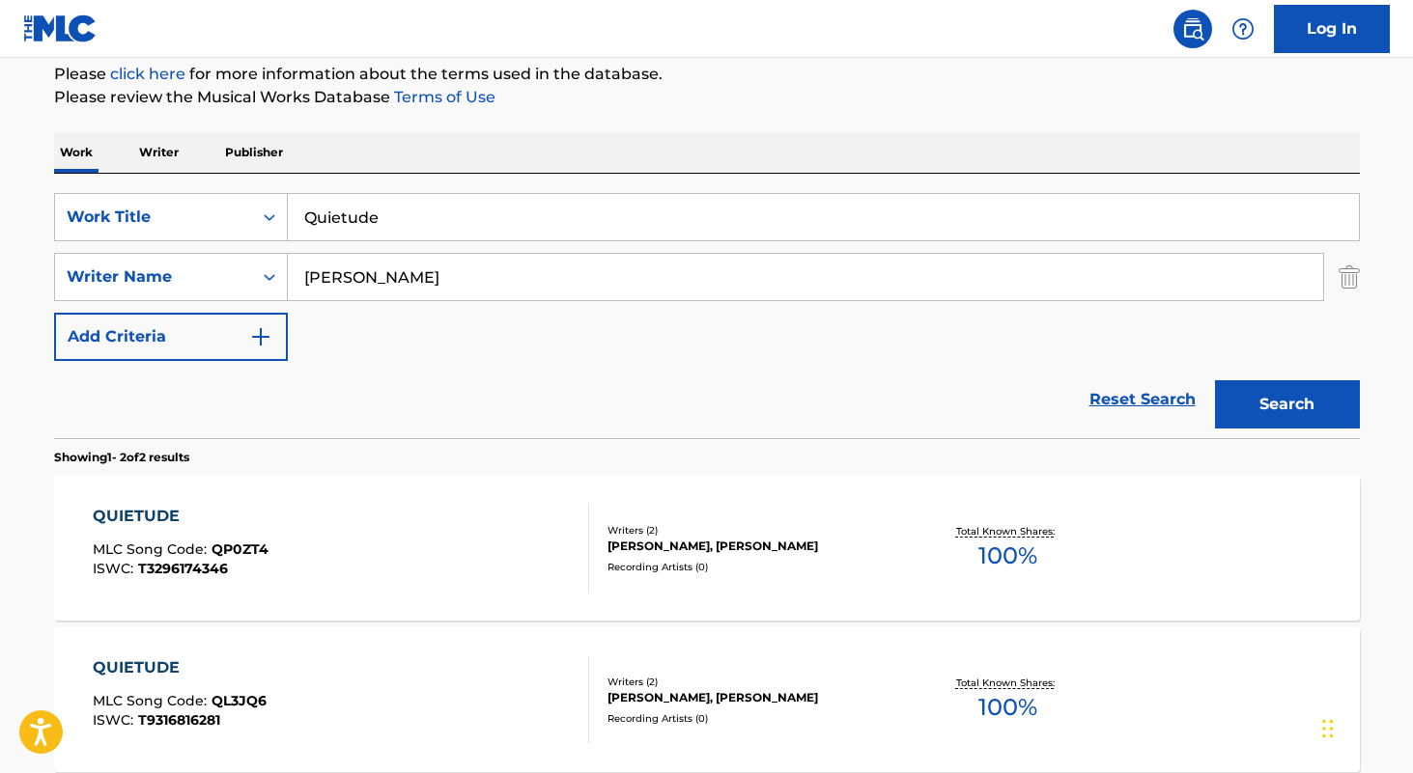
click at [504, 223] on input "Quietude" at bounding box center [823, 217] width 1071 height 46
paste input "out of body"
type input "out of body"
click at [448, 288] on input "federico" at bounding box center [805, 277] width 1035 height 46
type input "khalid robinson"
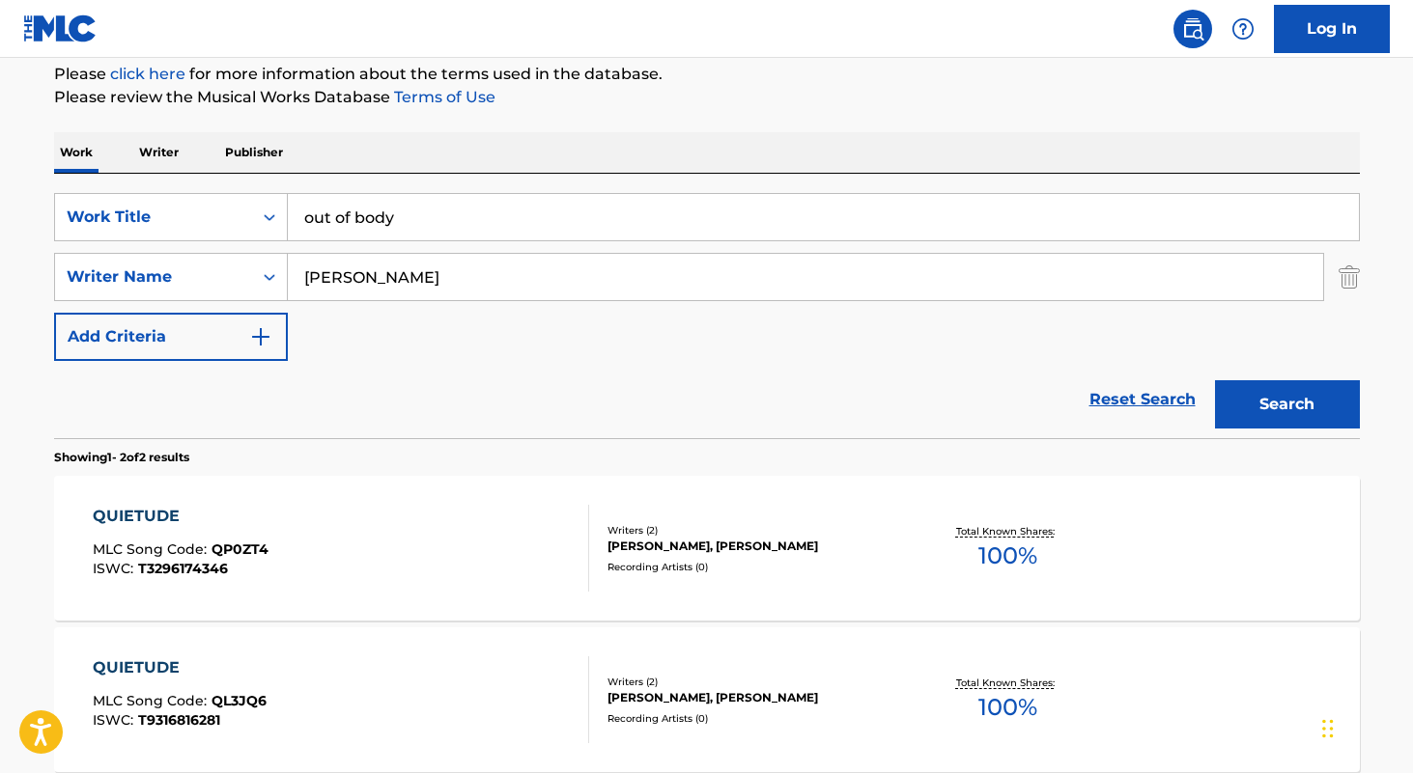
click at [1215, 380] on button "Search" at bounding box center [1287, 404] width 145 height 48
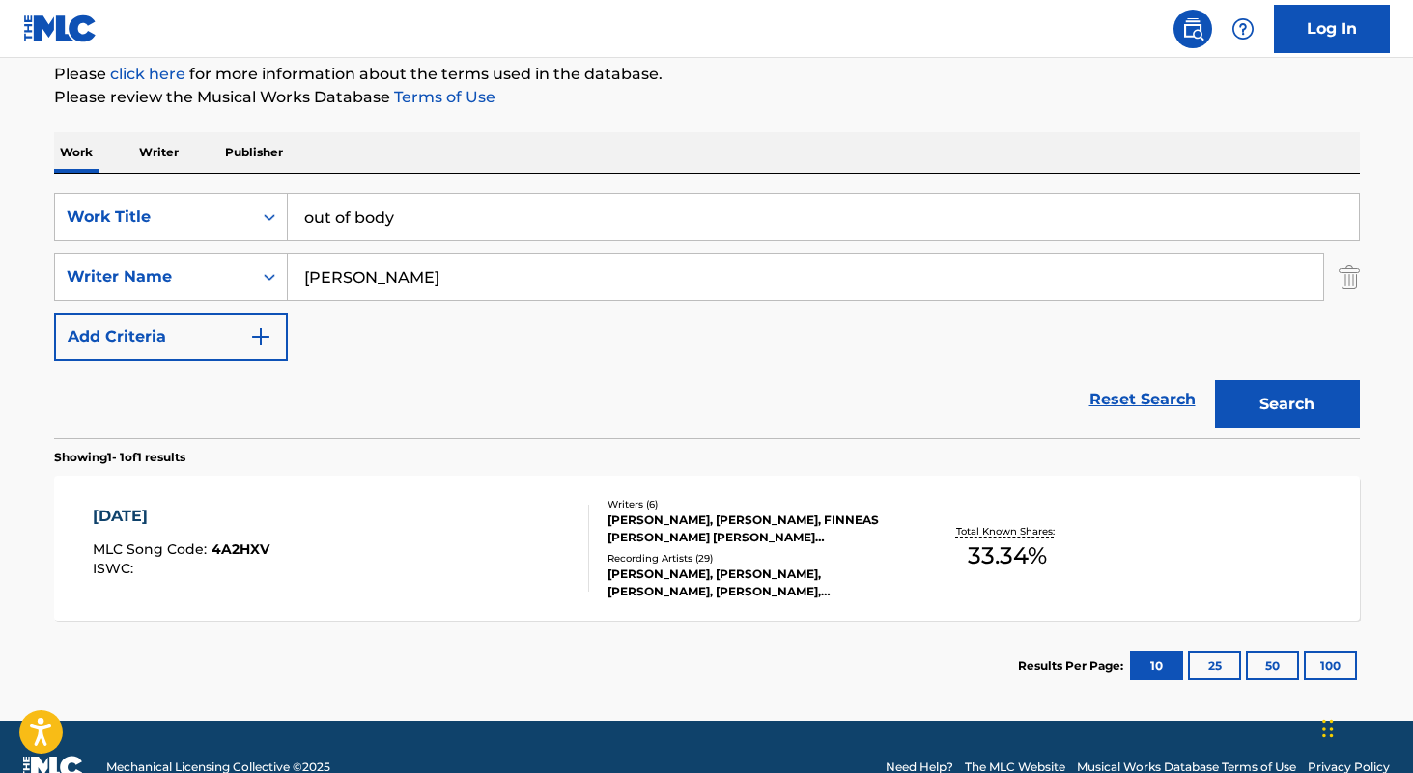
click at [470, 217] on input "out of body" at bounding box center [823, 217] width 1071 height 46
paste input "Ride"
type input "Ride"
click at [482, 276] on input "khalid robinson" at bounding box center [805, 277] width 1035 height 46
type input "cate timothy"
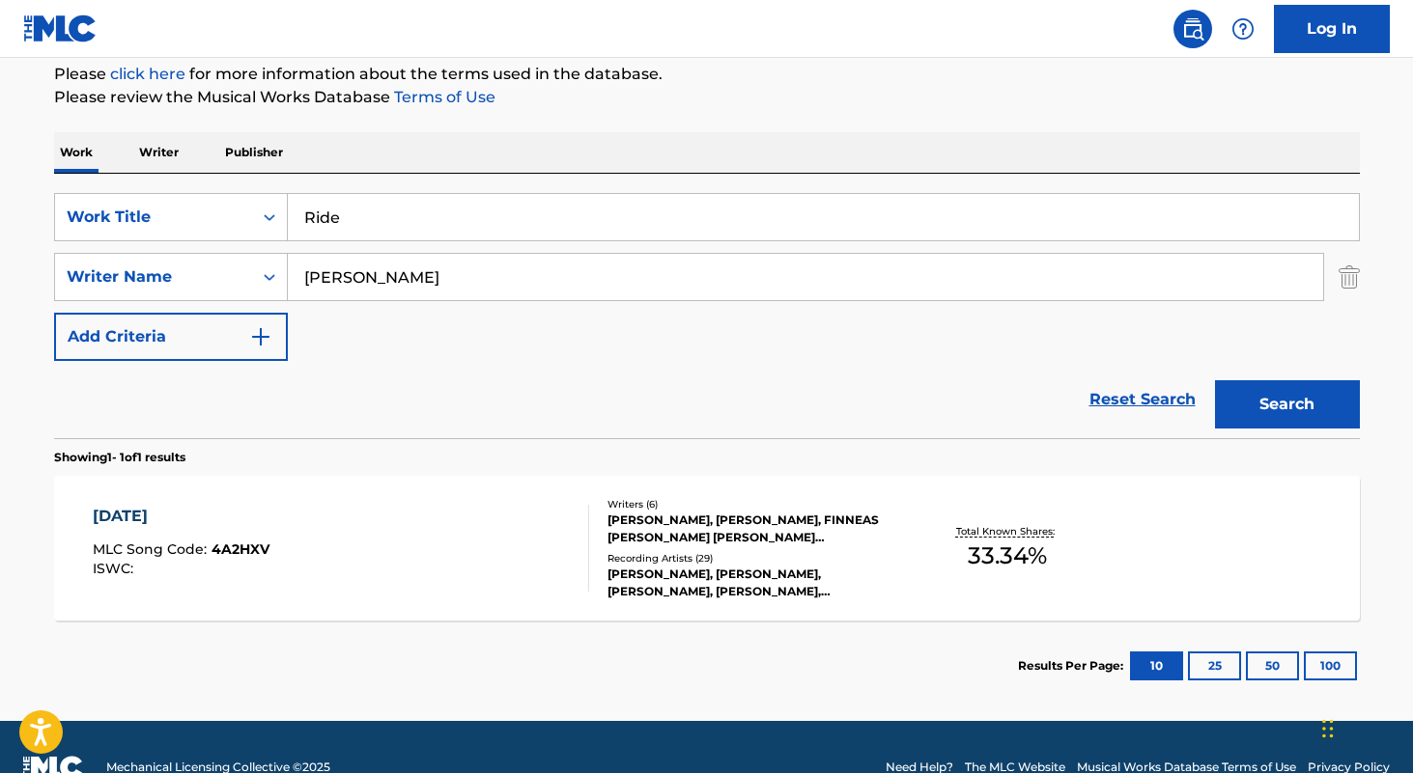
click at [1215, 380] on button "Search" at bounding box center [1287, 404] width 145 height 48
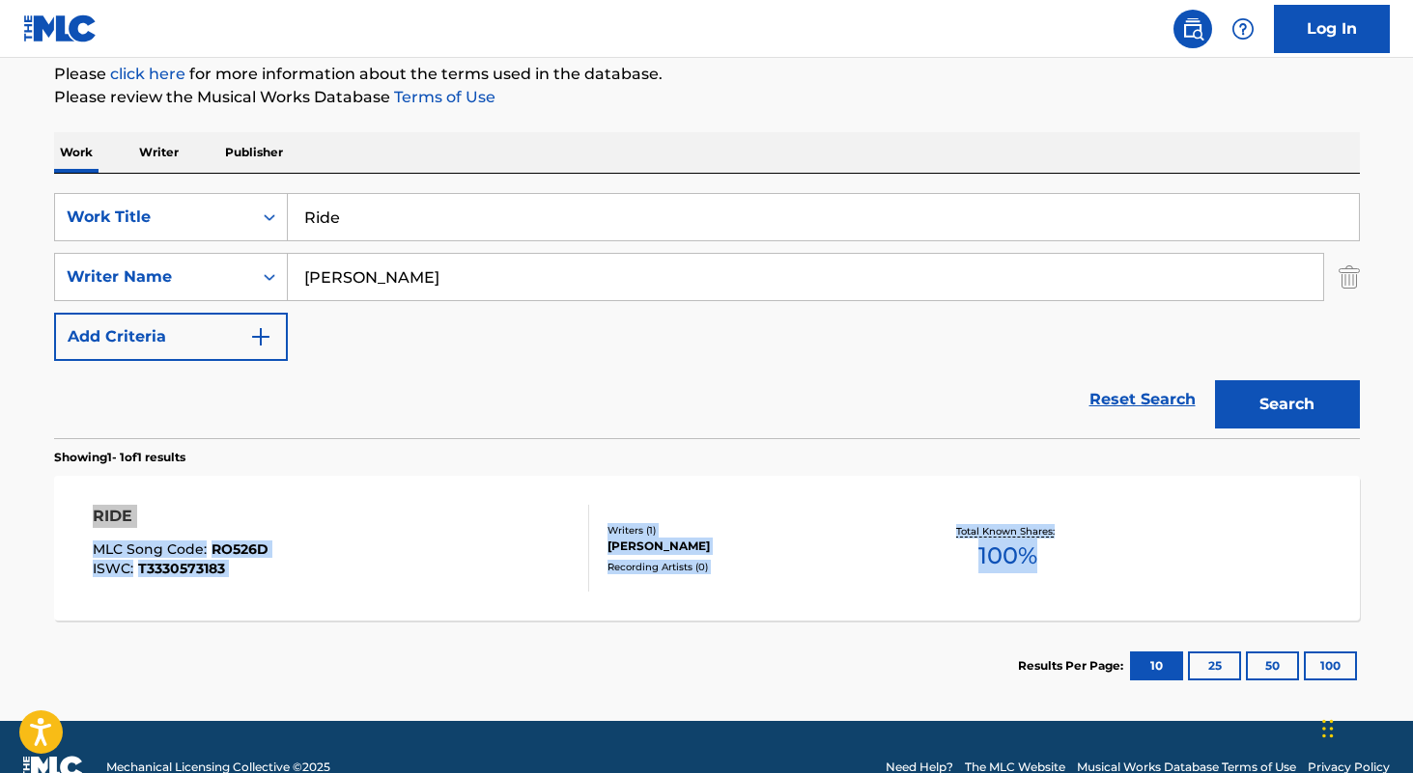
click at [519, 223] on input "Ride" at bounding box center [823, 217] width 1071 height 46
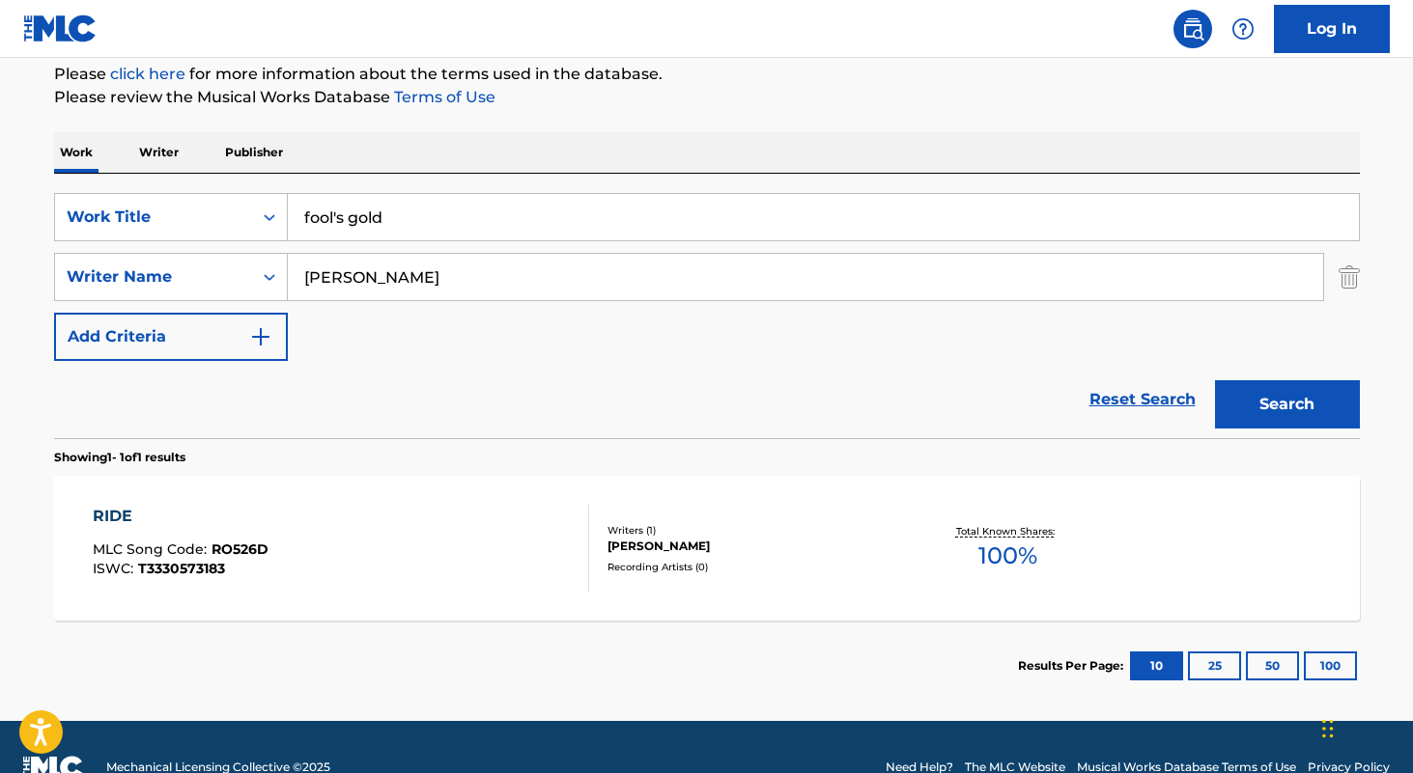
type input "fool's gold"
click at [496, 255] on input "cate timothy" at bounding box center [805, 277] width 1035 height 46
type input "cassidy"
click at [1215, 380] on button "Search" at bounding box center [1287, 404] width 145 height 48
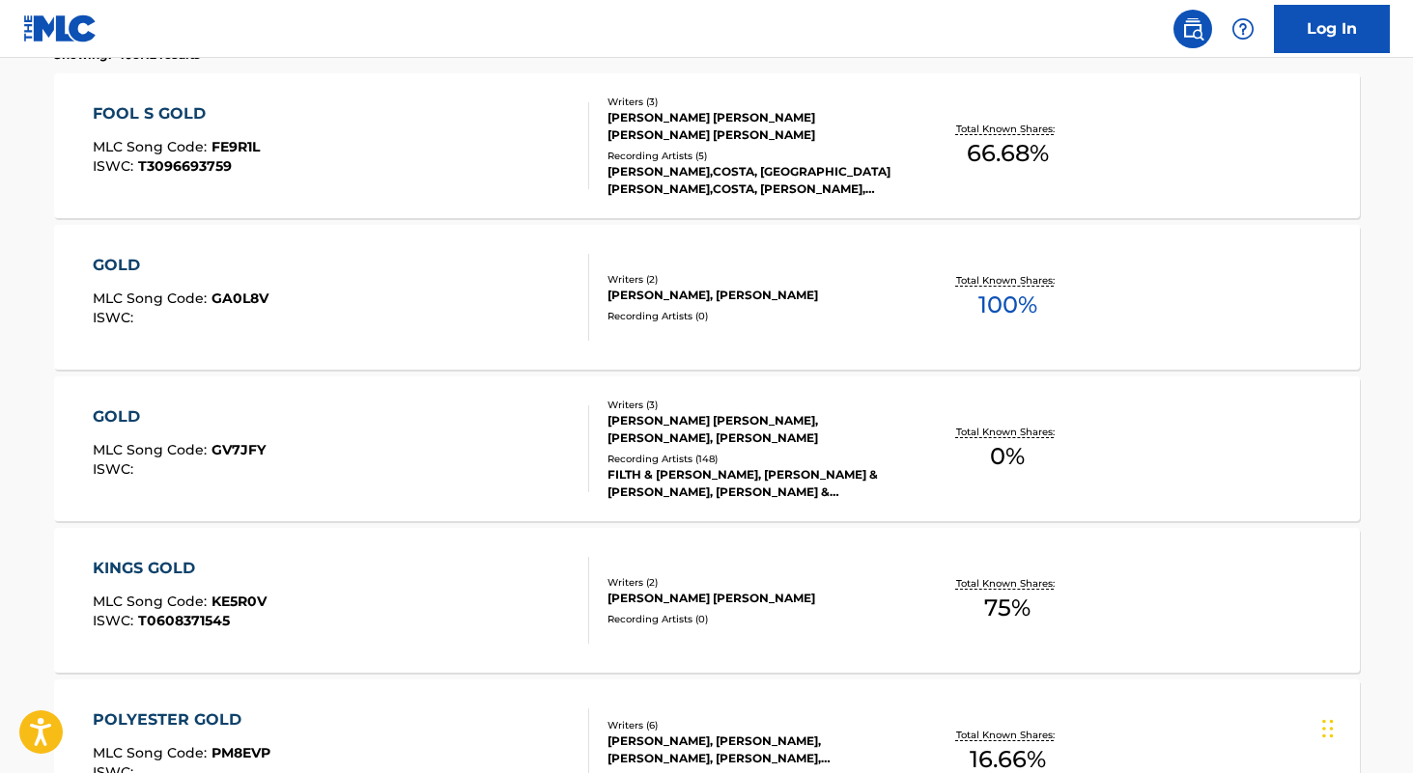
scroll to position [0, 0]
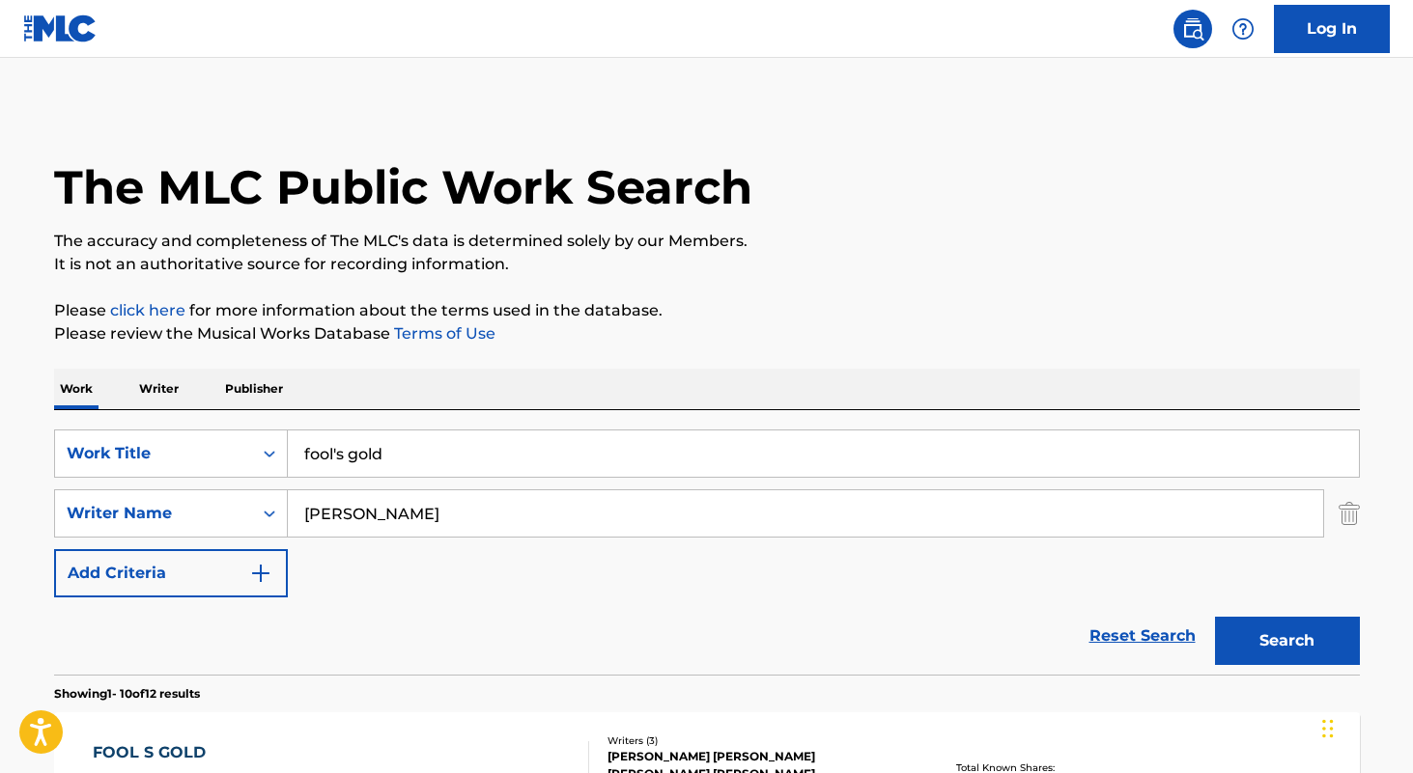
click at [449, 456] on input "fool's gold" at bounding box center [823, 454] width 1071 height 46
paste input "Conflicted"
type input "Conflicted"
click at [419, 527] on input "cassidy" at bounding box center [805, 514] width 1035 height 46
type input "megan brumlow"
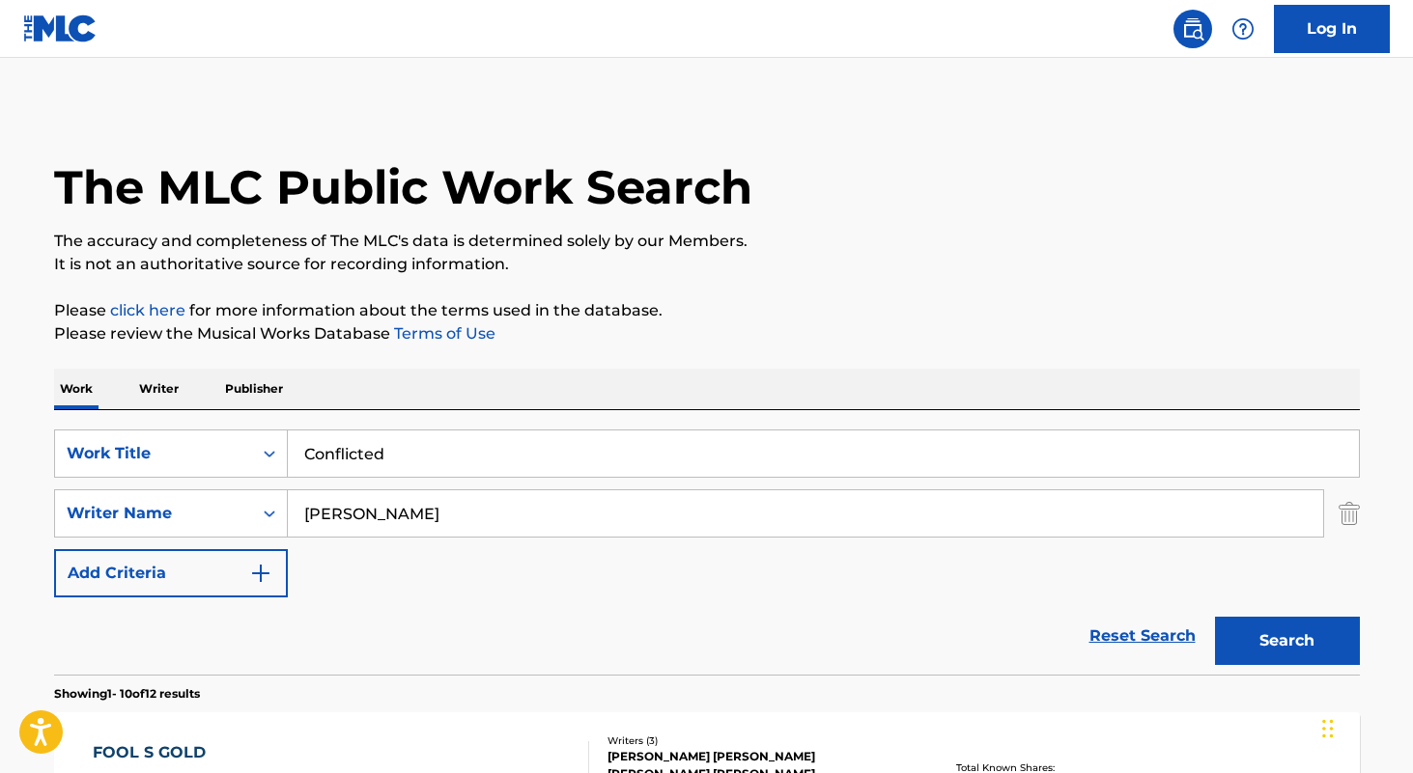
click at [1215, 617] on button "Search" at bounding box center [1287, 641] width 145 height 48
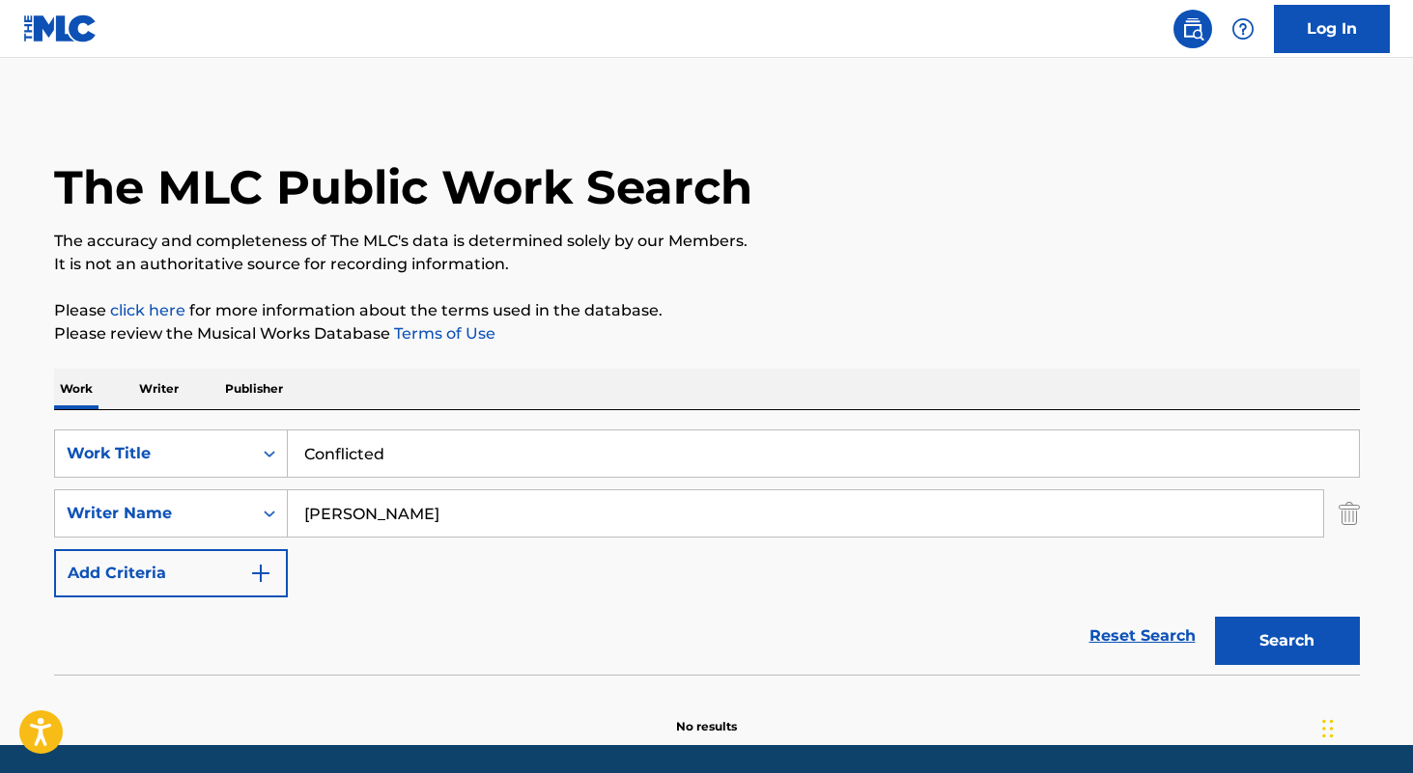
click at [627, 455] on input "Conflicted" at bounding box center [823, 454] width 1071 height 46
type input "stand still"
click at [658, 512] on input "megan brumlow" at bounding box center [805, 514] width 1035 height 46
click at [1215, 617] on button "Search" at bounding box center [1287, 641] width 145 height 48
click at [355, 513] on input "darrell walls" at bounding box center [805, 514] width 1035 height 46
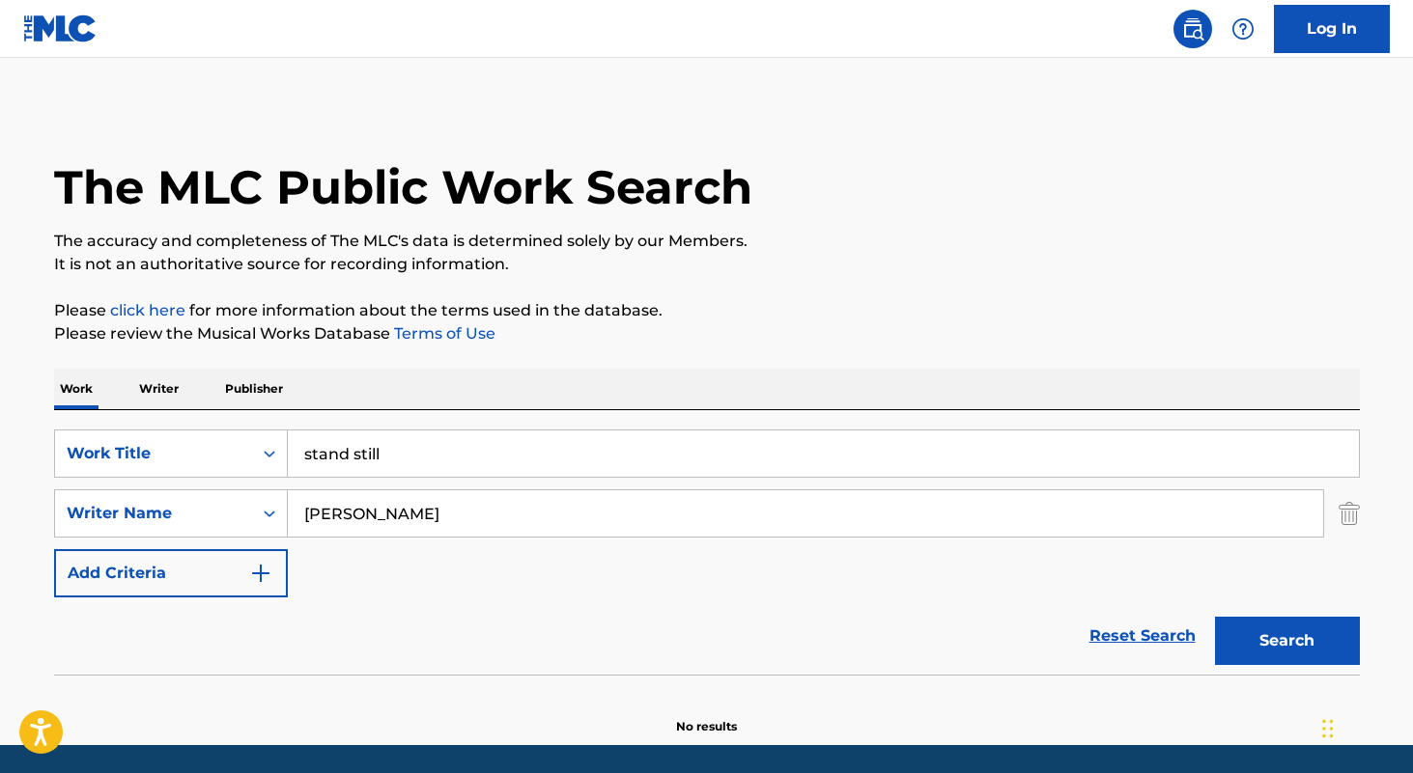
type input "darrel walls"
click at [1215, 617] on button "Search" at bounding box center [1287, 641] width 145 height 48
click at [502, 435] on input "stand still" at bounding box center [823, 454] width 1071 height 46
type input "v"
type input "chamber"
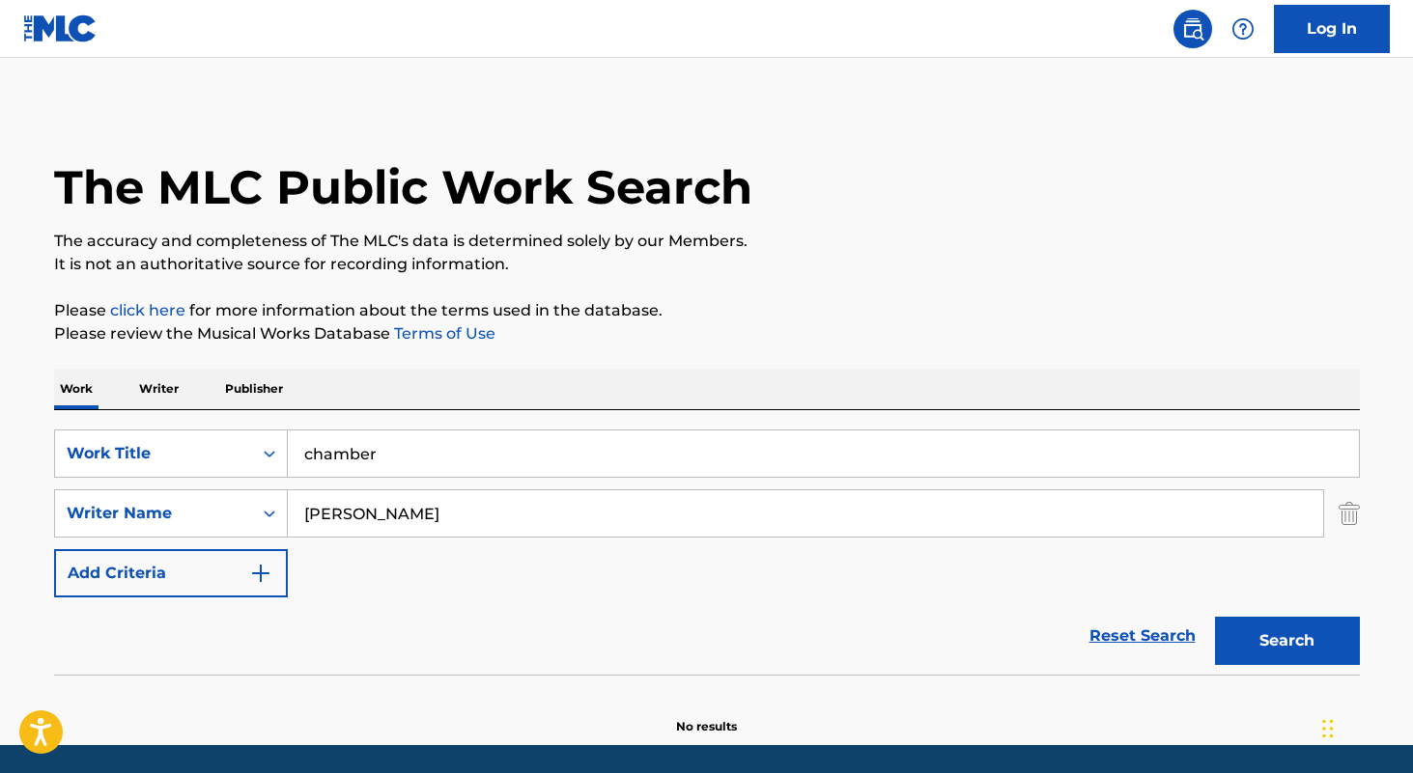
click at [676, 526] on input "darrel walls" at bounding box center [805, 514] width 1035 height 46
type input "bilinsky"
click at [1215, 617] on button "Search" at bounding box center [1287, 641] width 145 height 48
click at [514, 464] on input "chamber" at bounding box center [823, 454] width 1071 height 46
type input "galileo"
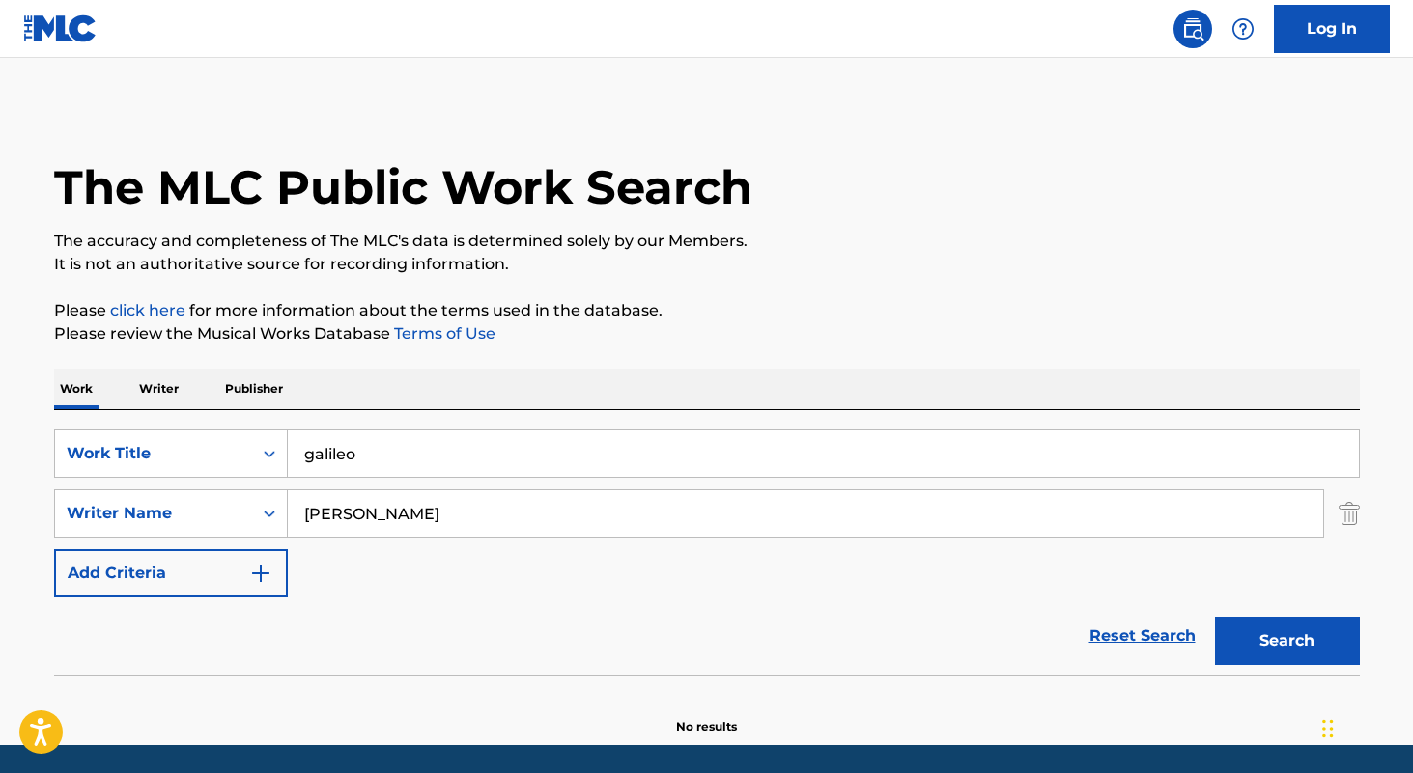
click at [498, 531] on input "bilinsky" at bounding box center [805, 514] width 1035 height 46
type input "derek hurd"
click at [1215, 617] on button "Search" at bounding box center [1287, 641] width 145 height 48
click at [498, 463] on input "galileo" at bounding box center [823, 454] width 1071 height 46
paste input "Take Me Dancing"
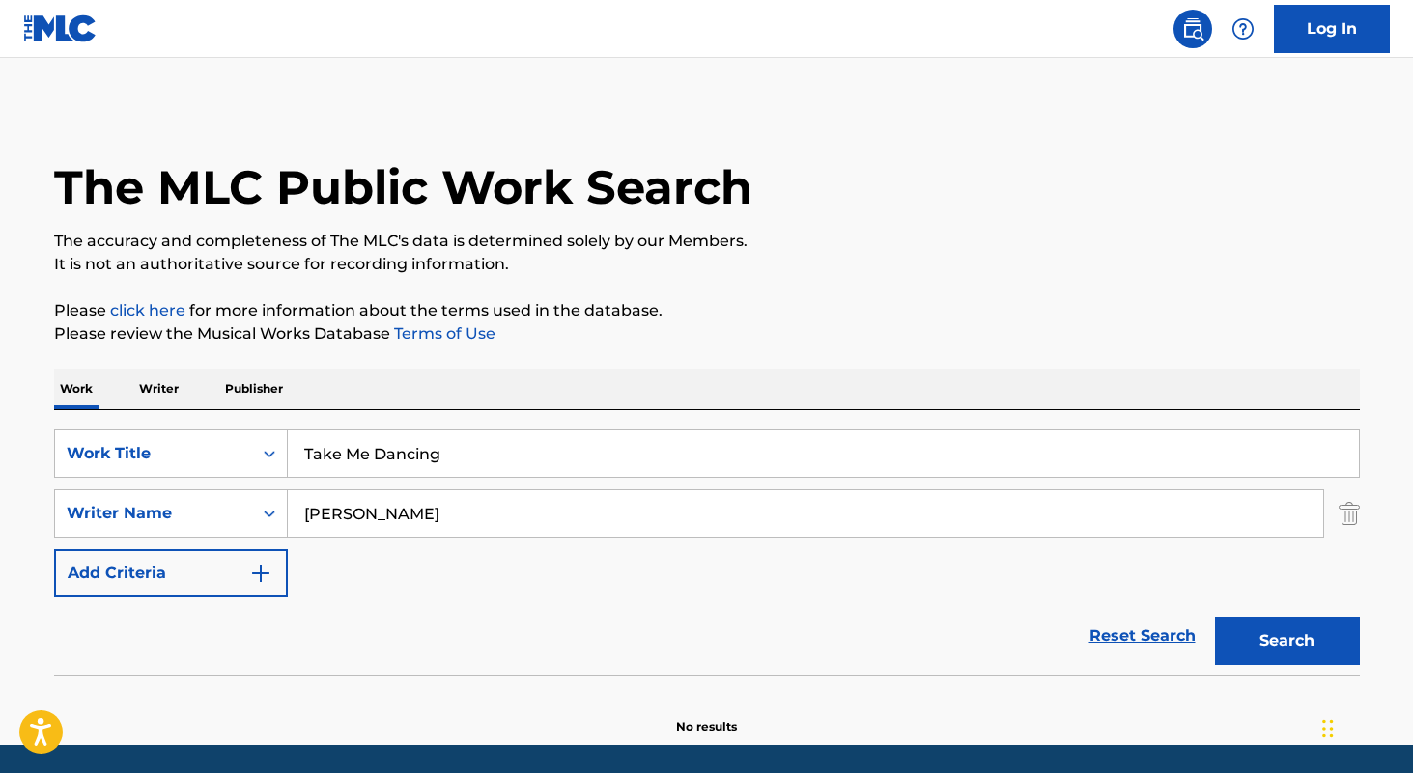
type input "Take Me Dancing"
click at [486, 523] on input "derek hurd" at bounding box center [805, 514] width 1035 height 46
type input "amala diamini"
click at [1215, 617] on button "Search" at bounding box center [1287, 641] width 145 height 48
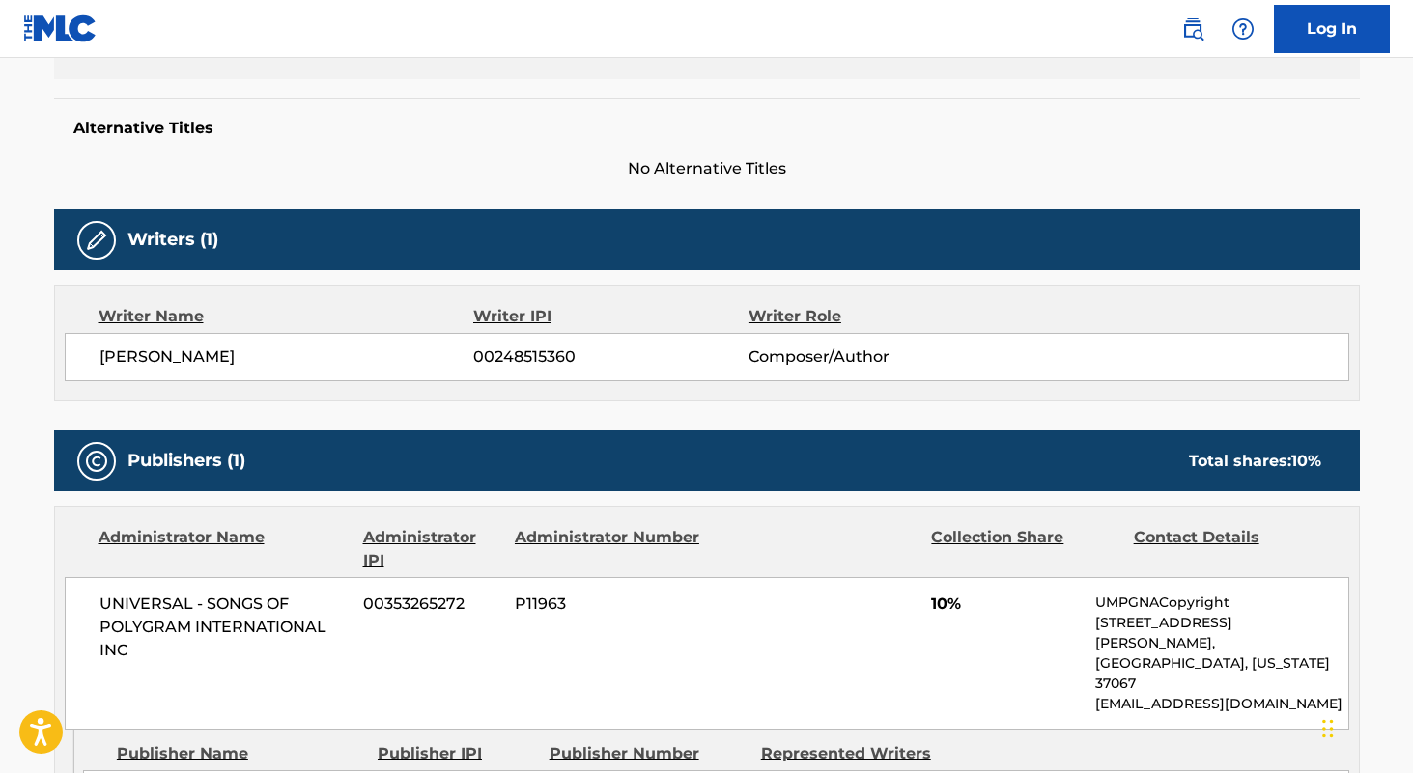
click at [536, 354] on span "00248515360" at bounding box center [610, 357] width 274 height 23
copy span "00248515360"
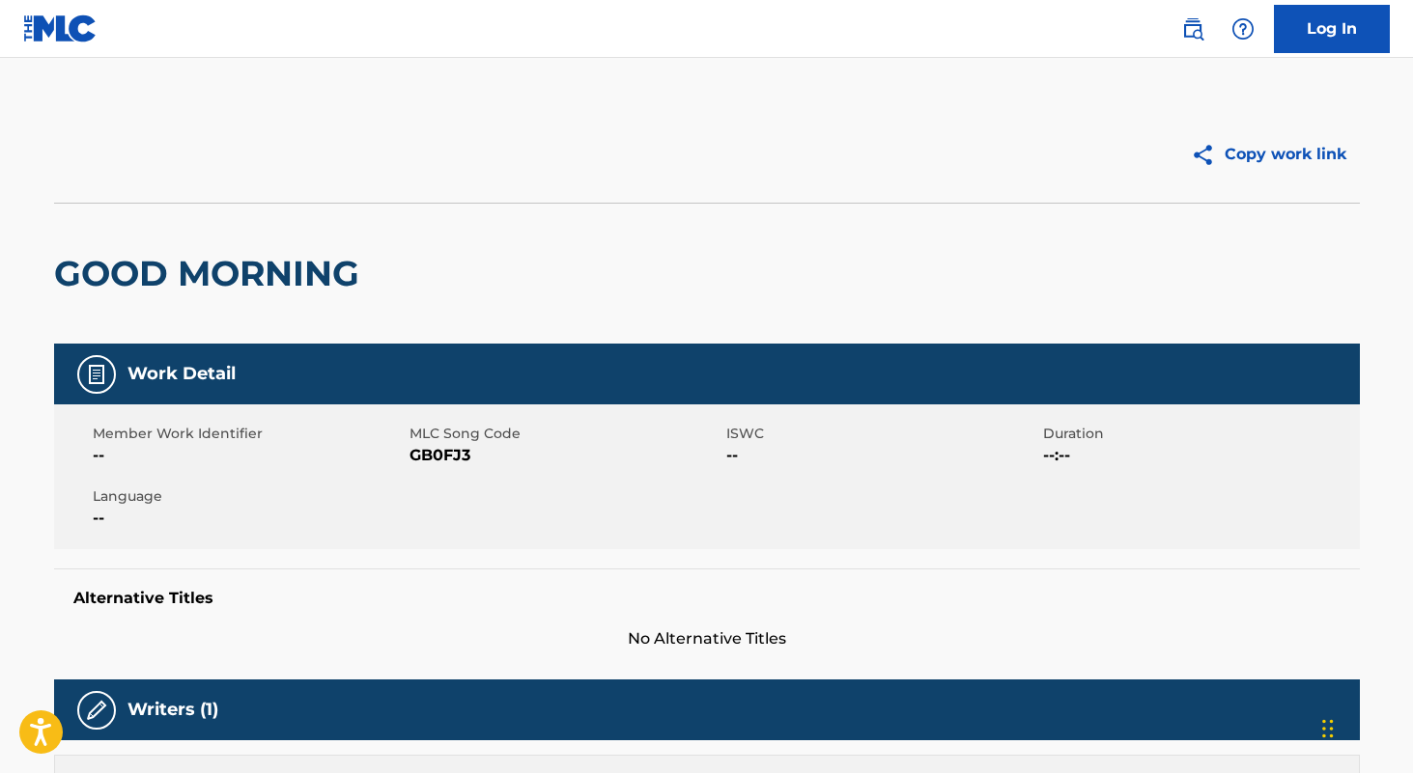
click at [442, 460] on span "GB0FJ3" at bounding box center [565, 455] width 312 height 23
copy span "GB0FJ3"
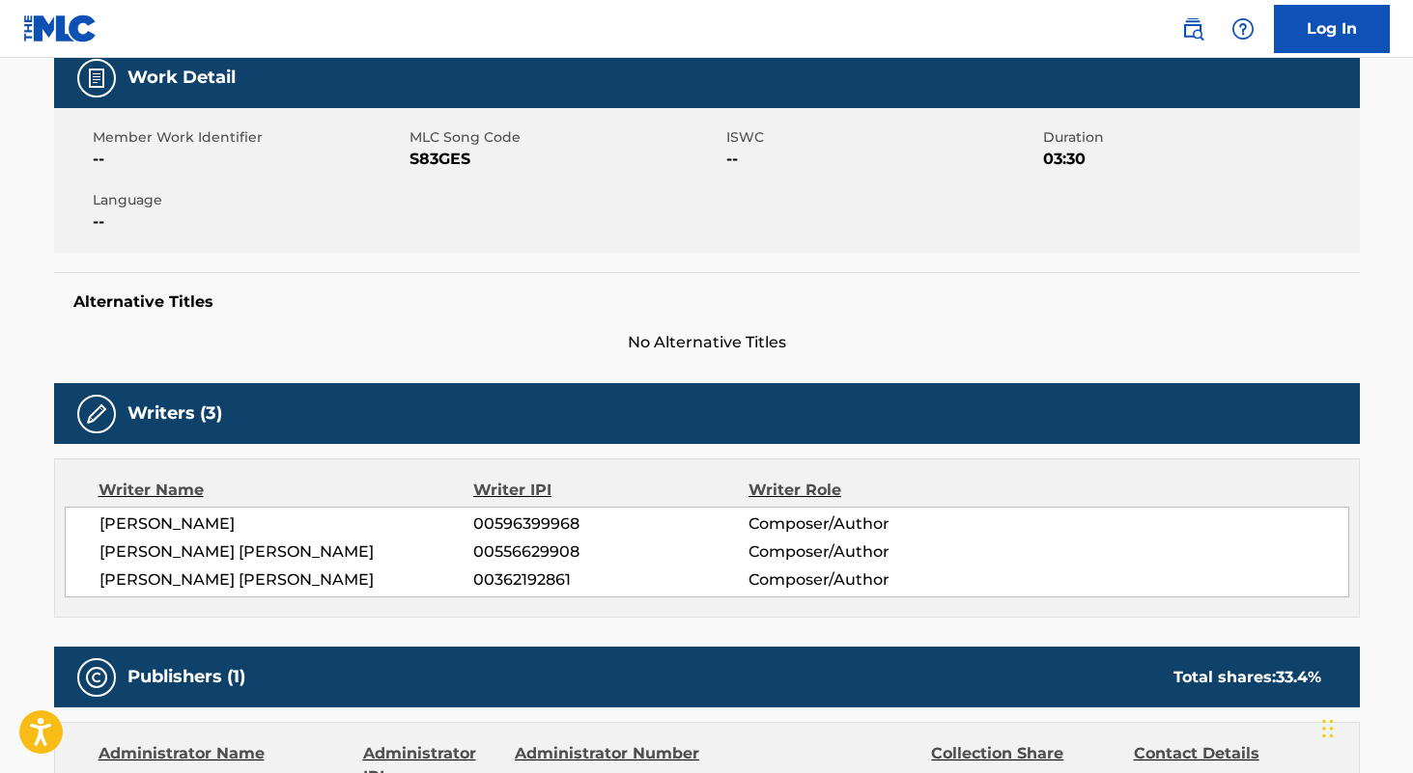
scroll to position [403, 0]
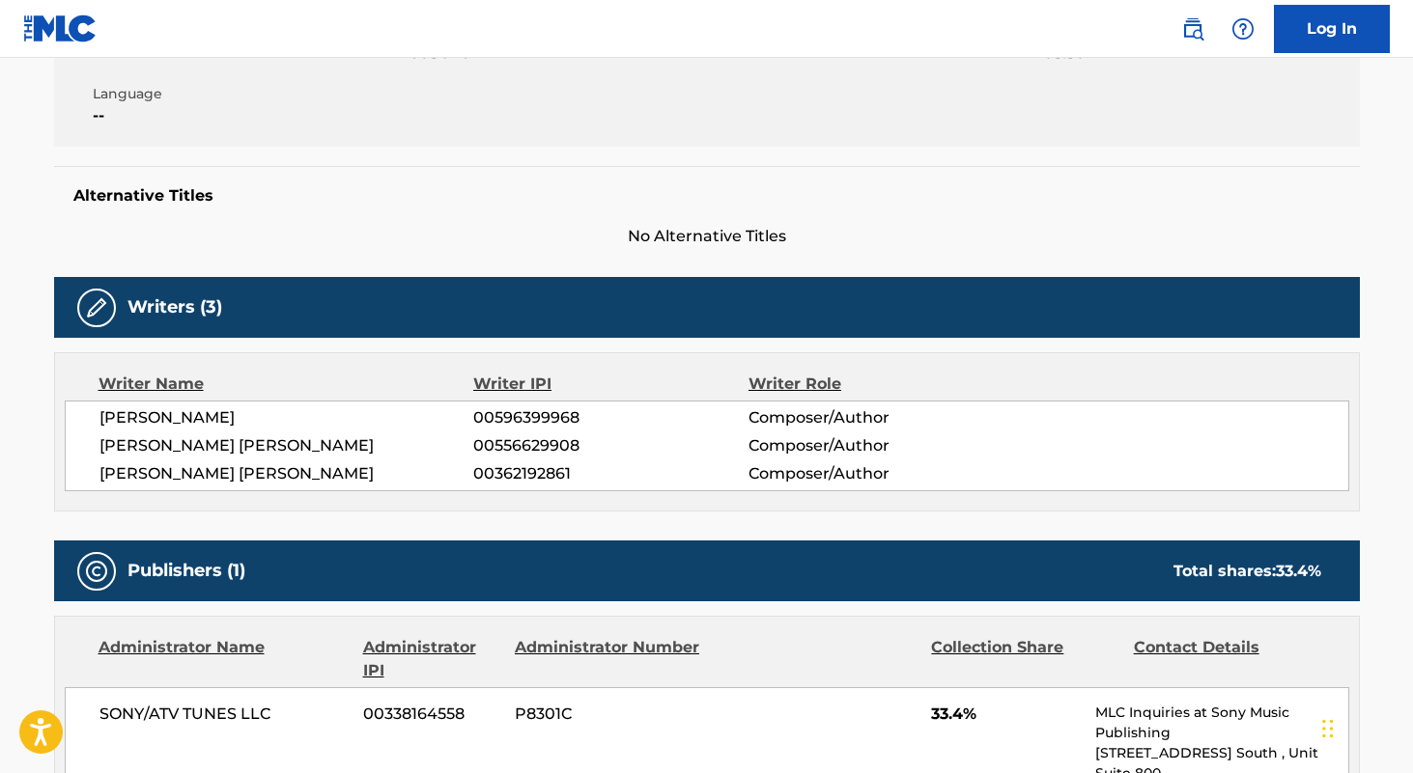
click at [536, 413] on span "00596399968" at bounding box center [610, 418] width 274 height 23
copy span "00596399968"
click at [566, 443] on span "00556629908" at bounding box center [610, 446] width 274 height 23
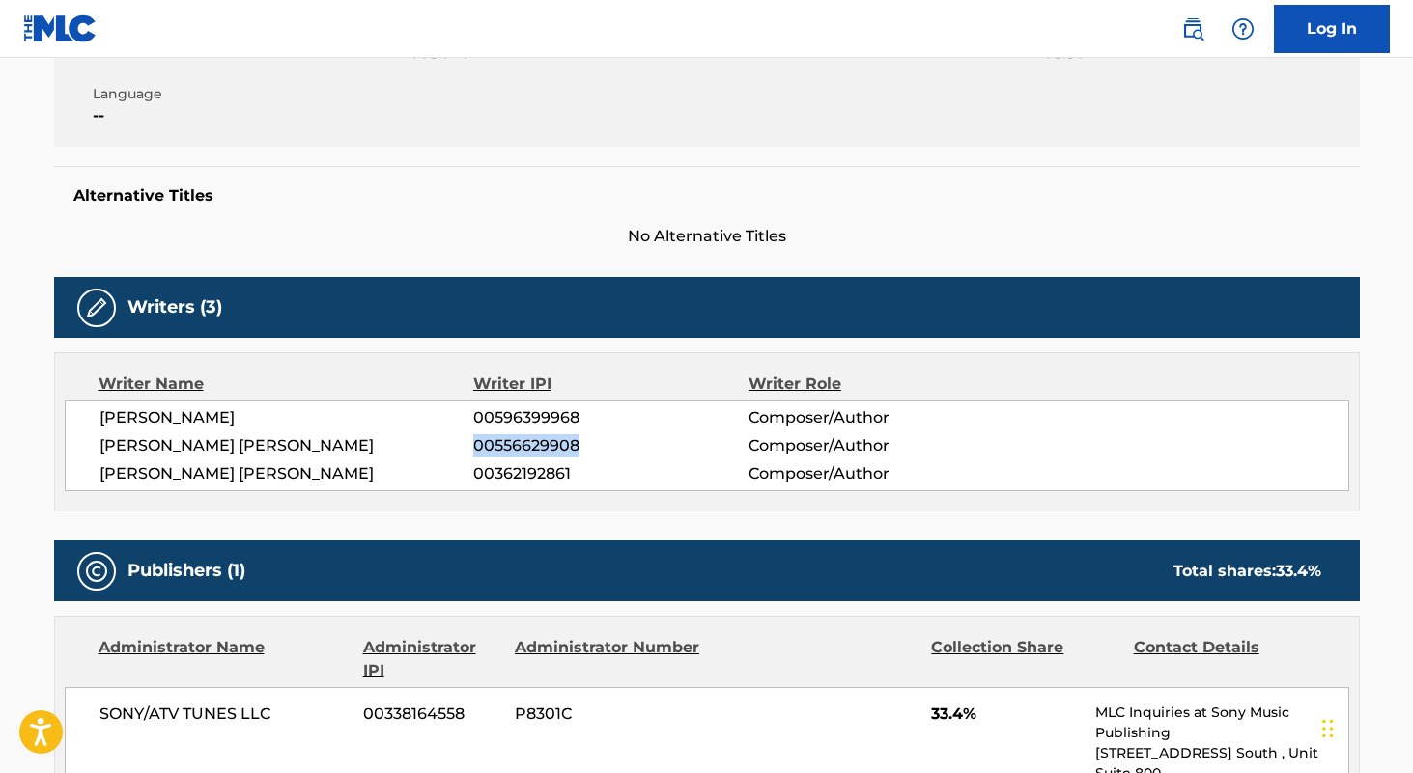
copy span "00556629908"
click at [537, 477] on span "00362192861" at bounding box center [610, 474] width 274 height 23
copy span "00362192861"
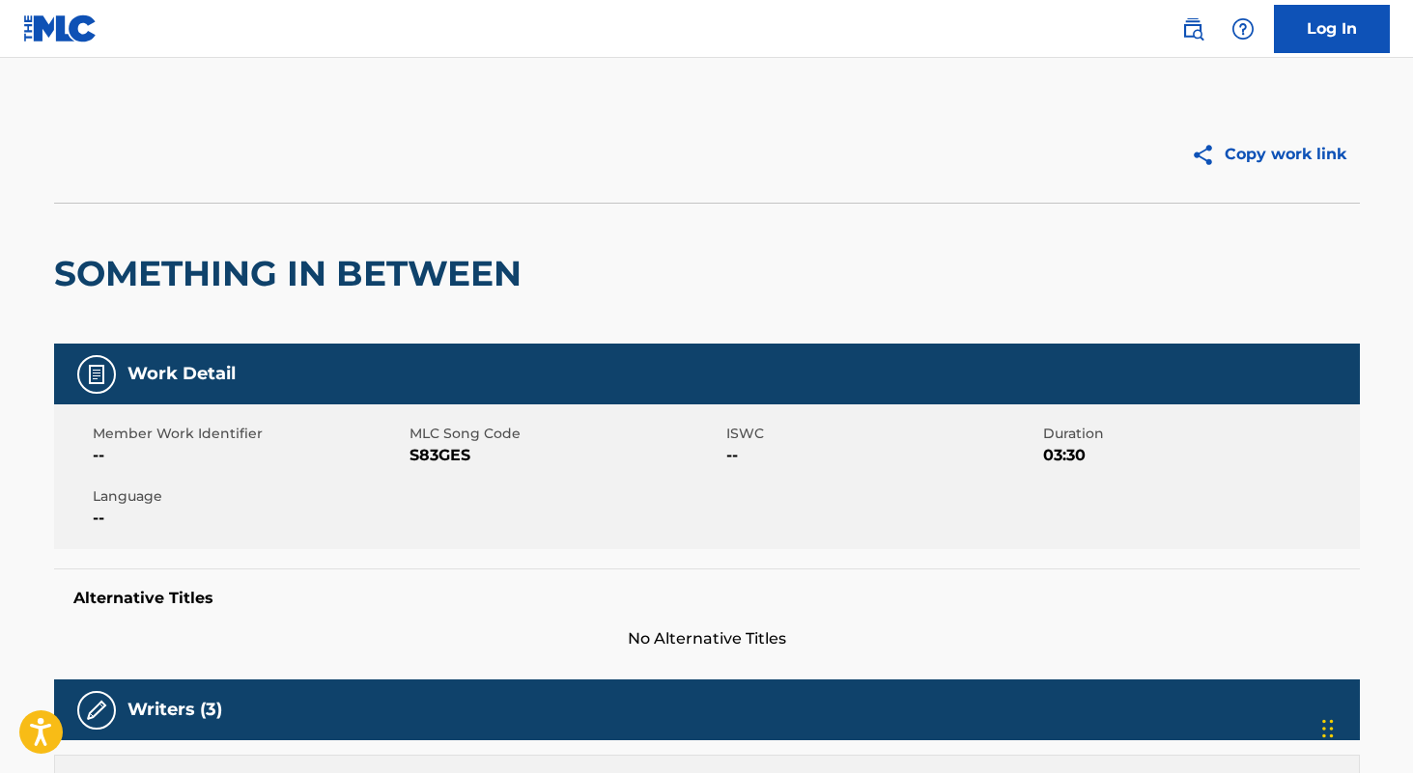
click at [444, 450] on span "S83GES" at bounding box center [565, 455] width 312 height 23
copy span "S83GES"
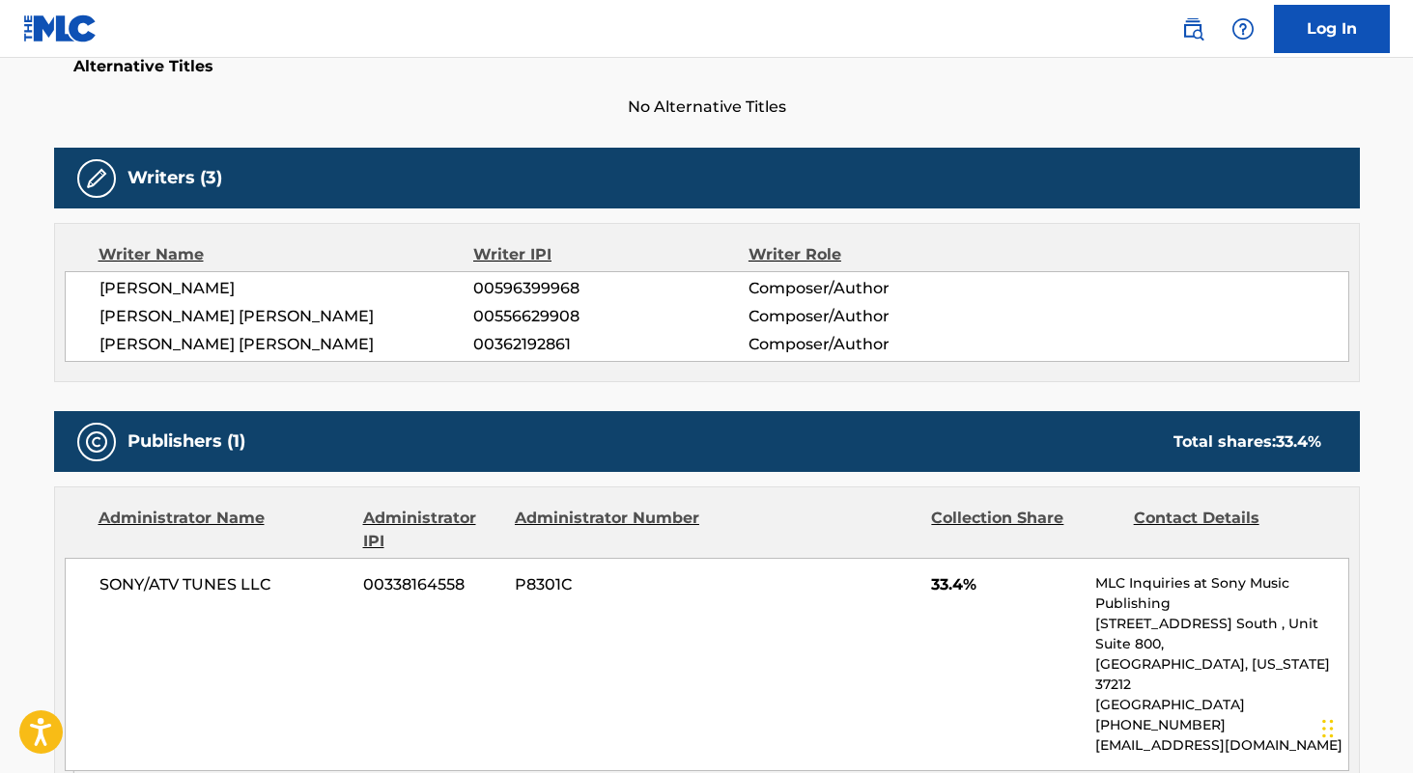
scroll to position [759, 0]
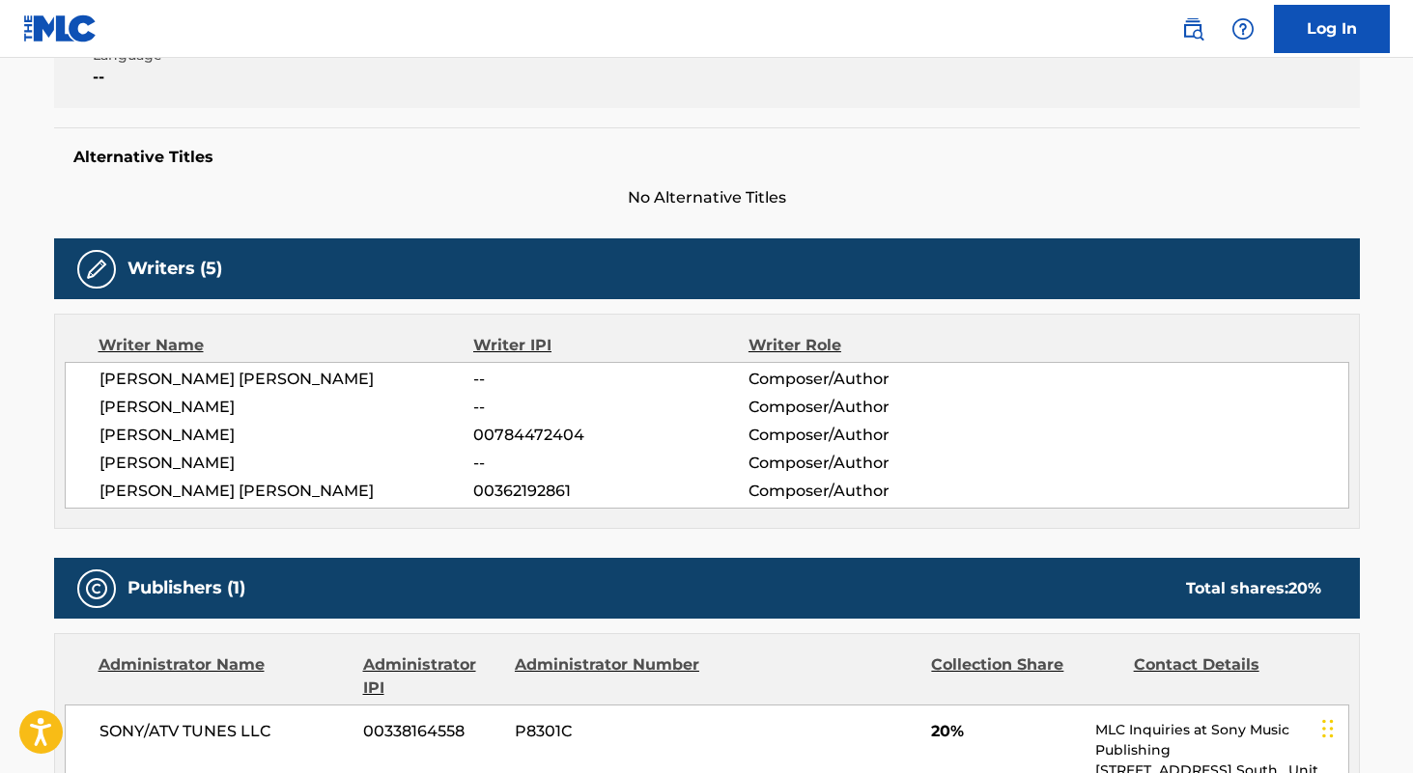
scroll to position [300, 0]
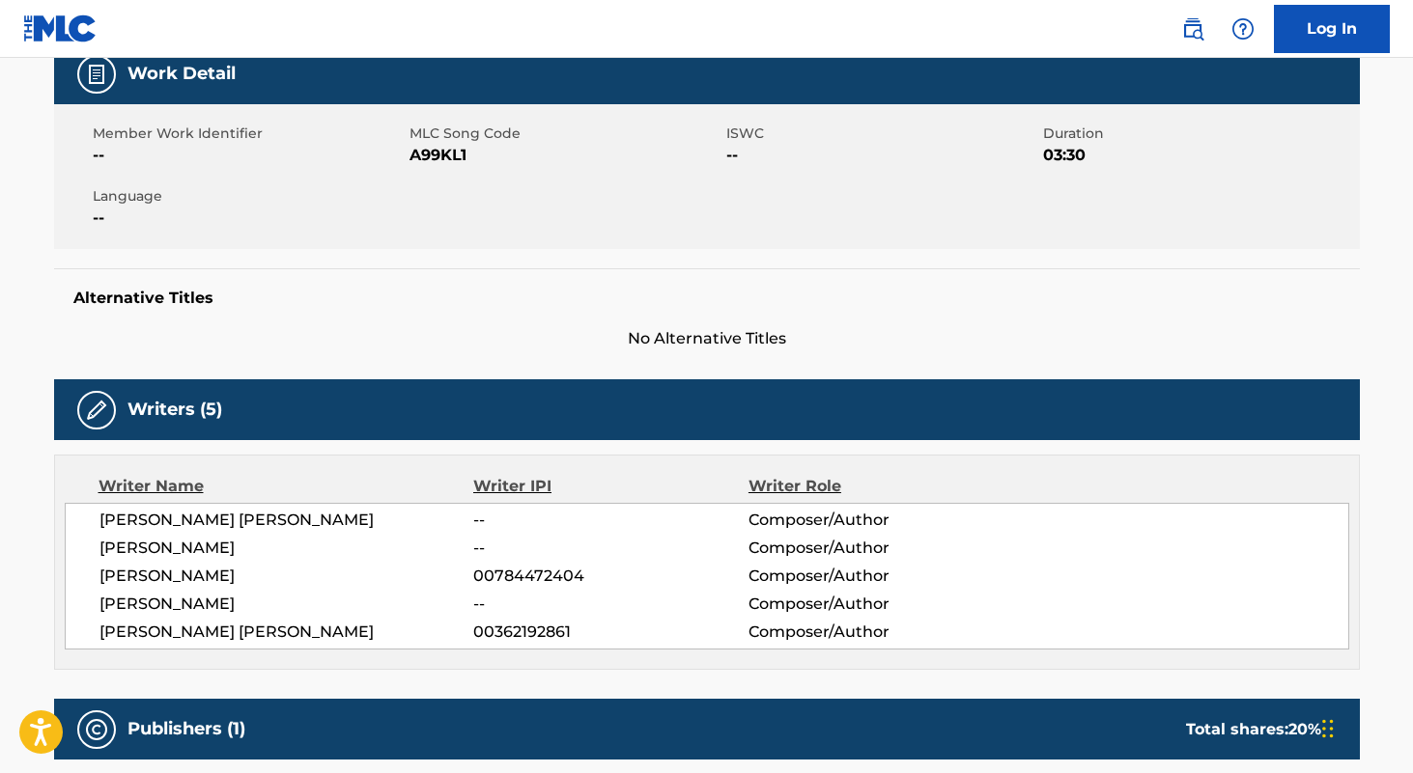
click at [569, 569] on span "00784472404" at bounding box center [610, 576] width 274 height 23
copy span "00784472404"
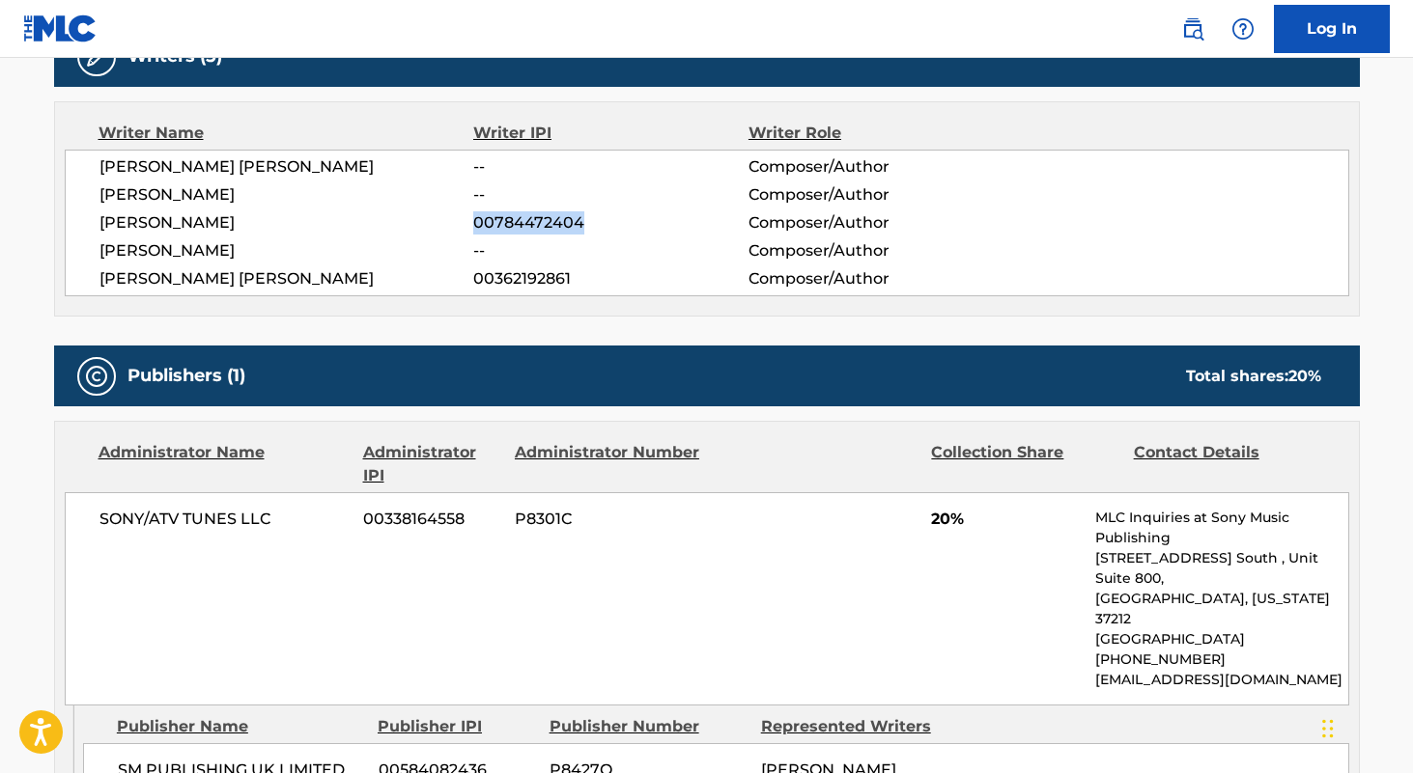
scroll to position [241, 0]
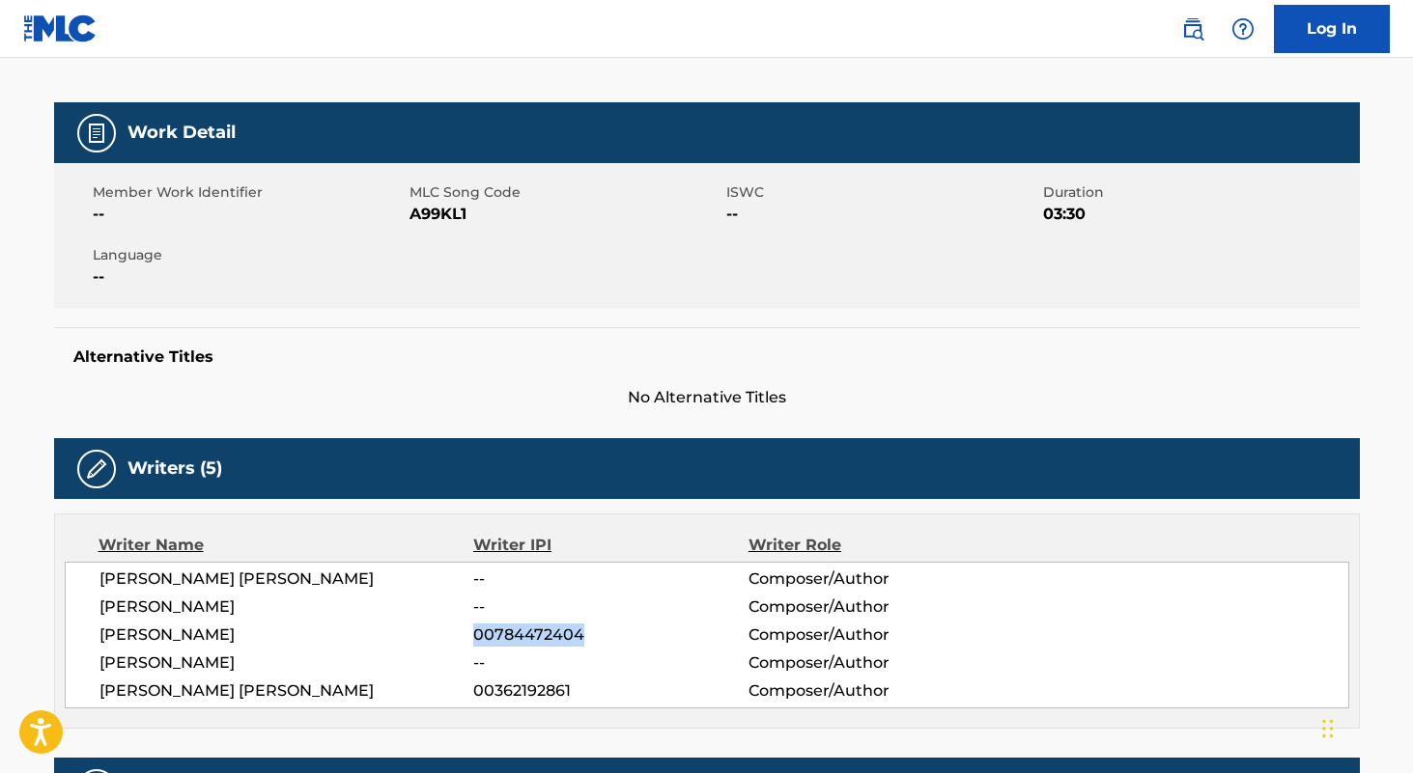
click at [459, 206] on span "A99KL1" at bounding box center [565, 214] width 312 height 23
copy span "A99KL1"
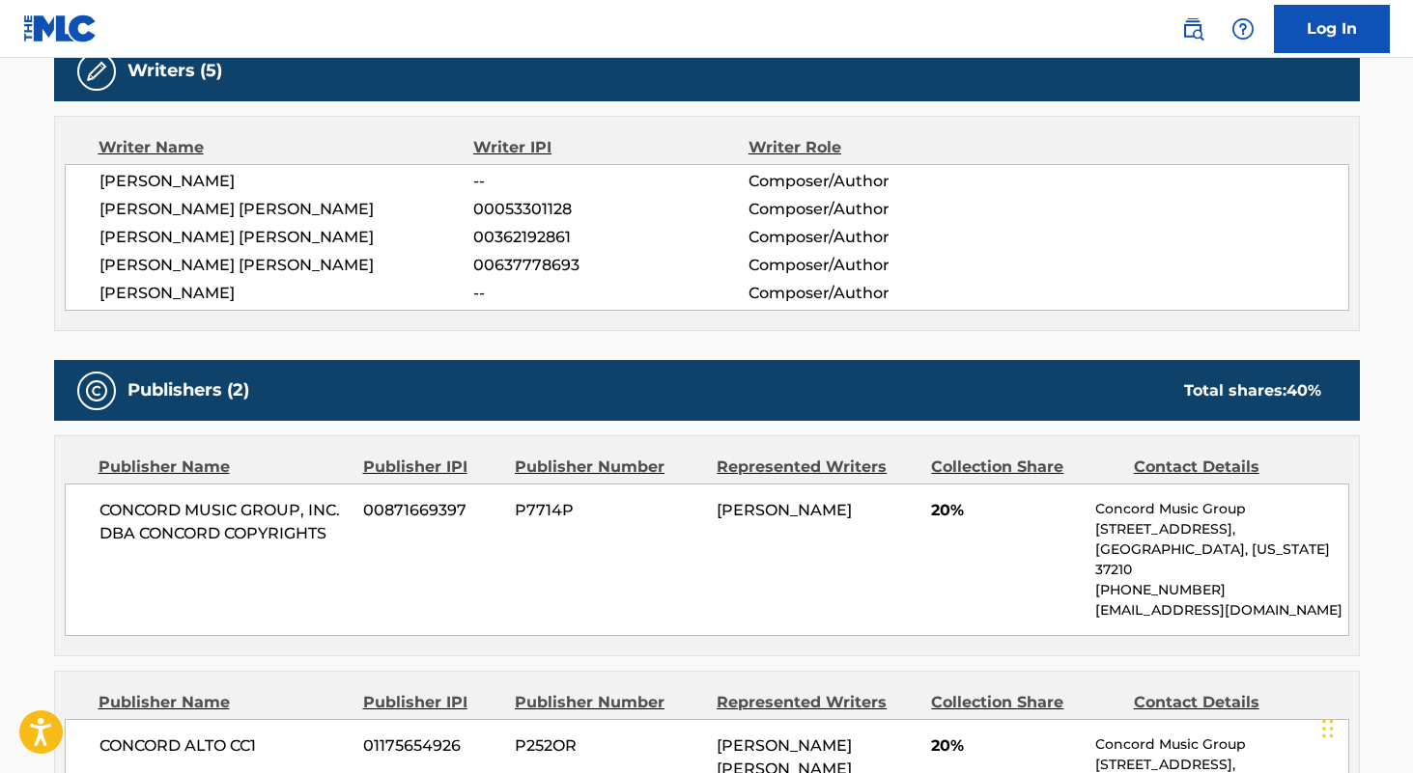
scroll to position [629, 0]
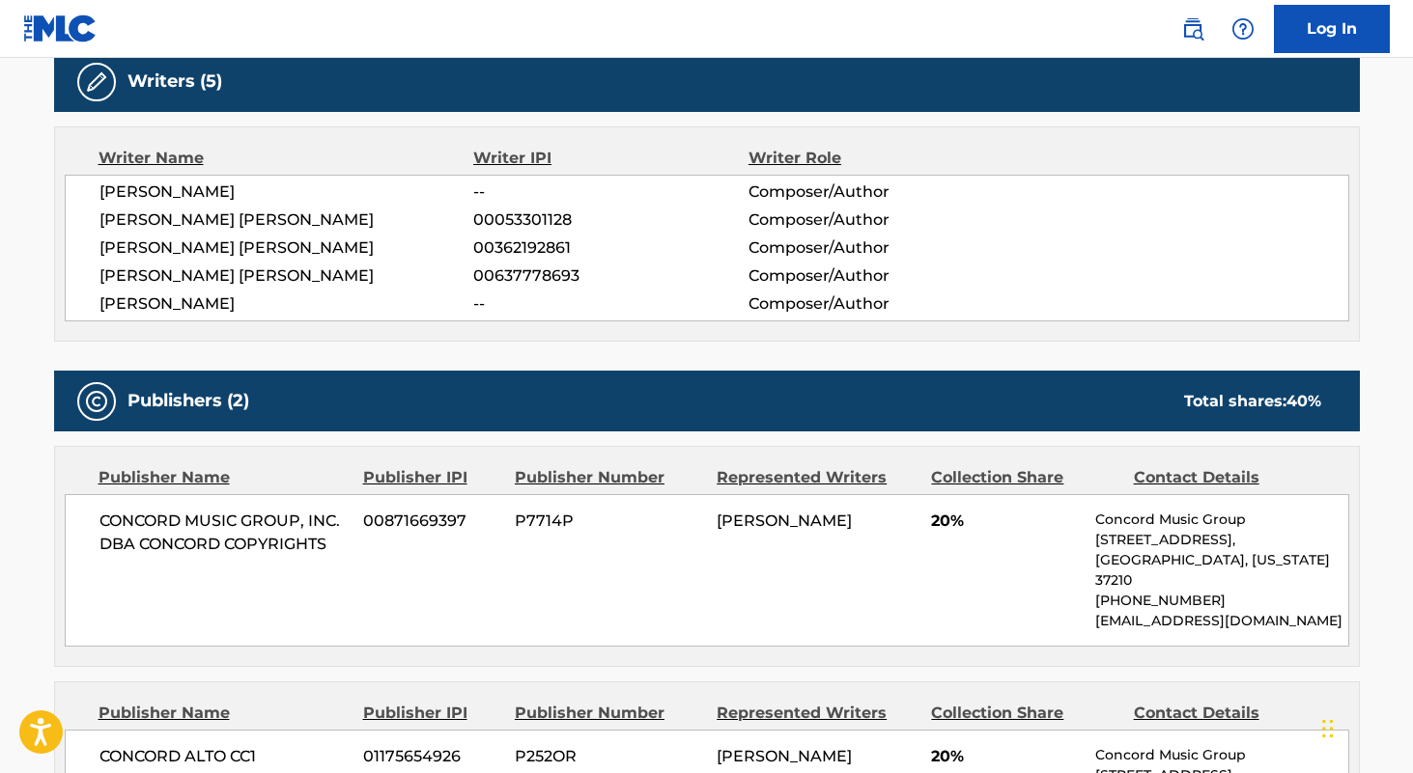
click at [522, 215] on span "00053301128" at bounding box center [610, 220] width 274 height 23
copy span "00053301128"
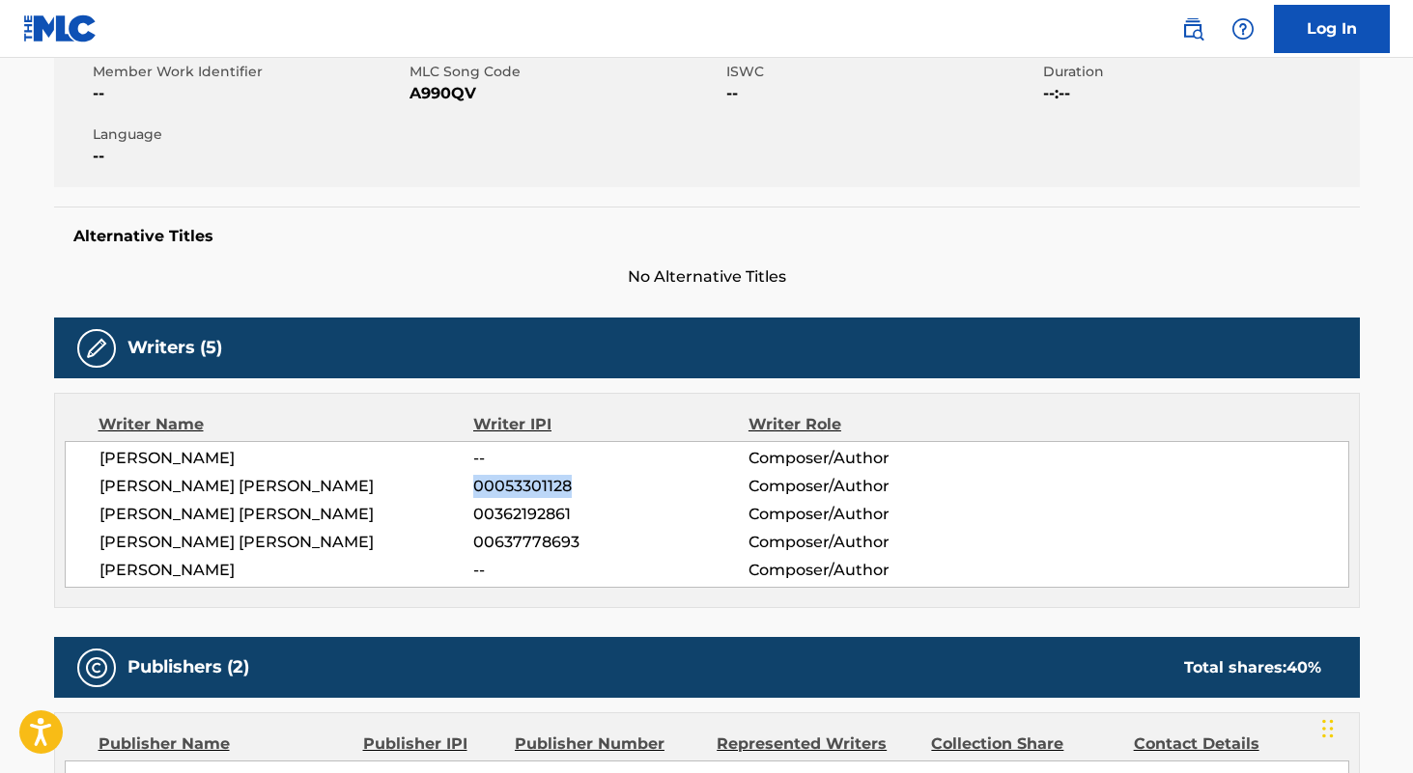
scroll to position [247, 0]
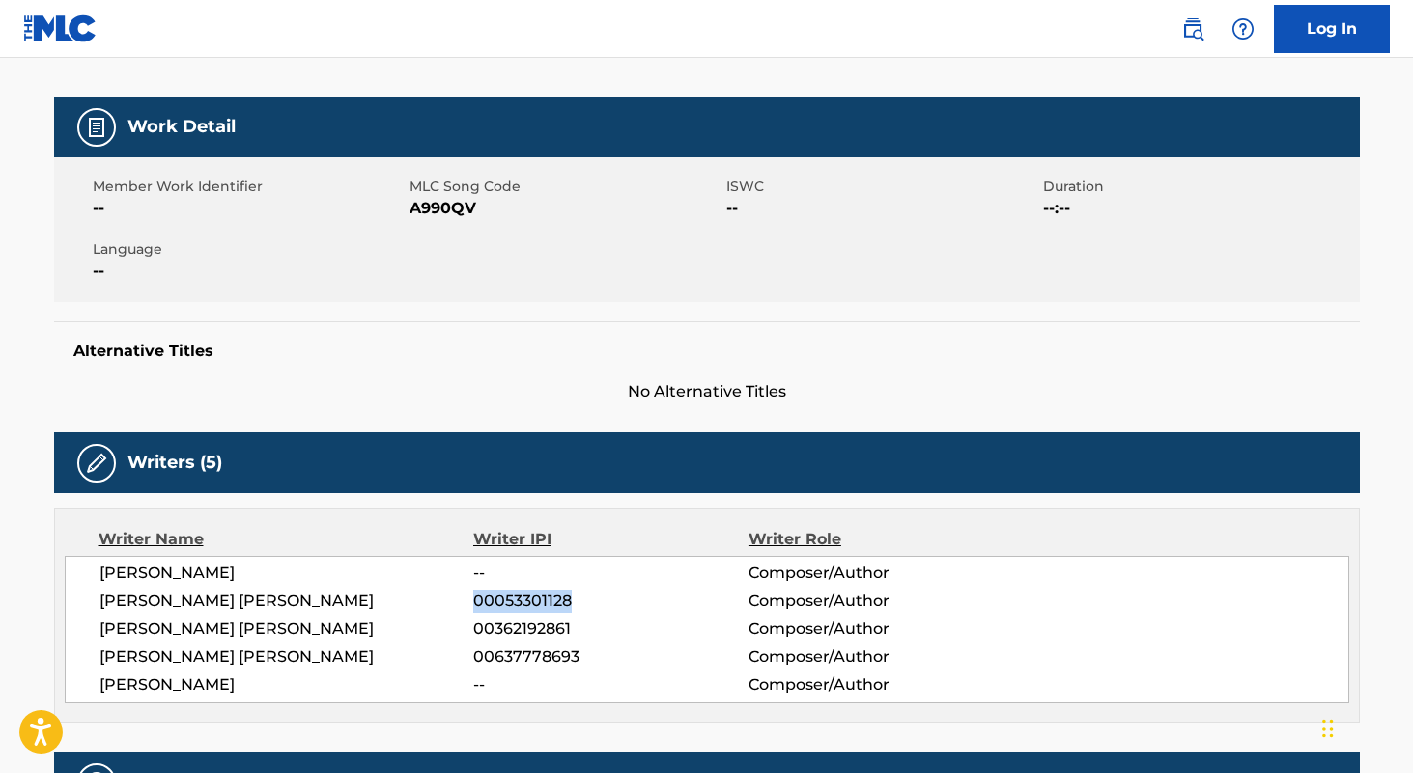
click at [455, 208] on span "A990QV" at bounding box center [565, 208] width 312 height 23
copy span "A990QV"
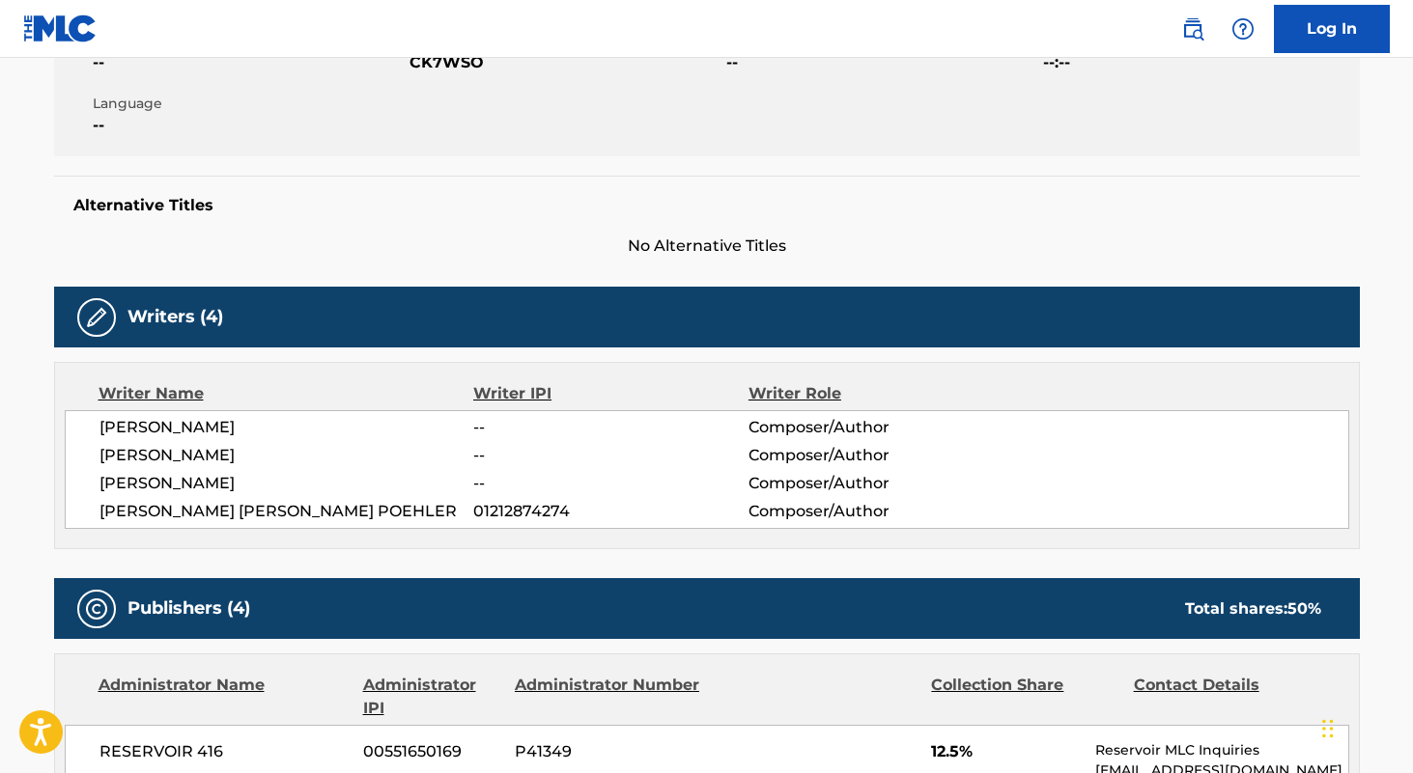
scroll to position [401, 0]
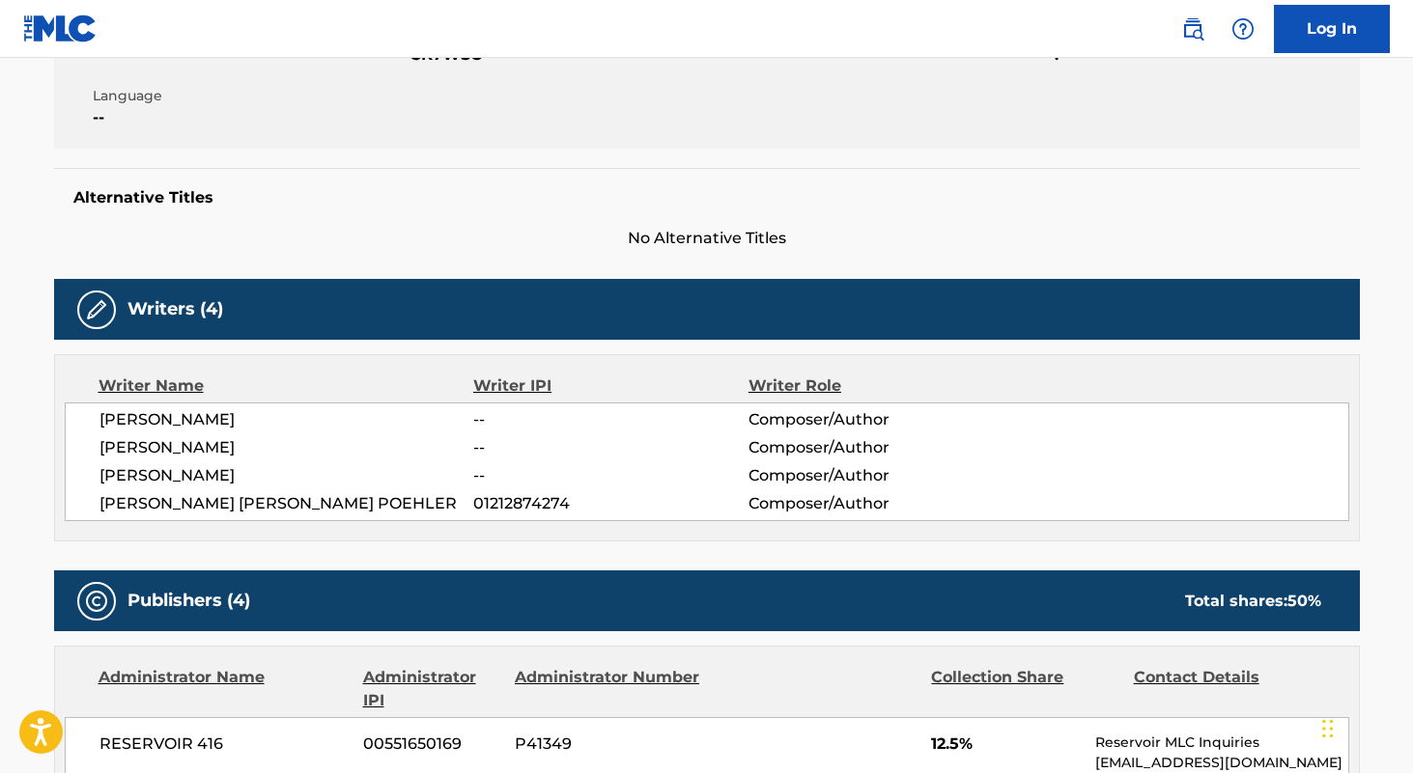
click at [540, 503] on span "01212874274" at bounding box center [610, 503] width 274 height 23
copy span "01212874274"
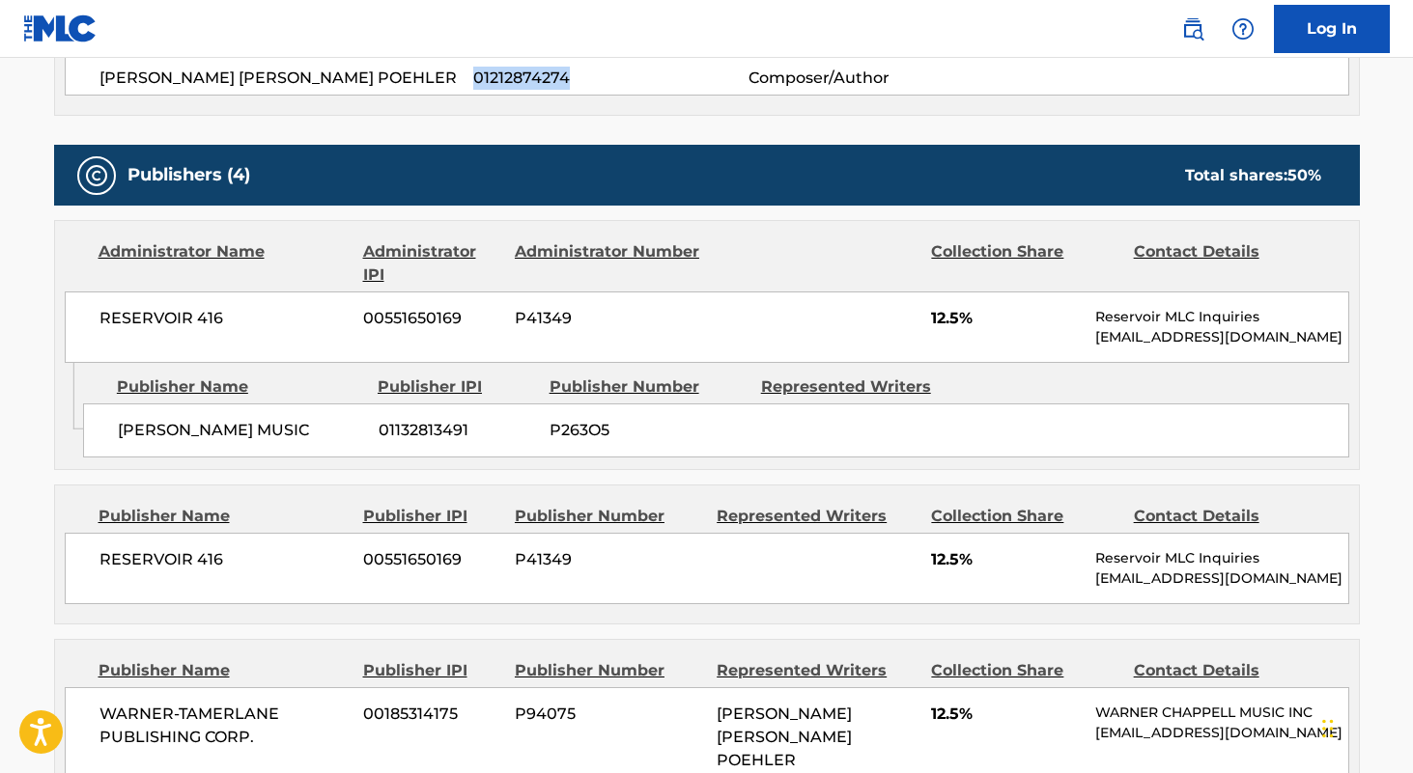
scroll to position [0, 0]
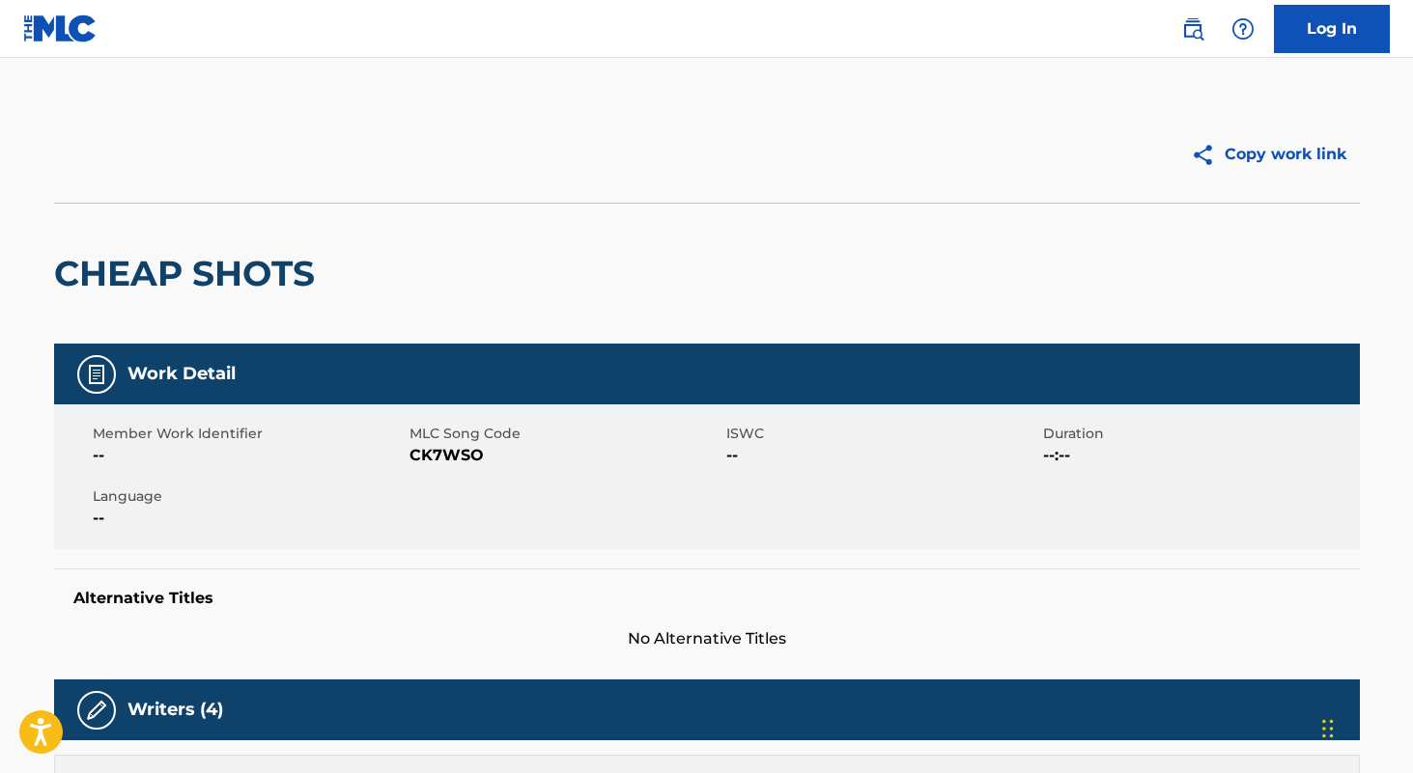
click at [443, 450] on span "CK7WSO" at bounding box center [565, 455] width 312 height 23
copy span "CK7WSO"
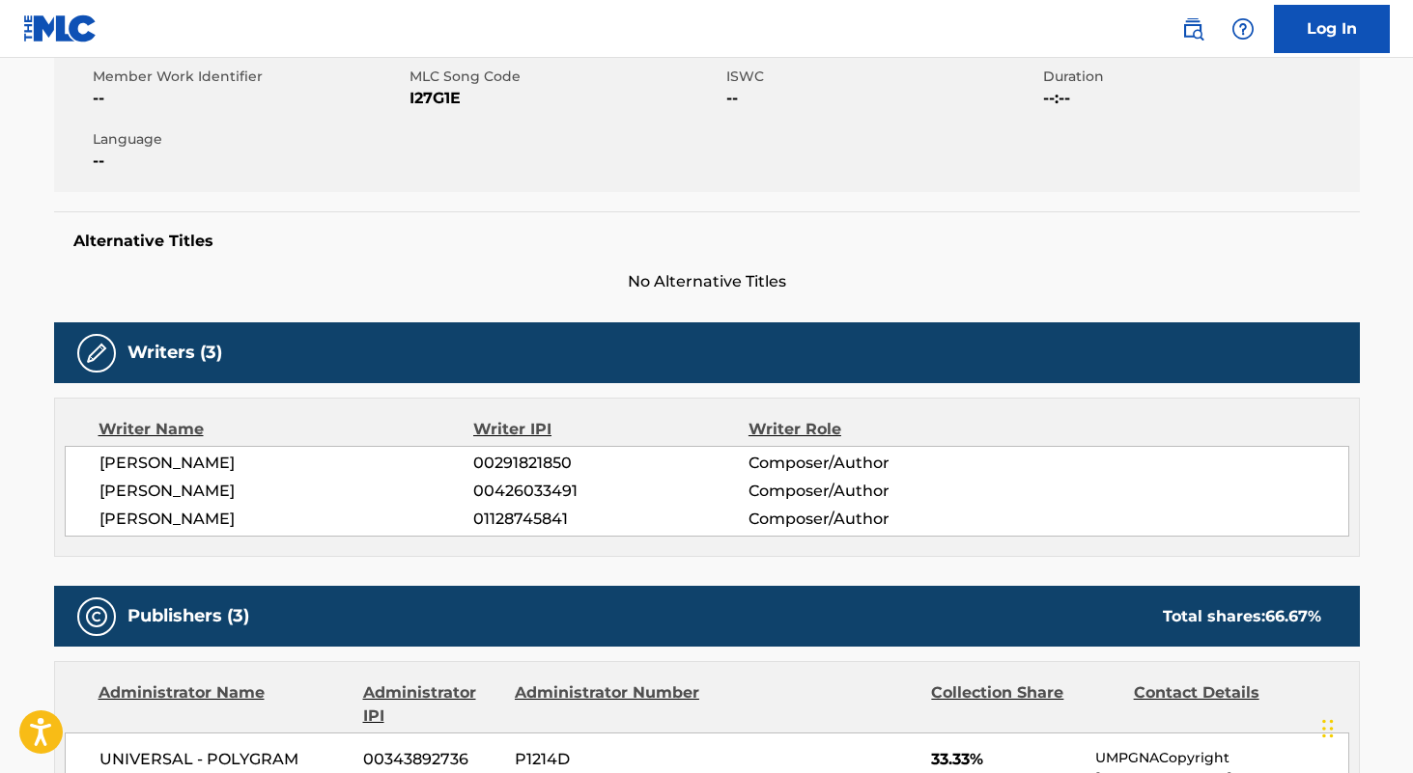
click at [522, 460] on span "00291821850" at bounding box center [610, 463] width 274 height 23
copy span "00291821850"
click at [555, 494] on span "00426033491" at bounding box center [610, 491] width 274 height 23
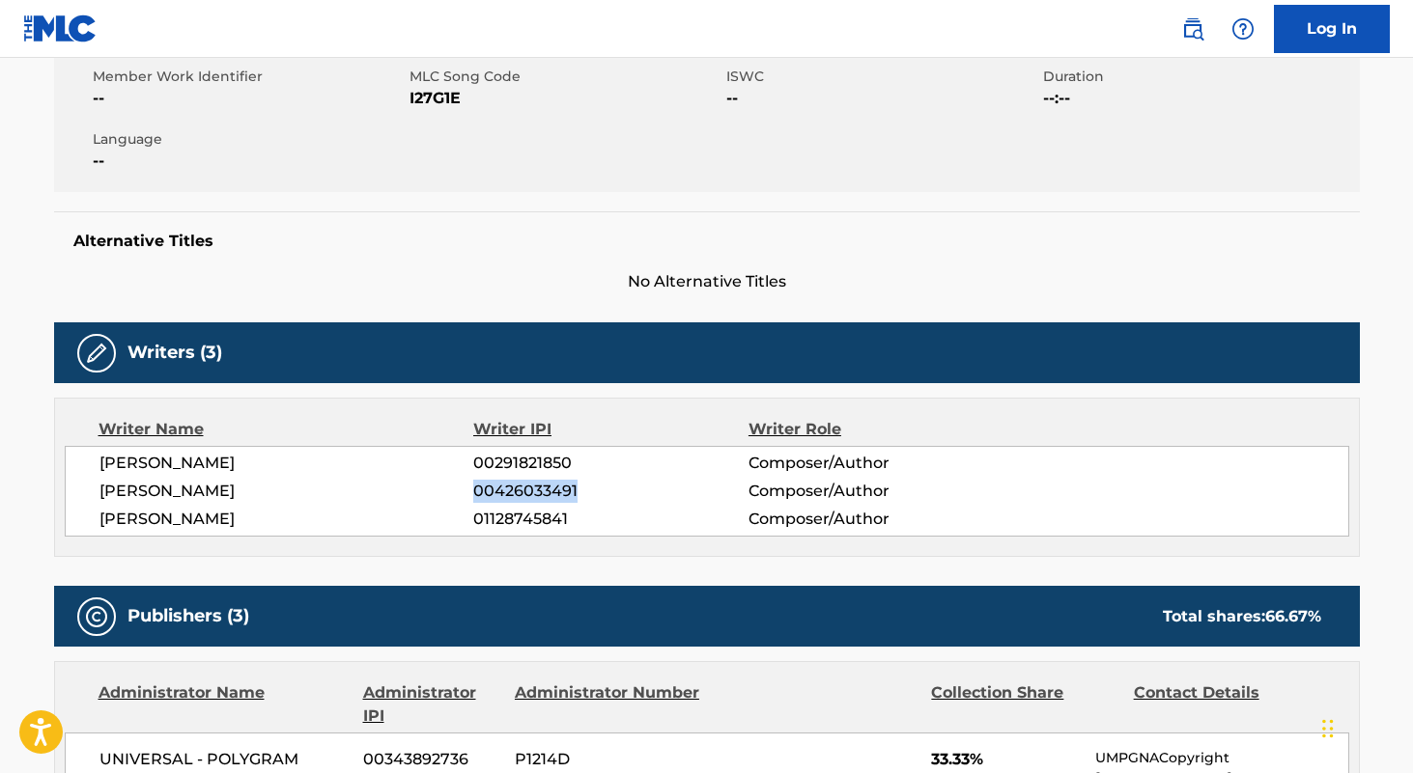
copy span "00426033491"
click at [540, 518] on span "01128745841" at bounding box center [610, 519] width 274 height 23
copy span "01128745841"
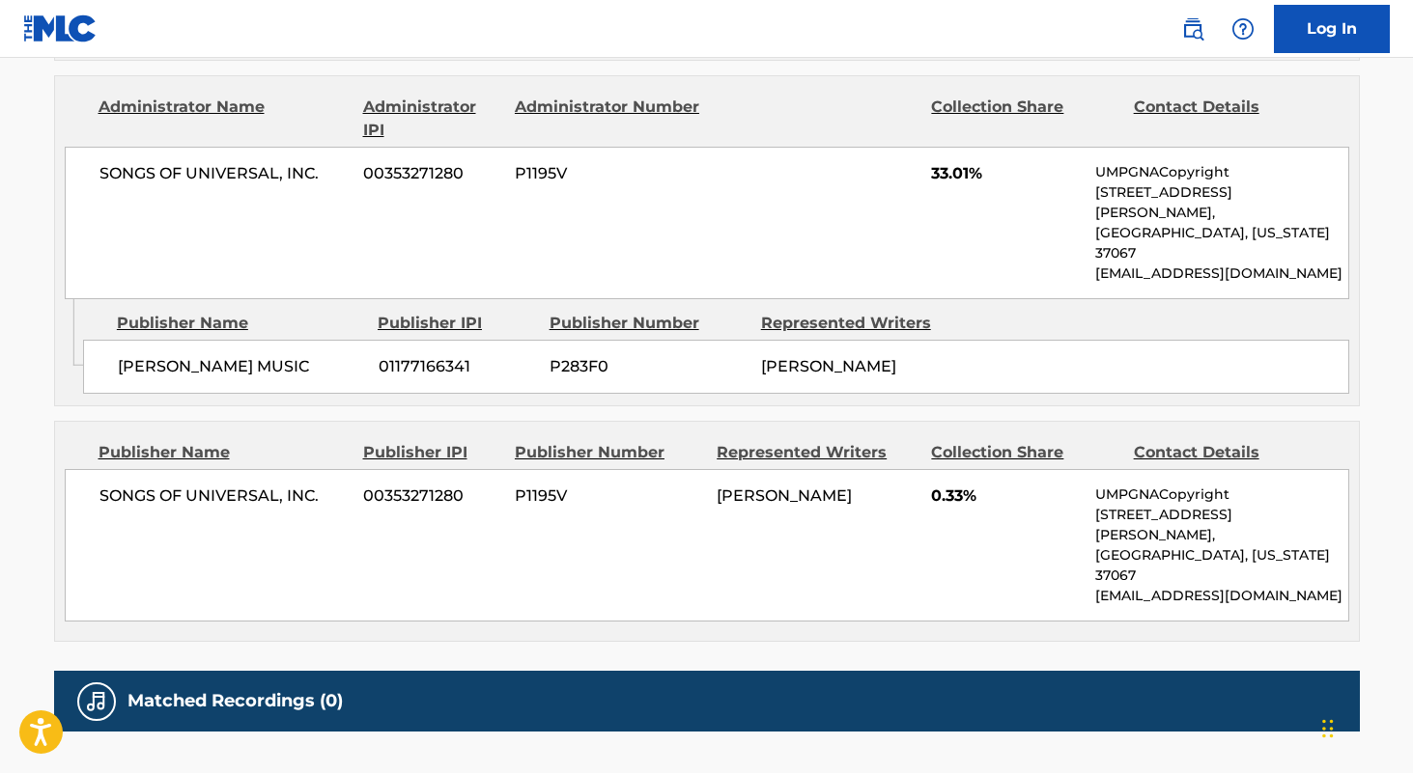
scroll to position [0, 0]
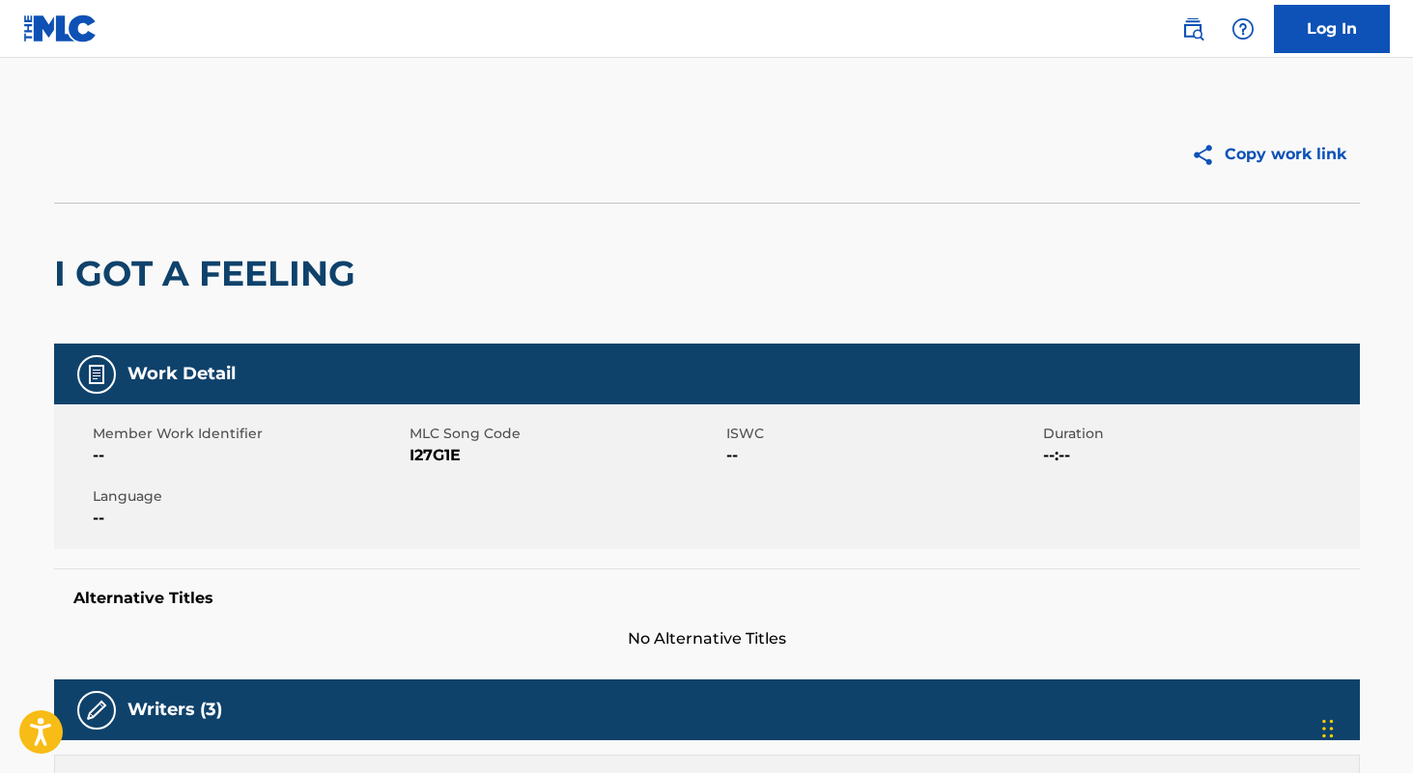
click at [430, 462] on span "I27G1E" at bounding box center [565, 455] width 312 height 23
copy span "I27G1E"
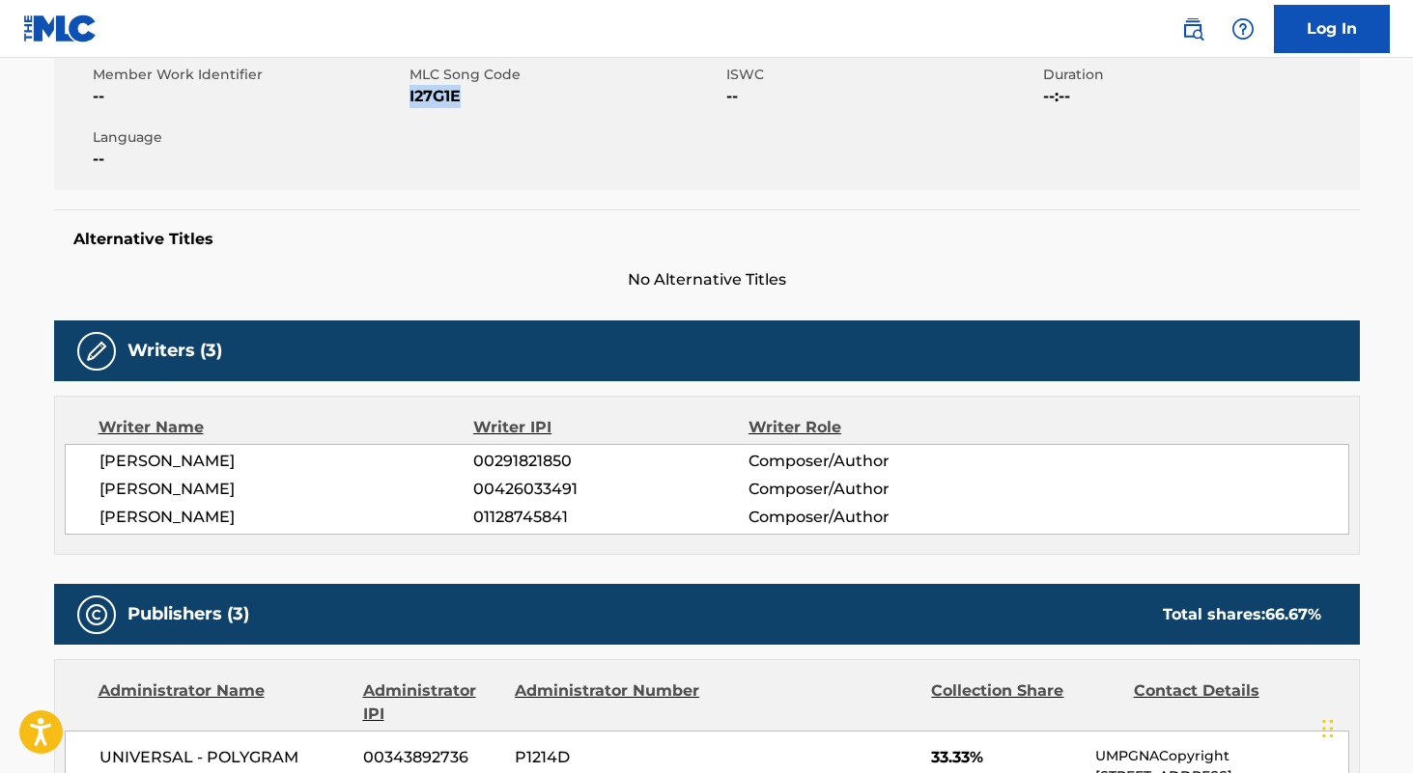
scroll to position [70, 0]
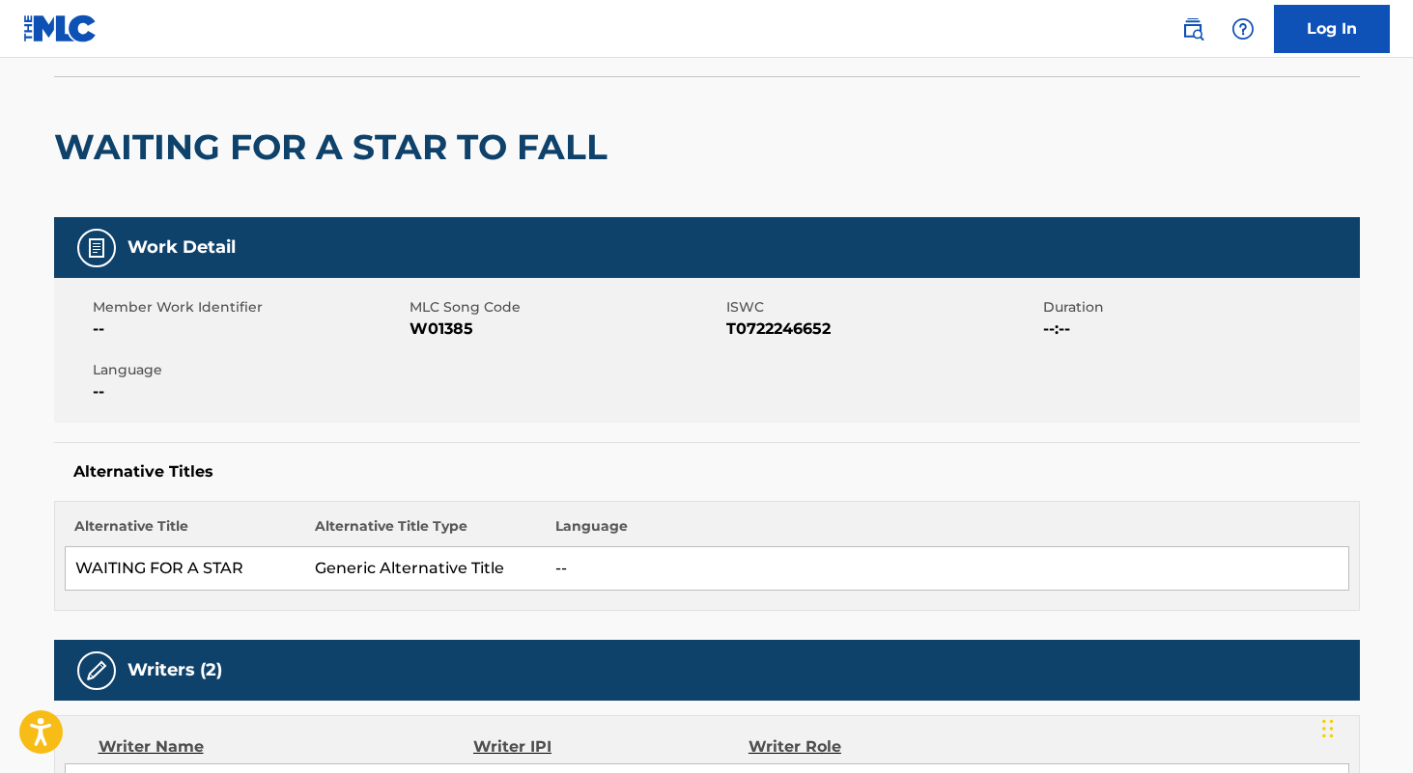
scroll to position [70, 0]
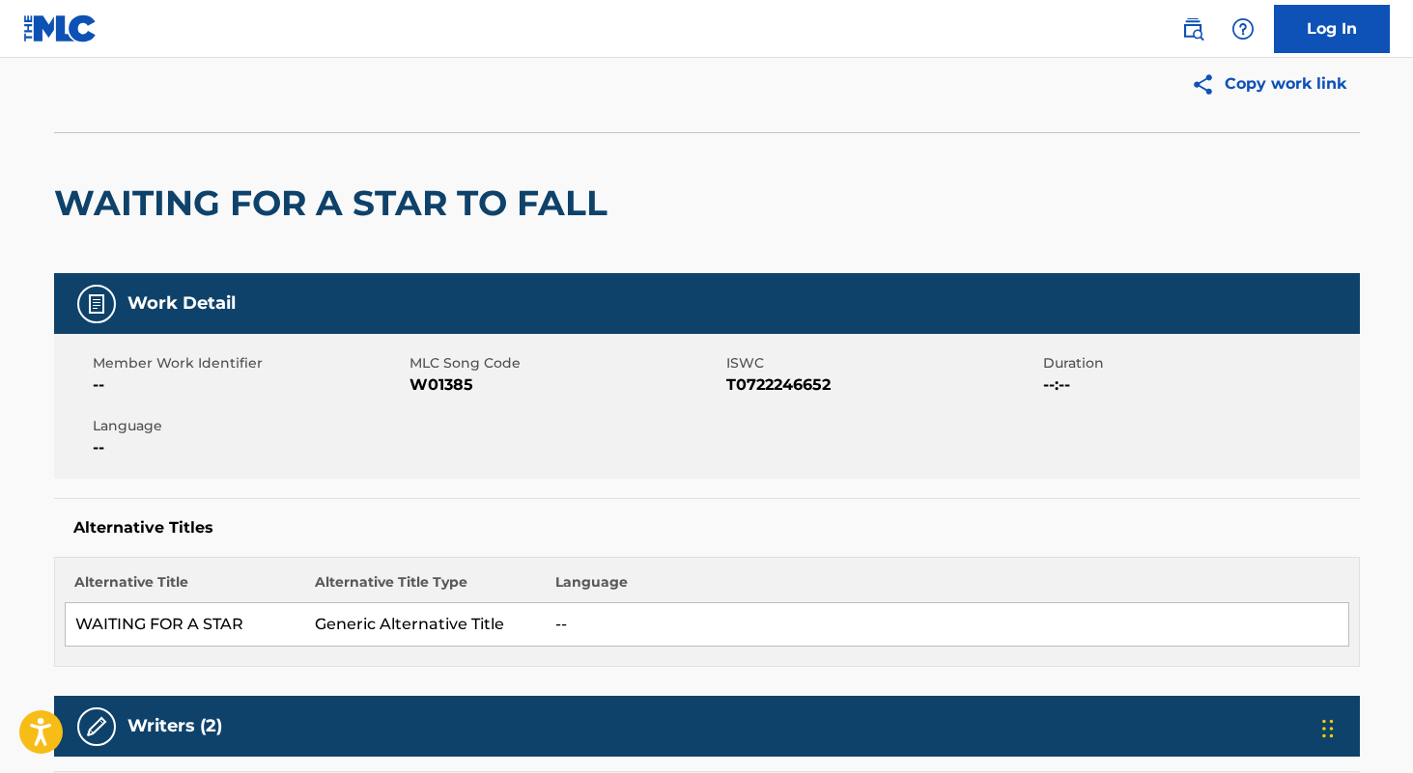
click at [780, 383] on span "T0722246652" at bounding box center [882, 385] width 312 height 23
copy span "T0722246652"
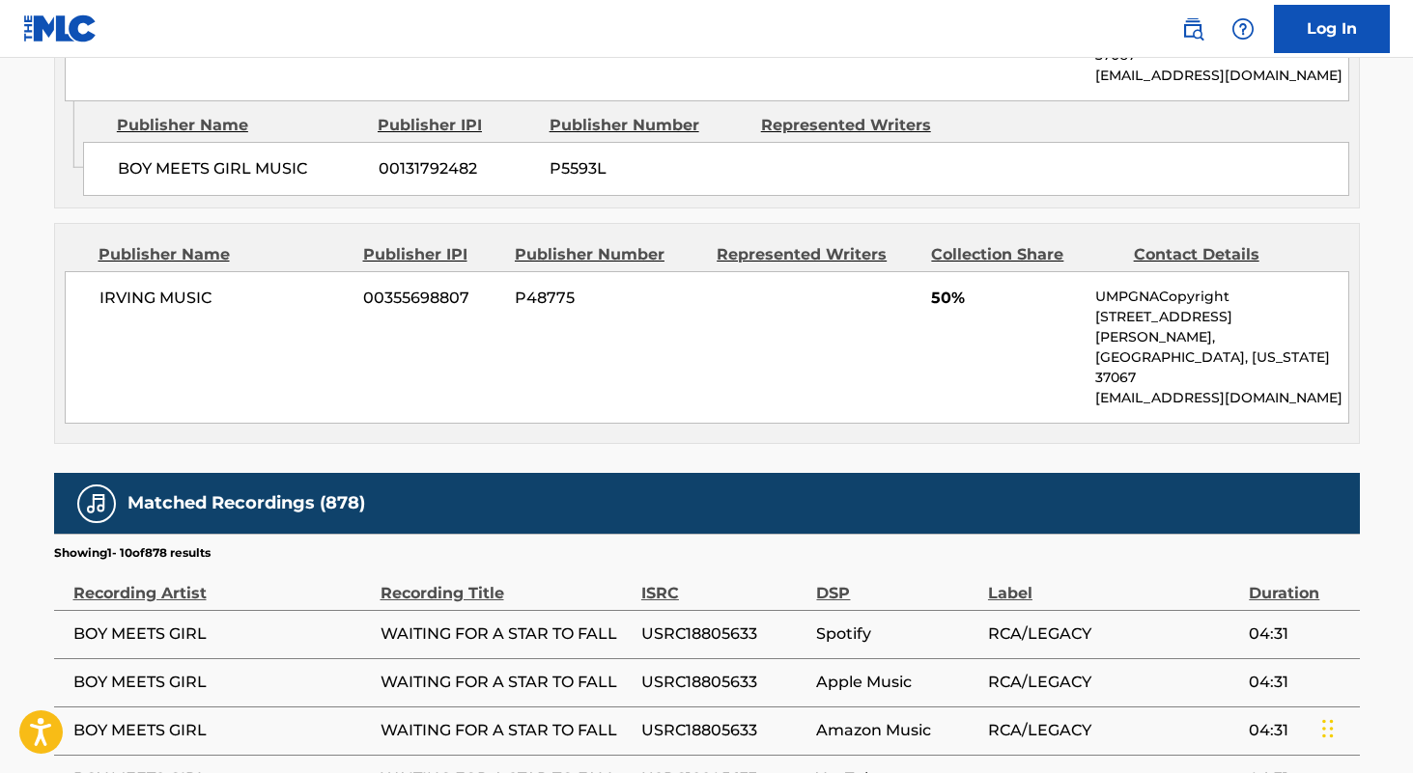
scroll to position [1628, 0]
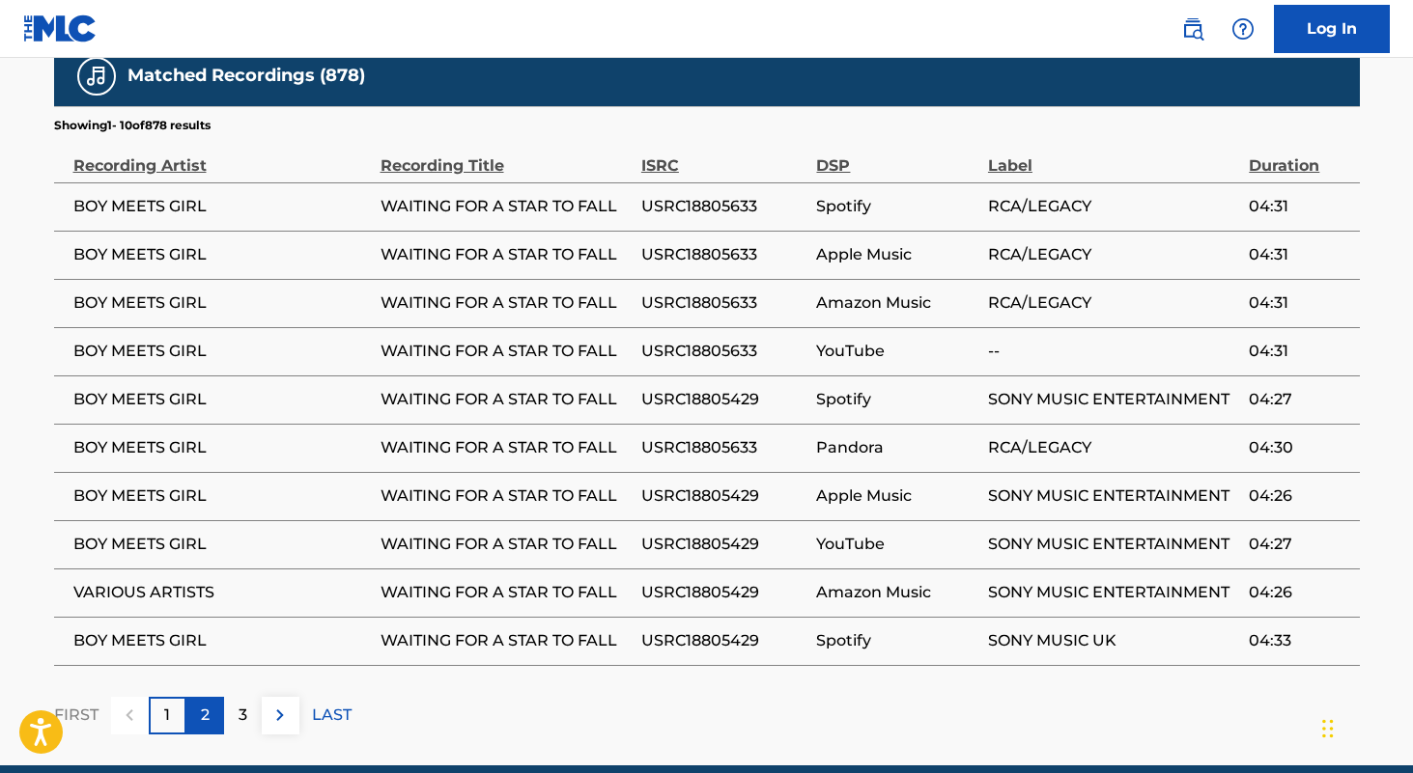
click at [208, 704] on p "2" at bounding box center [205, 715] width 9 height 23
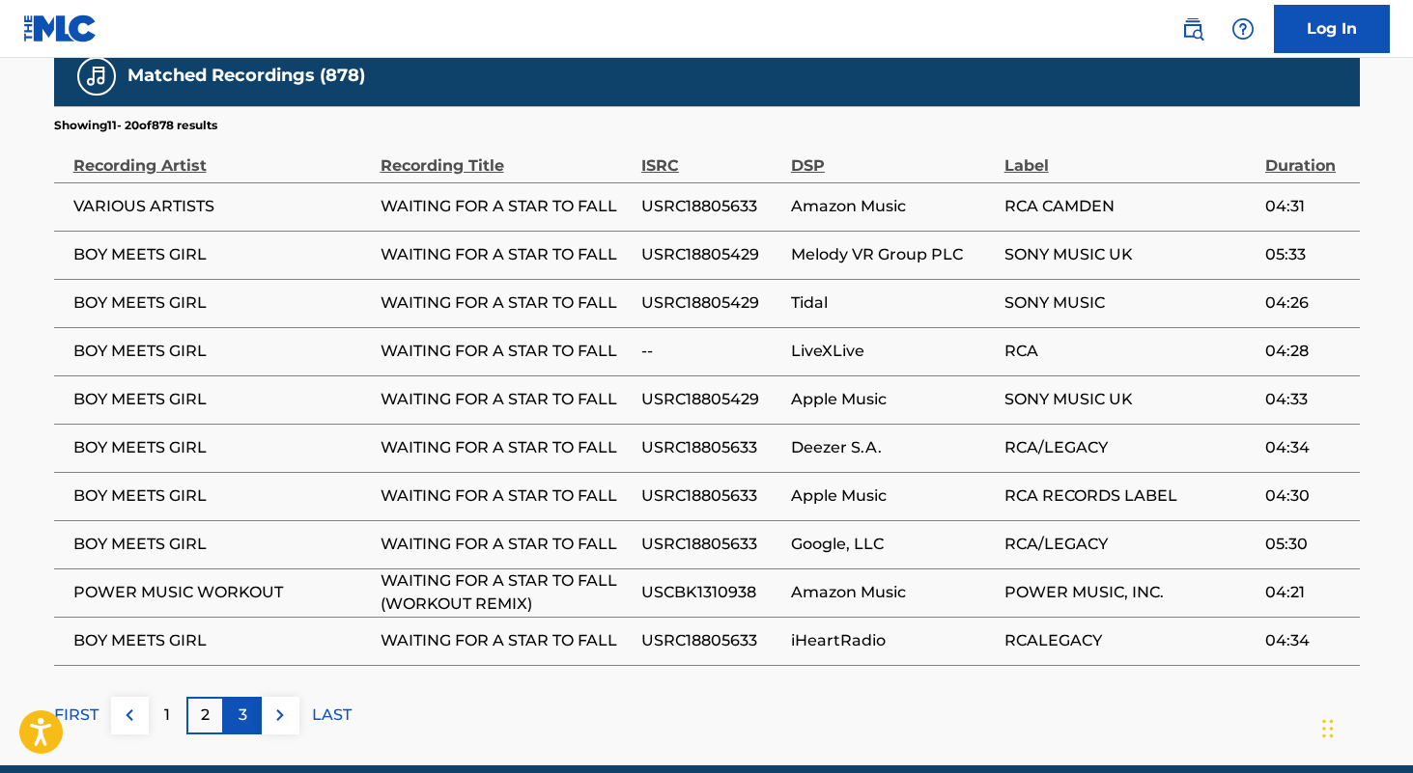
click at [246, 704] on p "3" at bounding box center [242, 715] width 9 height 23
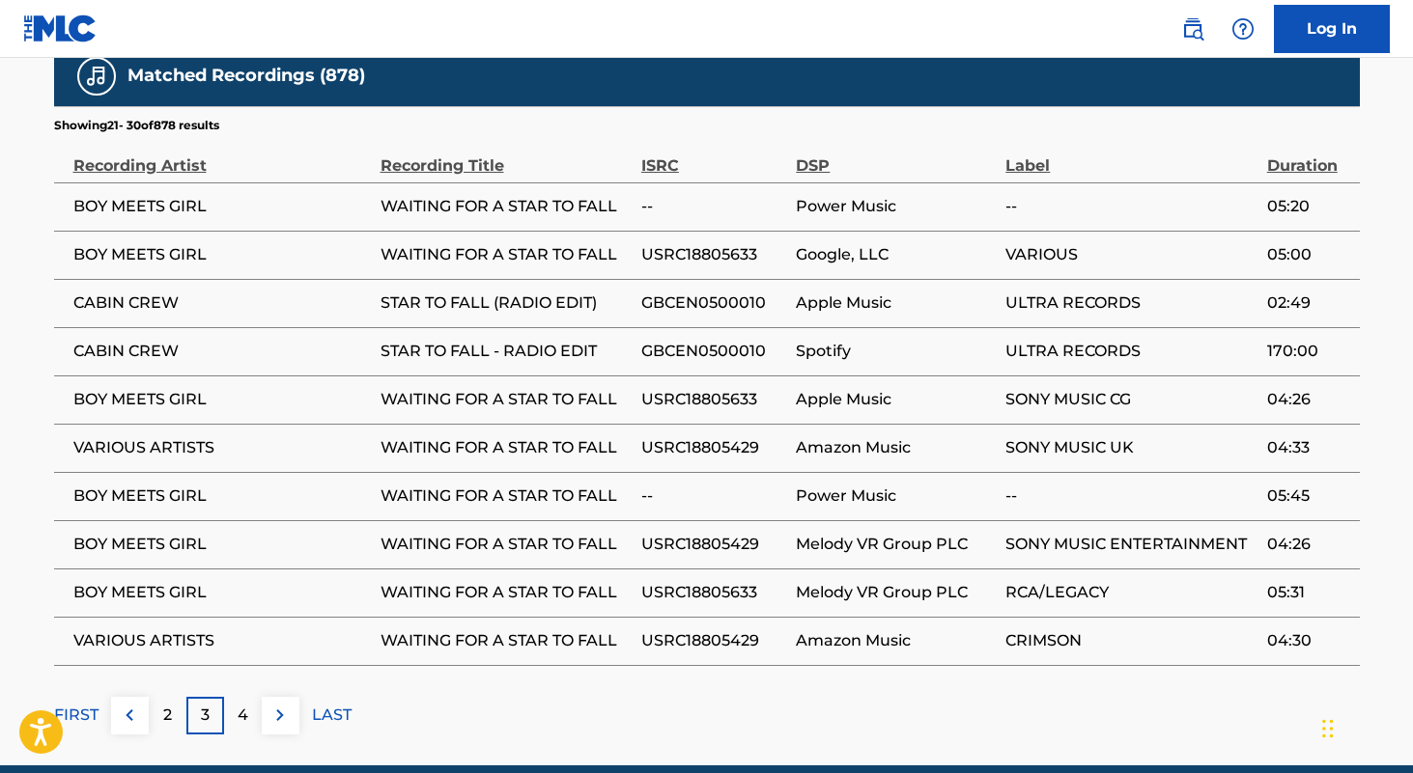
click at [246, 704] on p "4" at bounding box center [243, 715] width 11 height 23
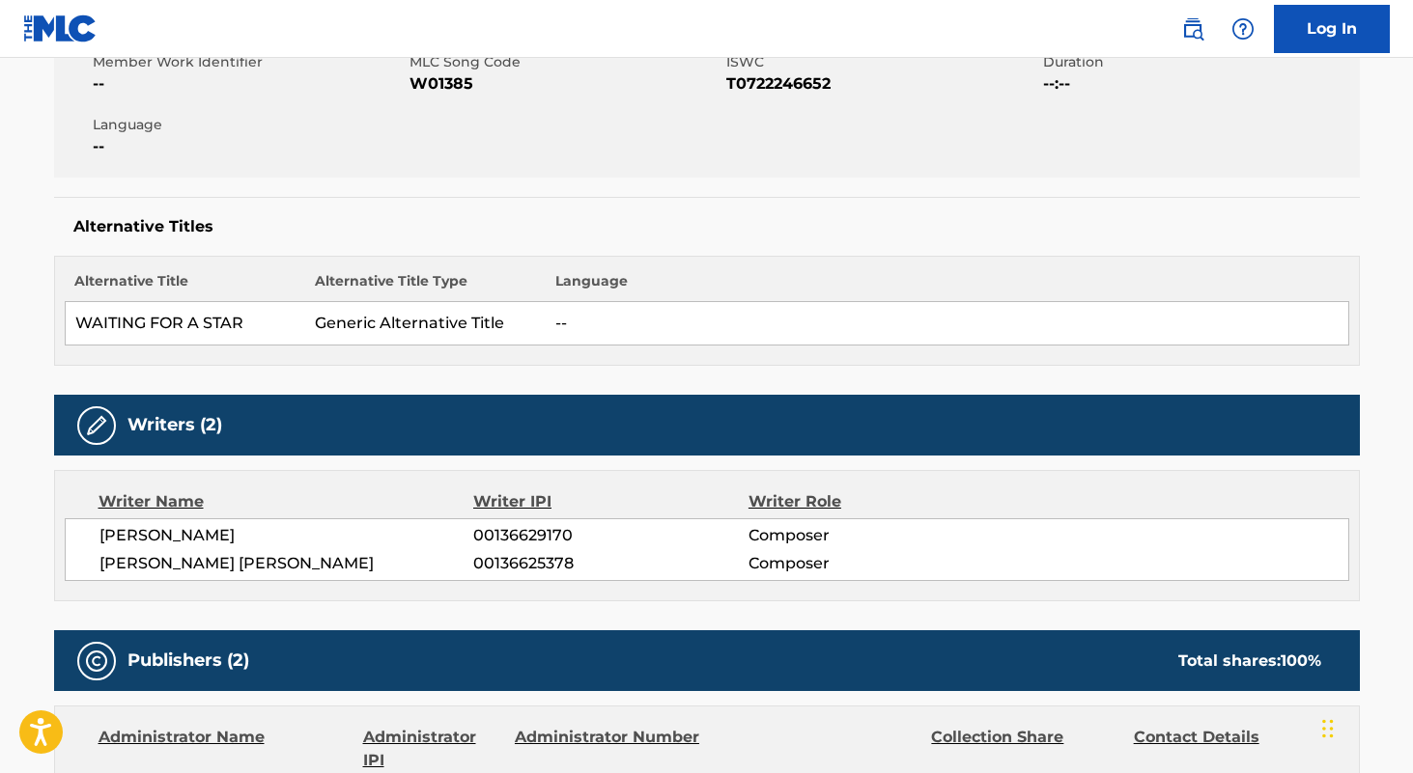
scroll to position [346, 0]
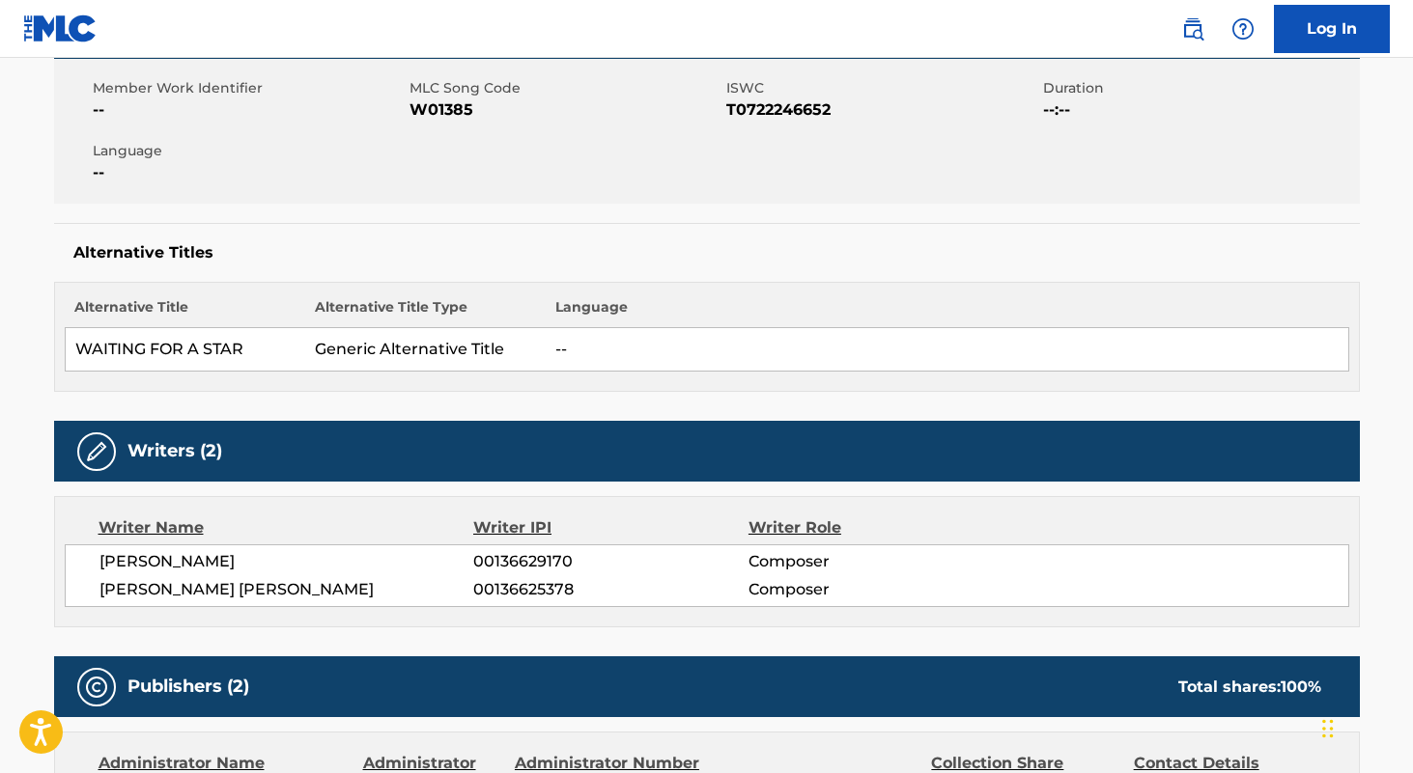
click at [537, 597] on span "00136625378" at bounding box center [610, 589] width 274 height 23
copy span "00136625378"
click at [542, 561] on span "00136629170" at bounding box center [610, 561] width 274 height 23
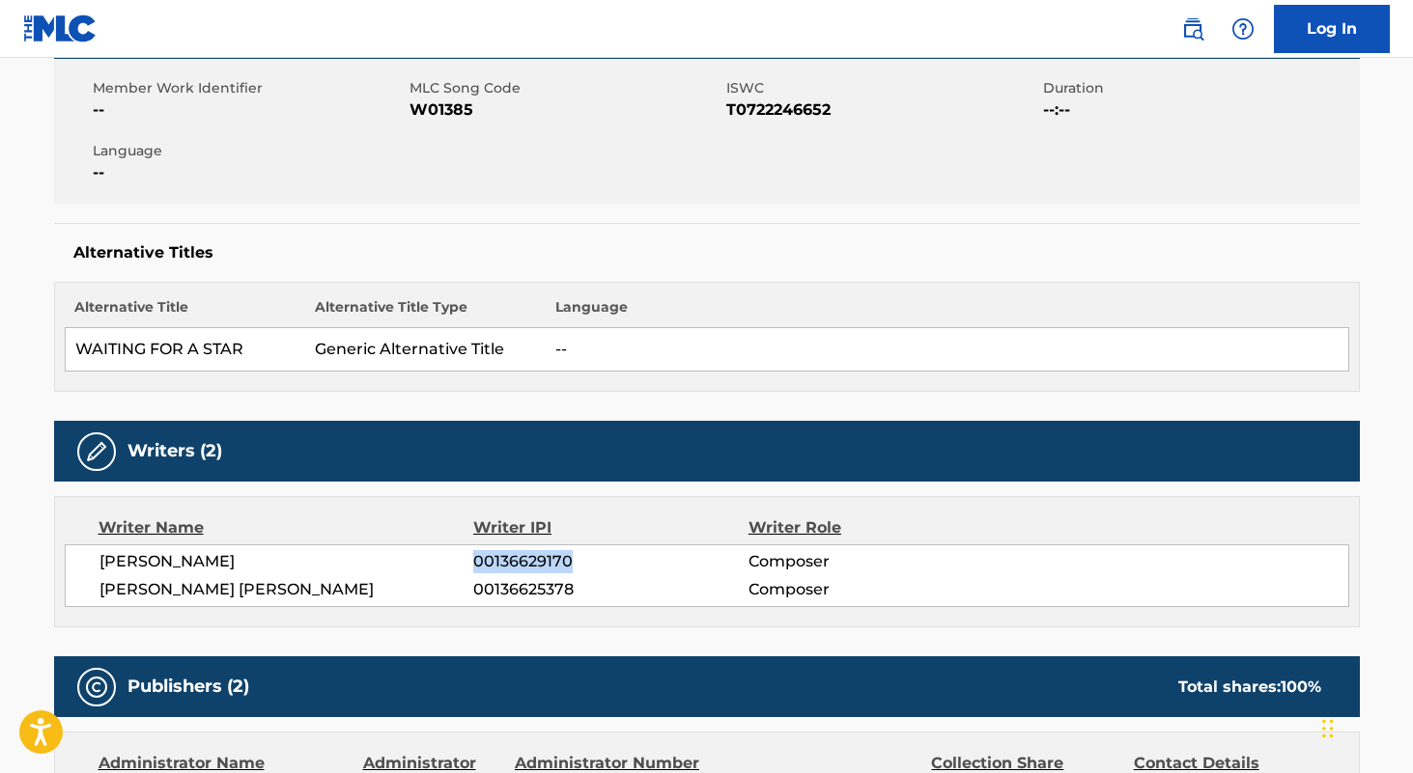
copy span "00136629170"
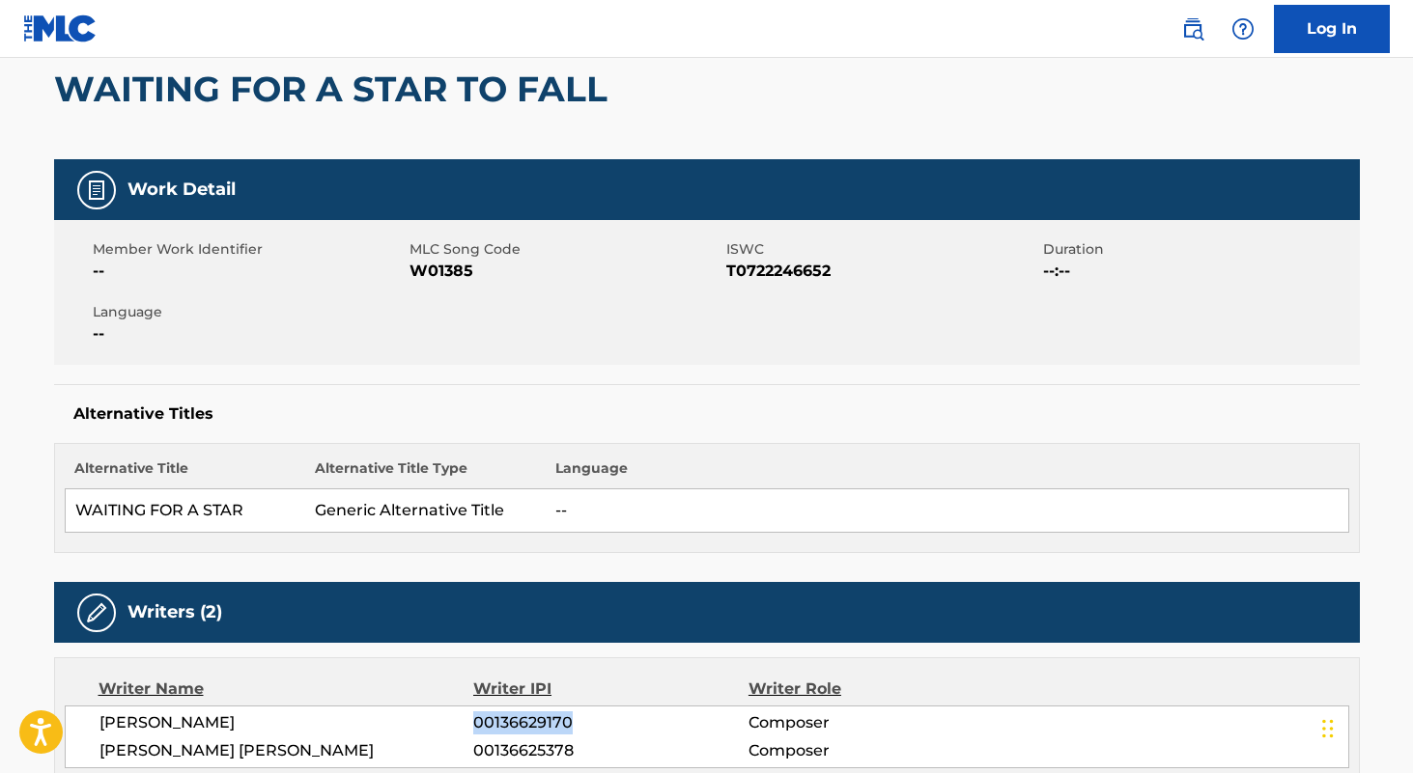
scroll to position [161, 0]
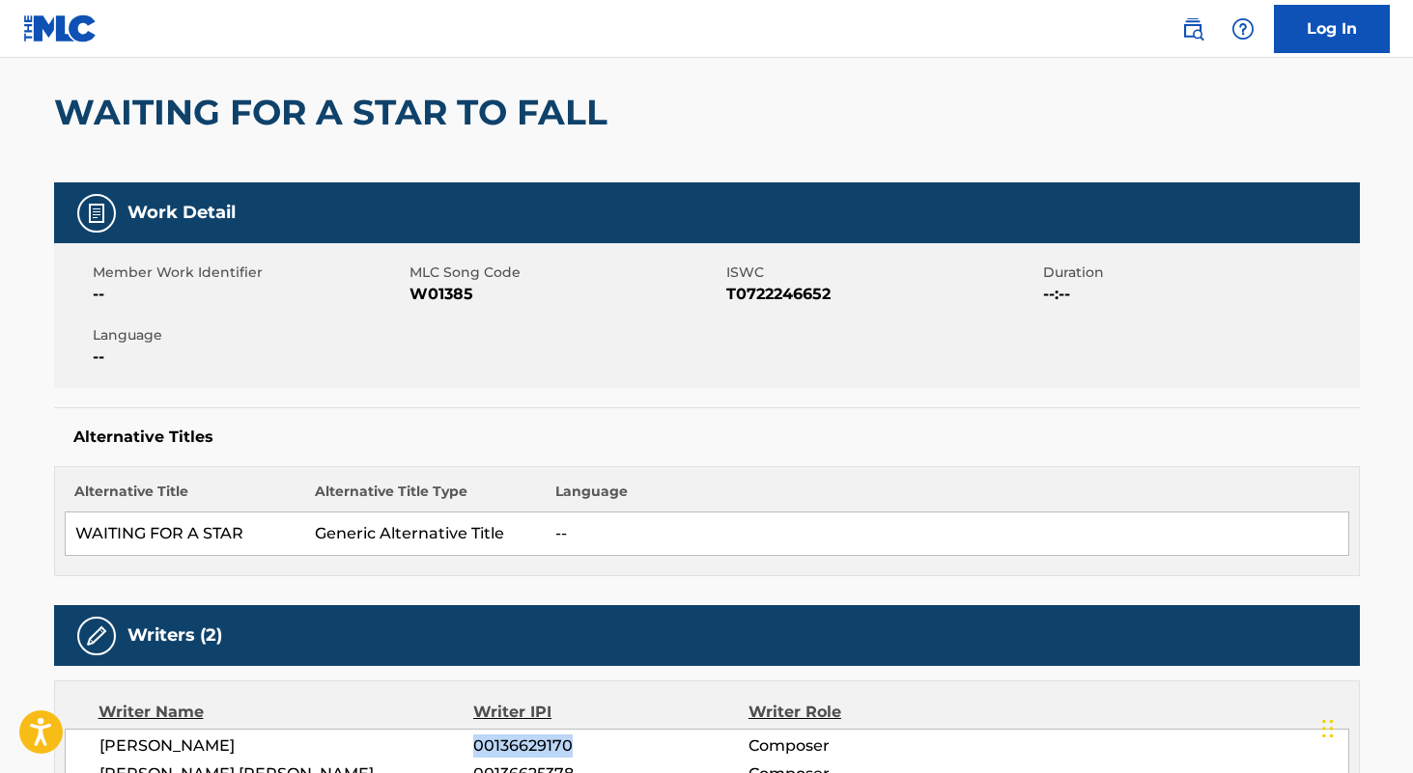
click at [436, 300] on span "W01385" at bounding box center [565, 294] width 312 height 23
copy span "W01385"
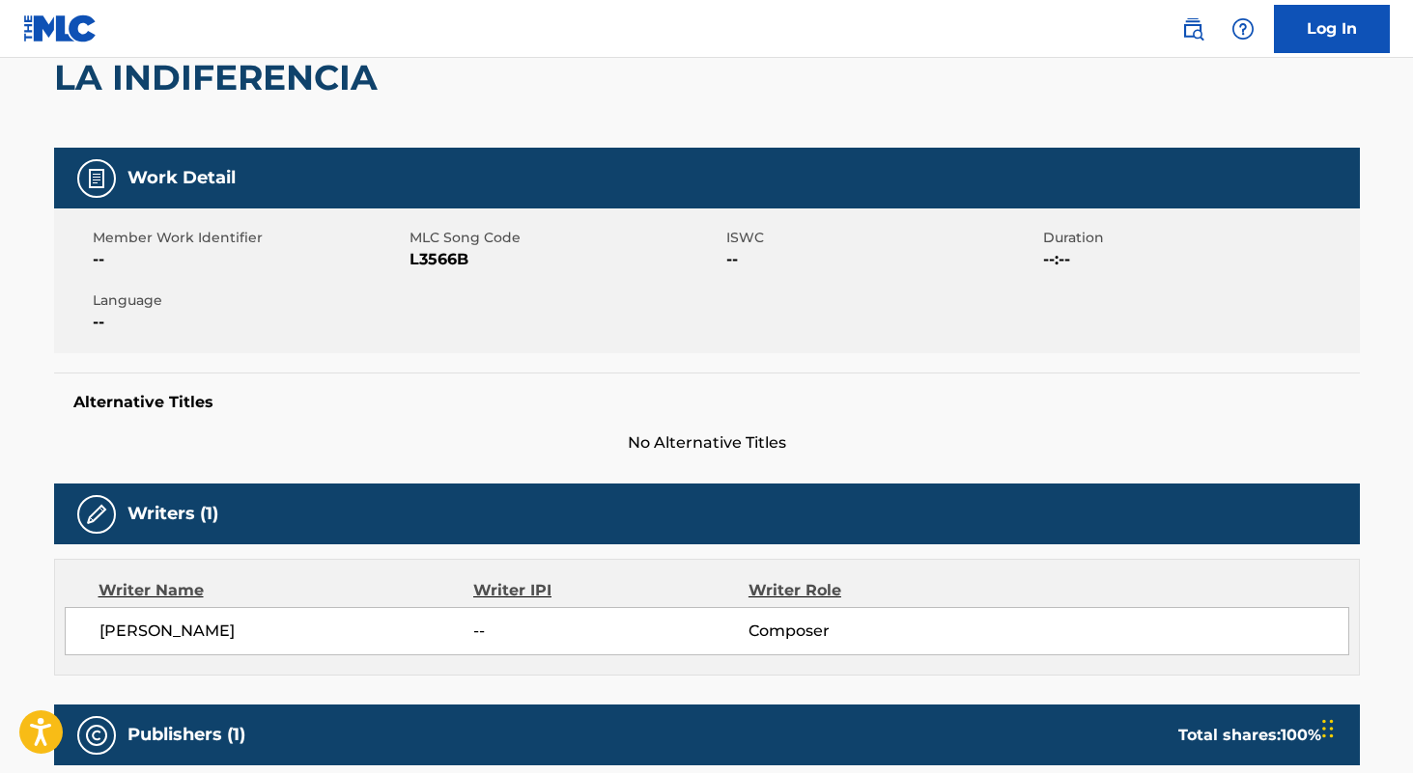
scroll to position [170, 0]
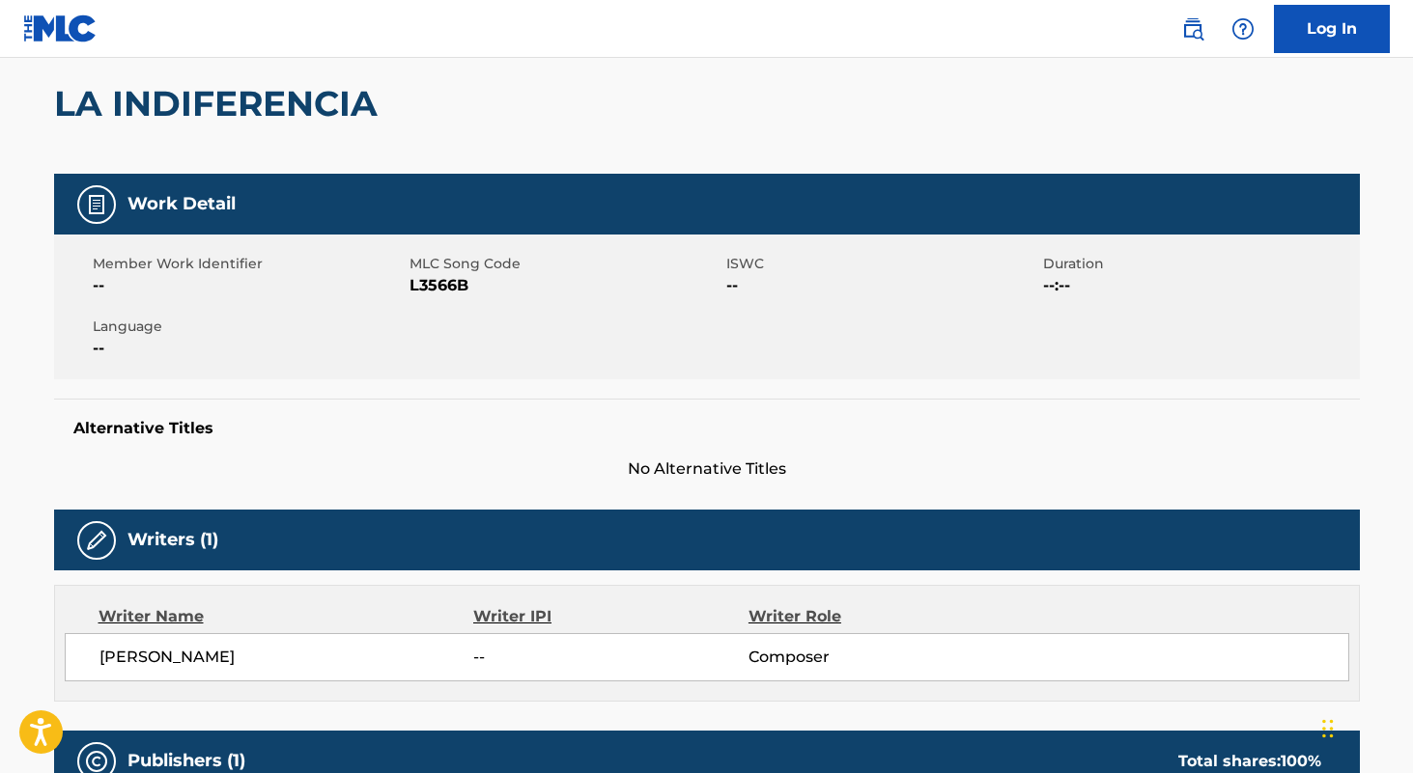
click at [444, 276] on span "L3566B" at bounding box center [565, 285] width 312 height 23
copy span "L3566B"
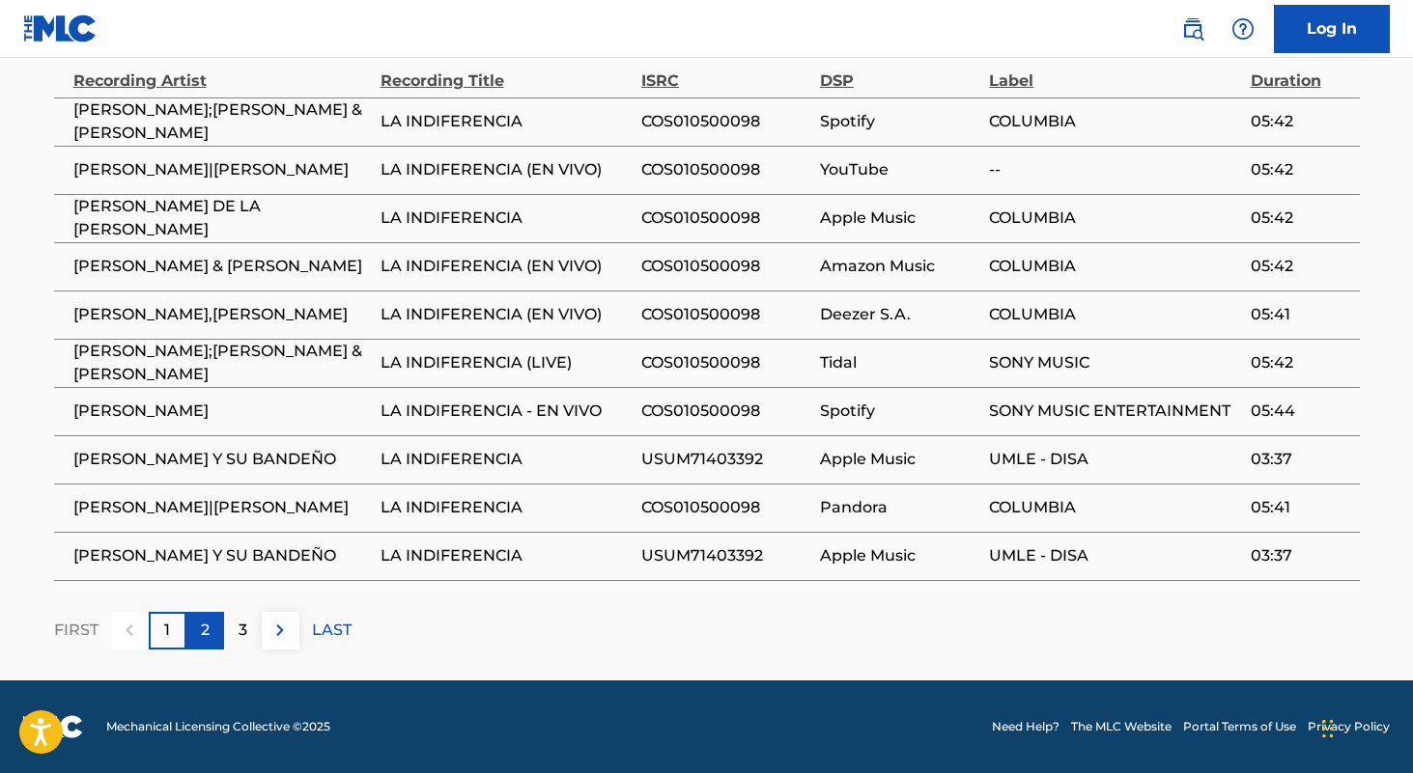
click at [205, 626] on p "2" at bounding box center [205, 630] width 9 height 23
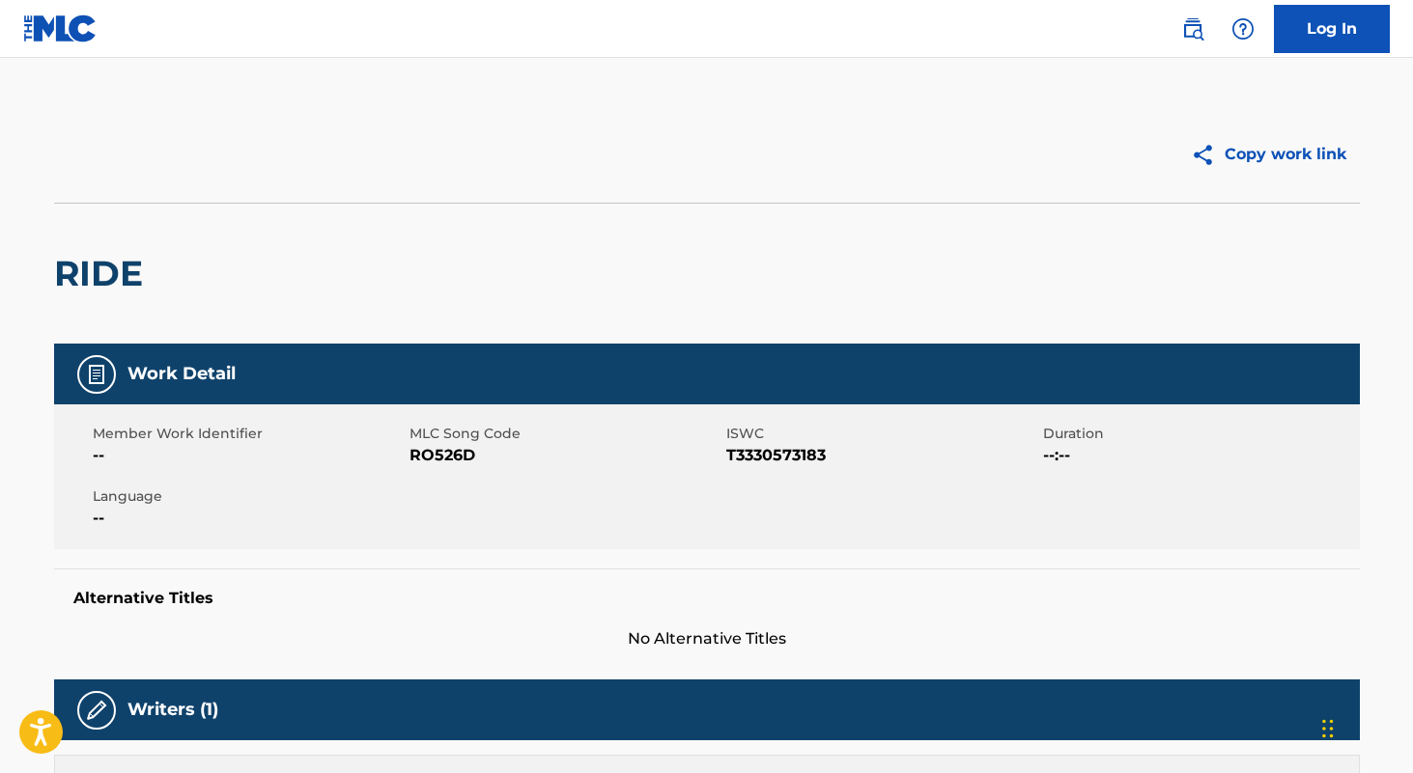
scroll to position [243, 0]
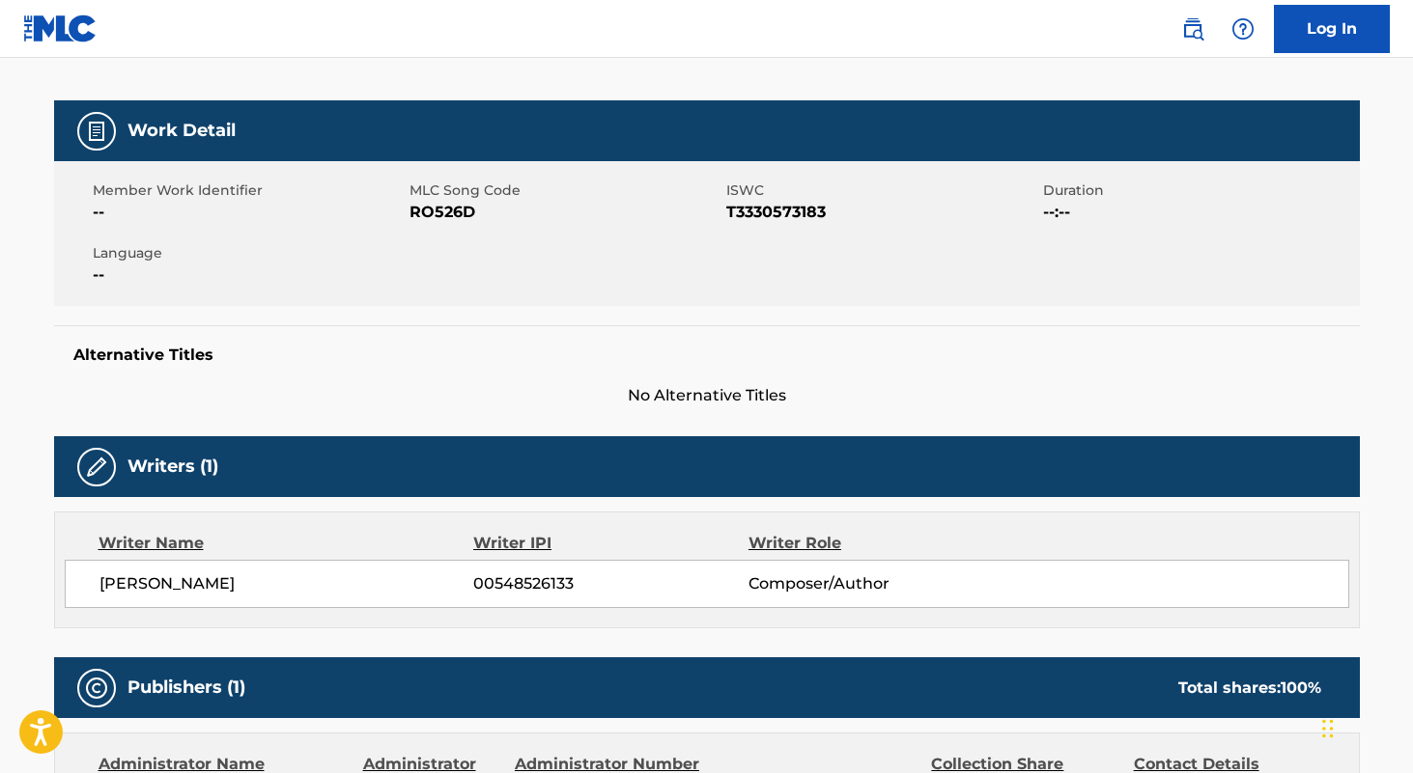
click at [796, 213] on span "T3330573183" at bounding box center [882, 212] width 312 height 23
copy span "T3330573183"
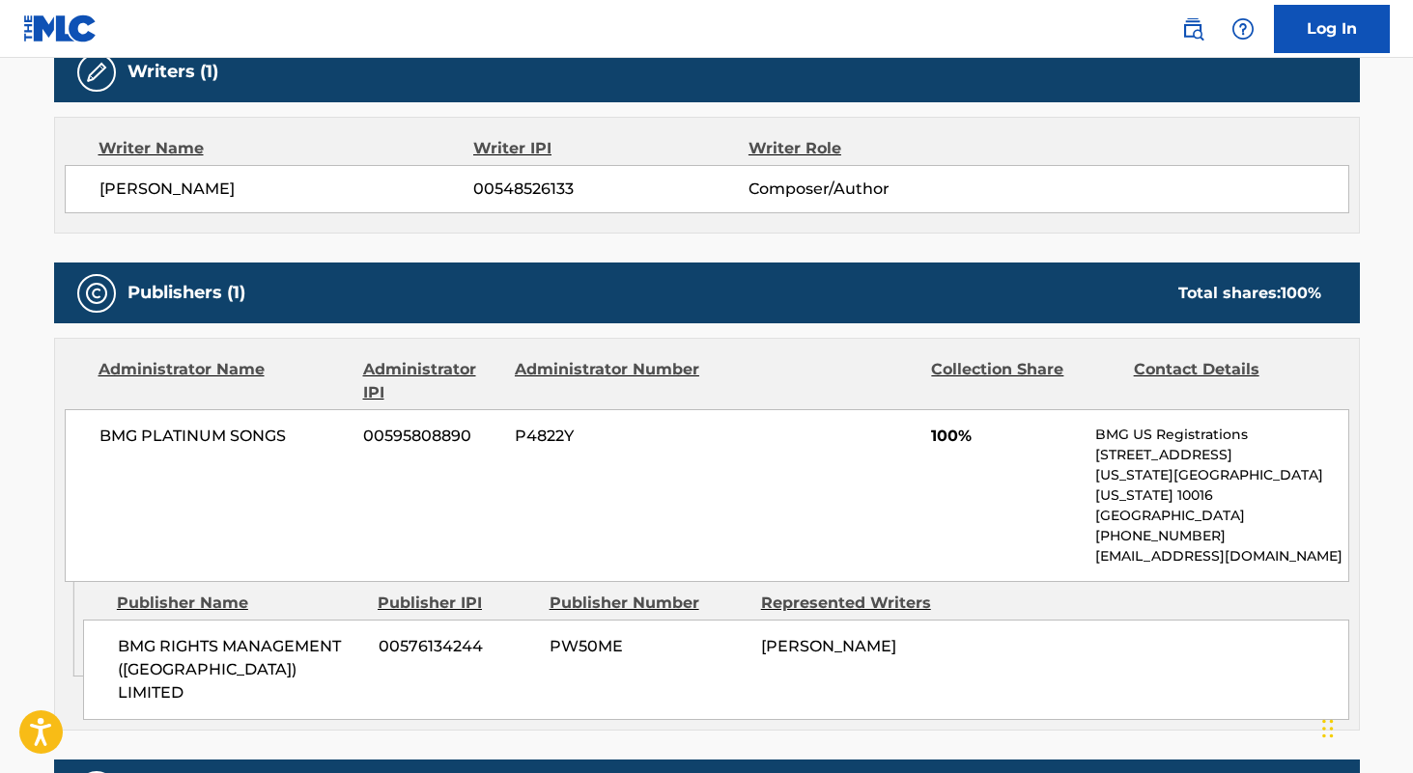
scroll to position [626, 0]
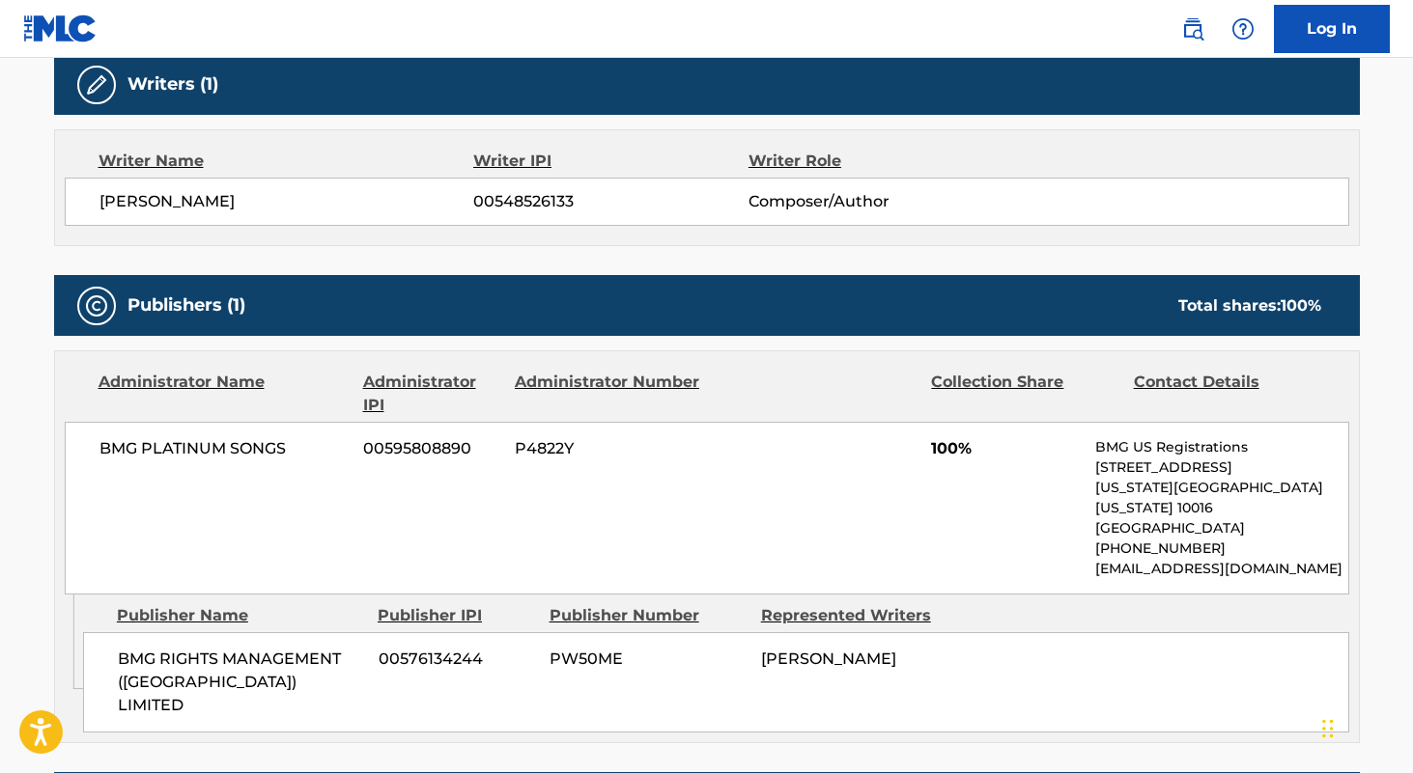
click at [544, 202] on span "00548526133" at bounding box center [610, 201] width 274 height 23
copy span "00548526133"
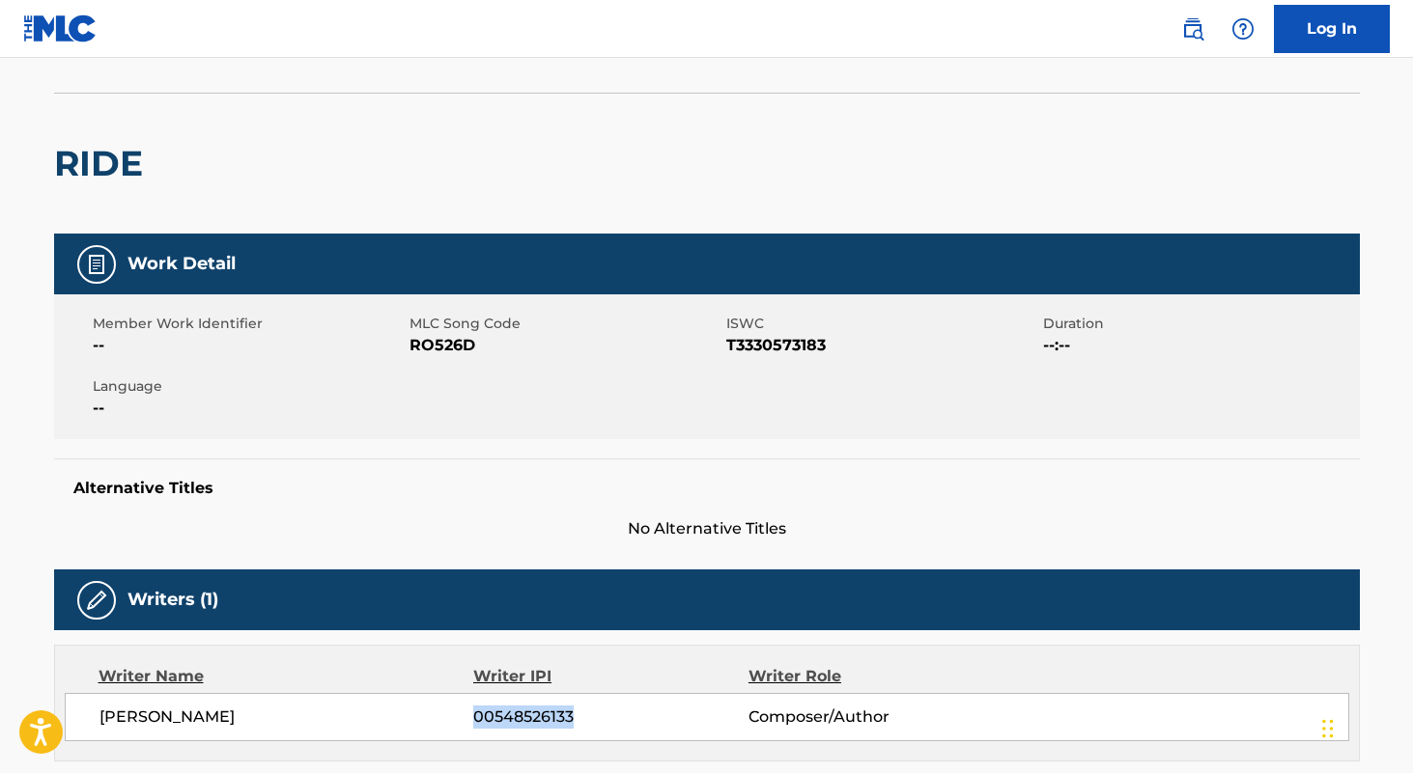
scroll to position [0, 0]
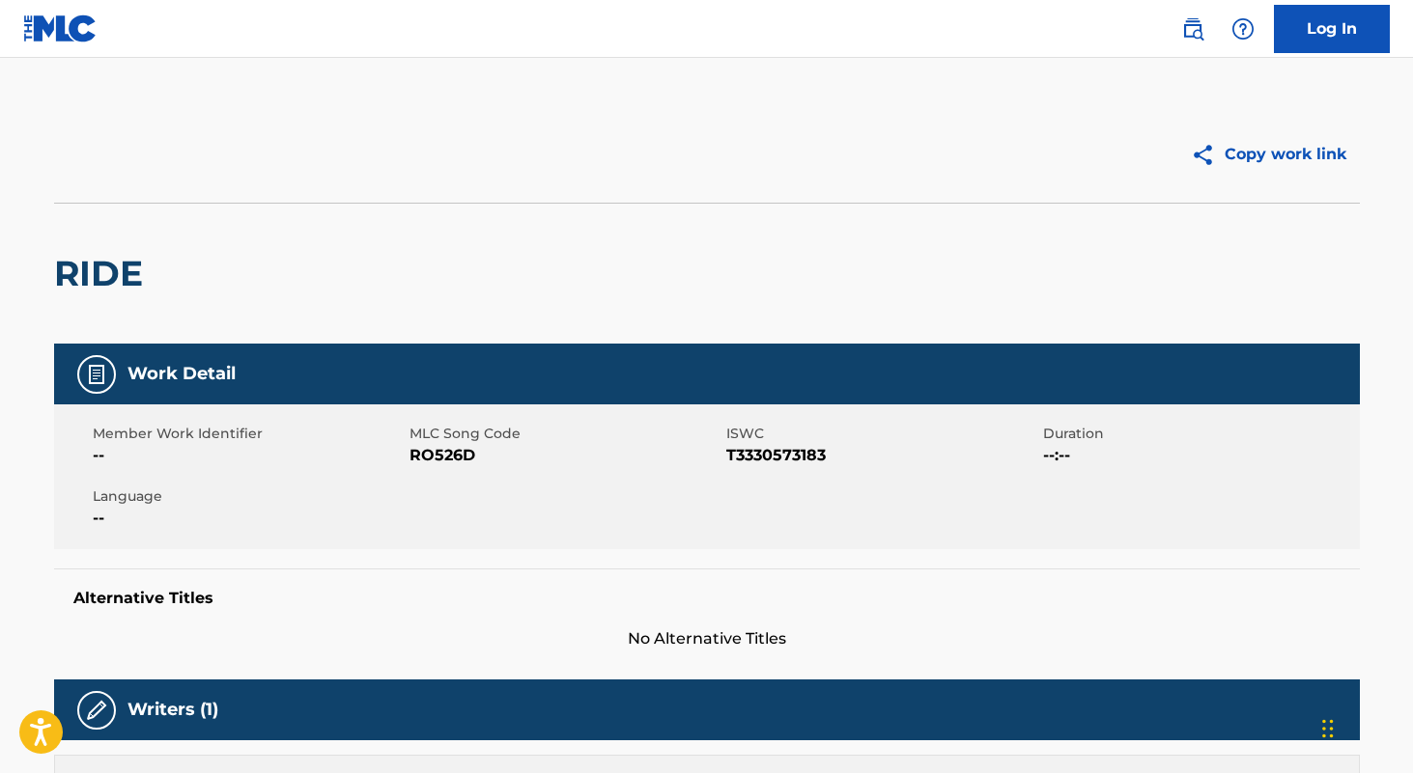
click at [427, 454] on span "RO526D" at bounding box center [565, 455] width 312 height 23
copy span "RO526D"
